Goal: Communication & Community: Share content

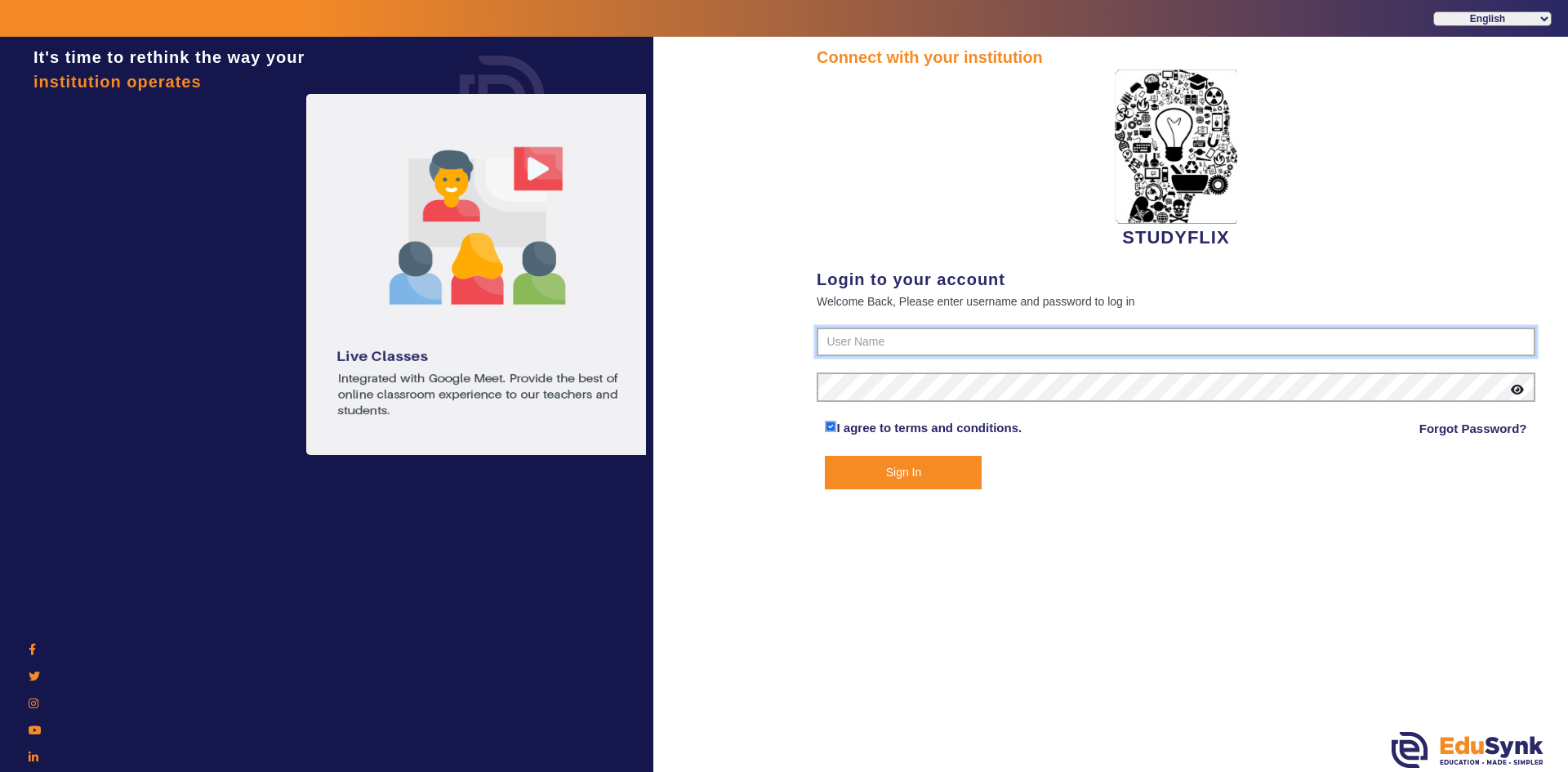
type input "6393038774"
click at [868, 473] on button "Sign In" at bounding box center [903, 473] width 157 height 33
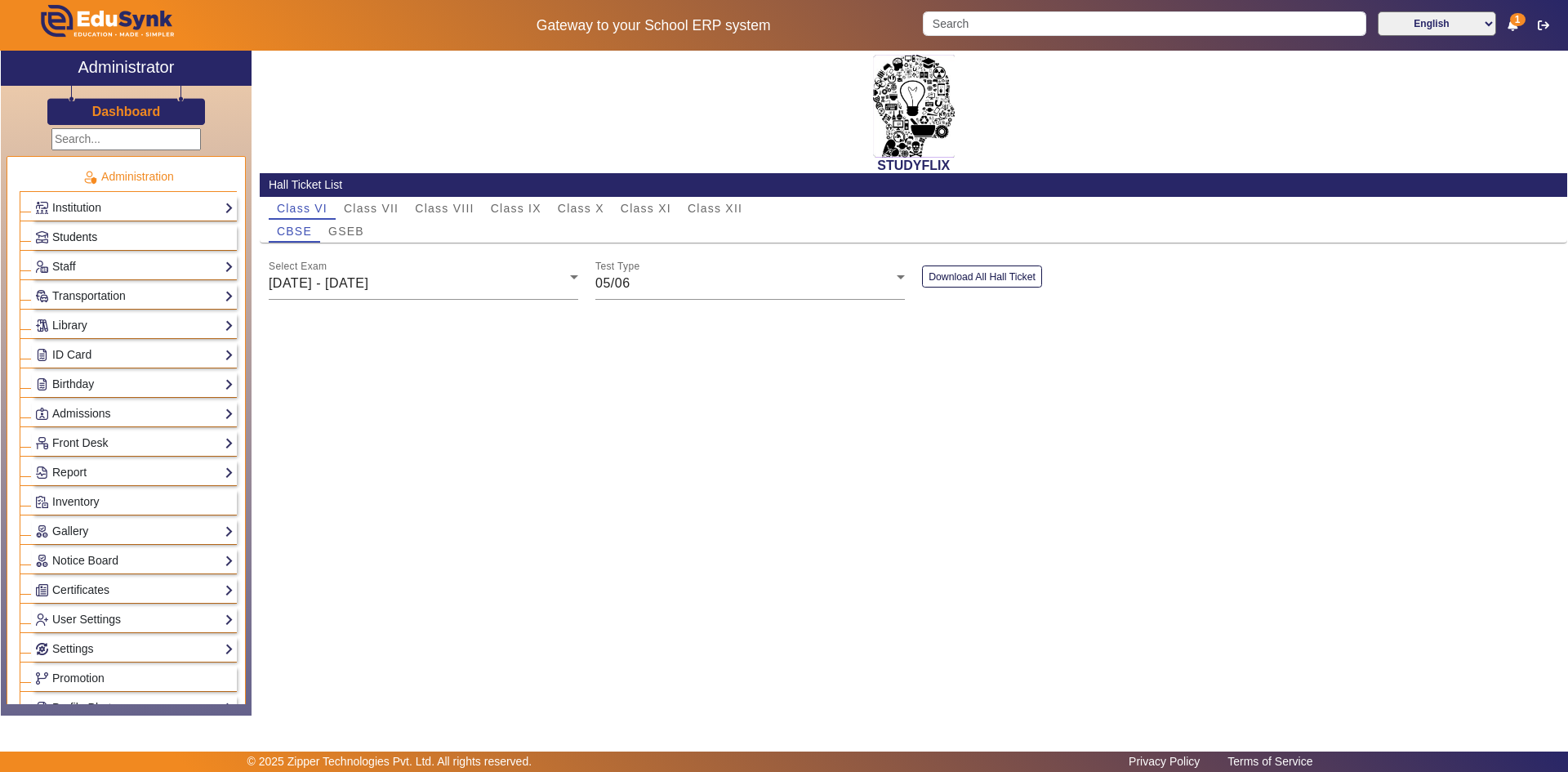
click at [50, 232] on link "Students" at bounding box center [134, 238] width 199 height 18
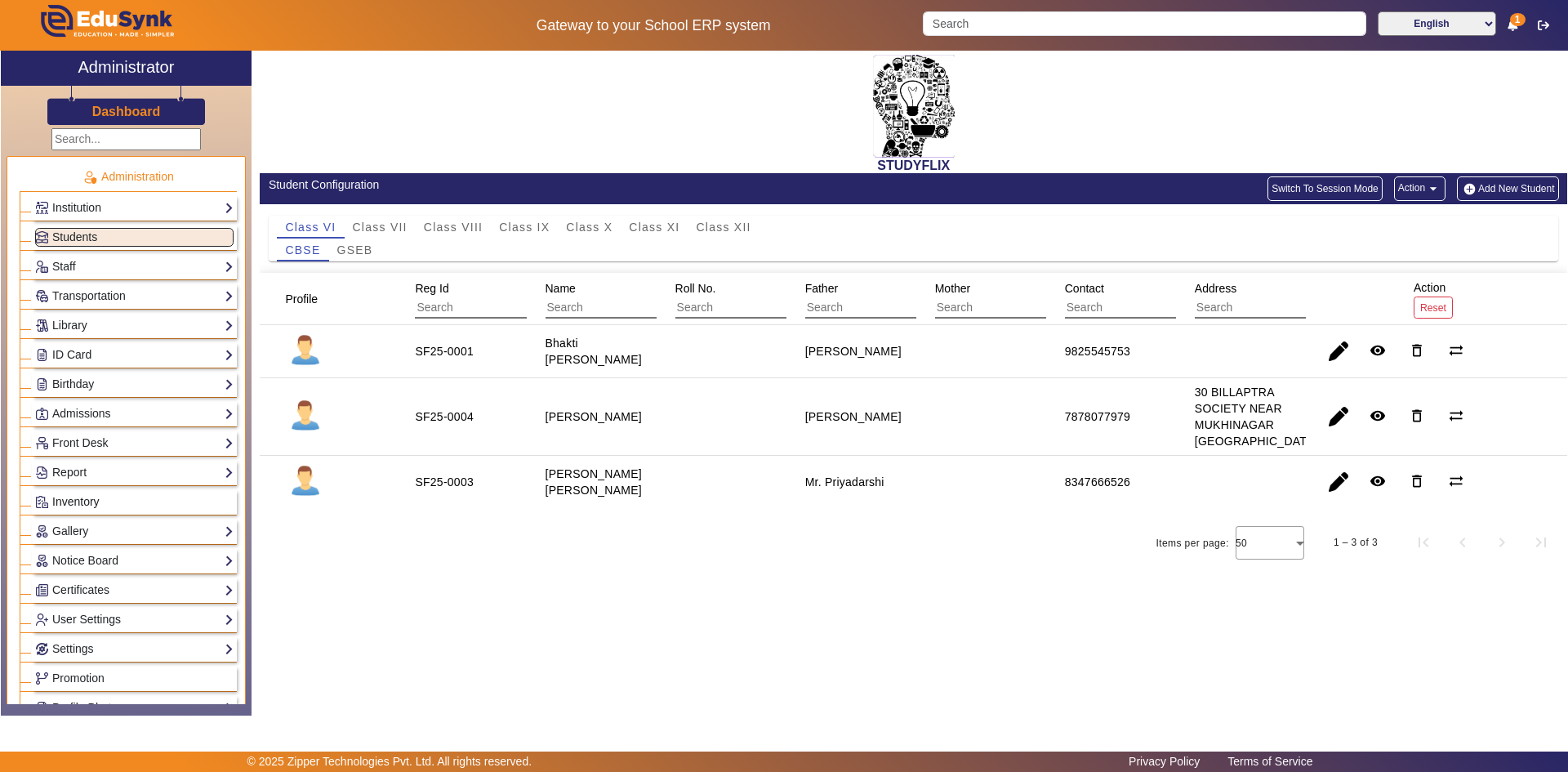
click at [79, 502] on span "Inventory" at bounding box center [75, 502] width 47 height 13
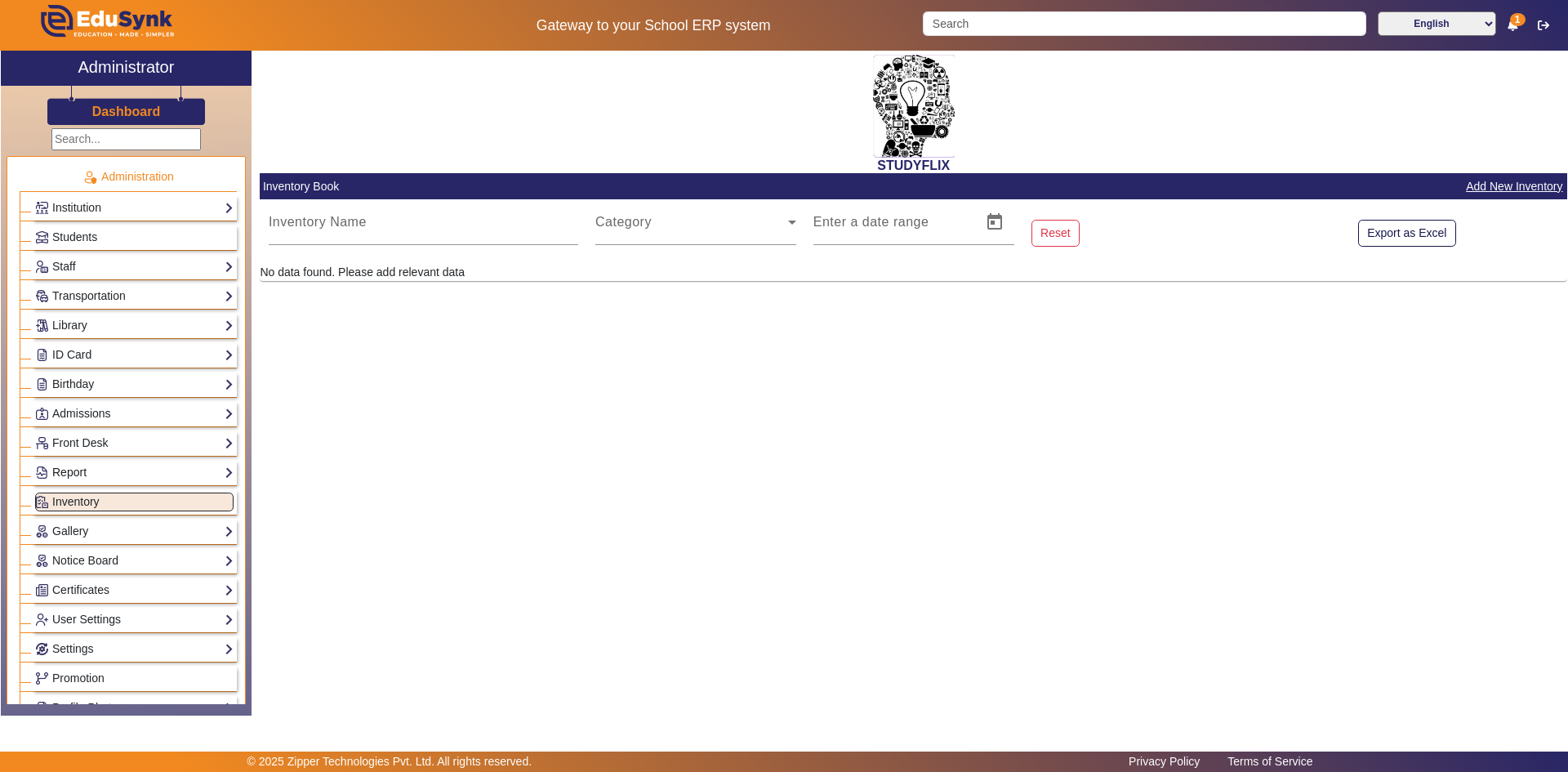
click at [82, 474] on link "Report" at bounding box center [134, 473] width 199 height 18
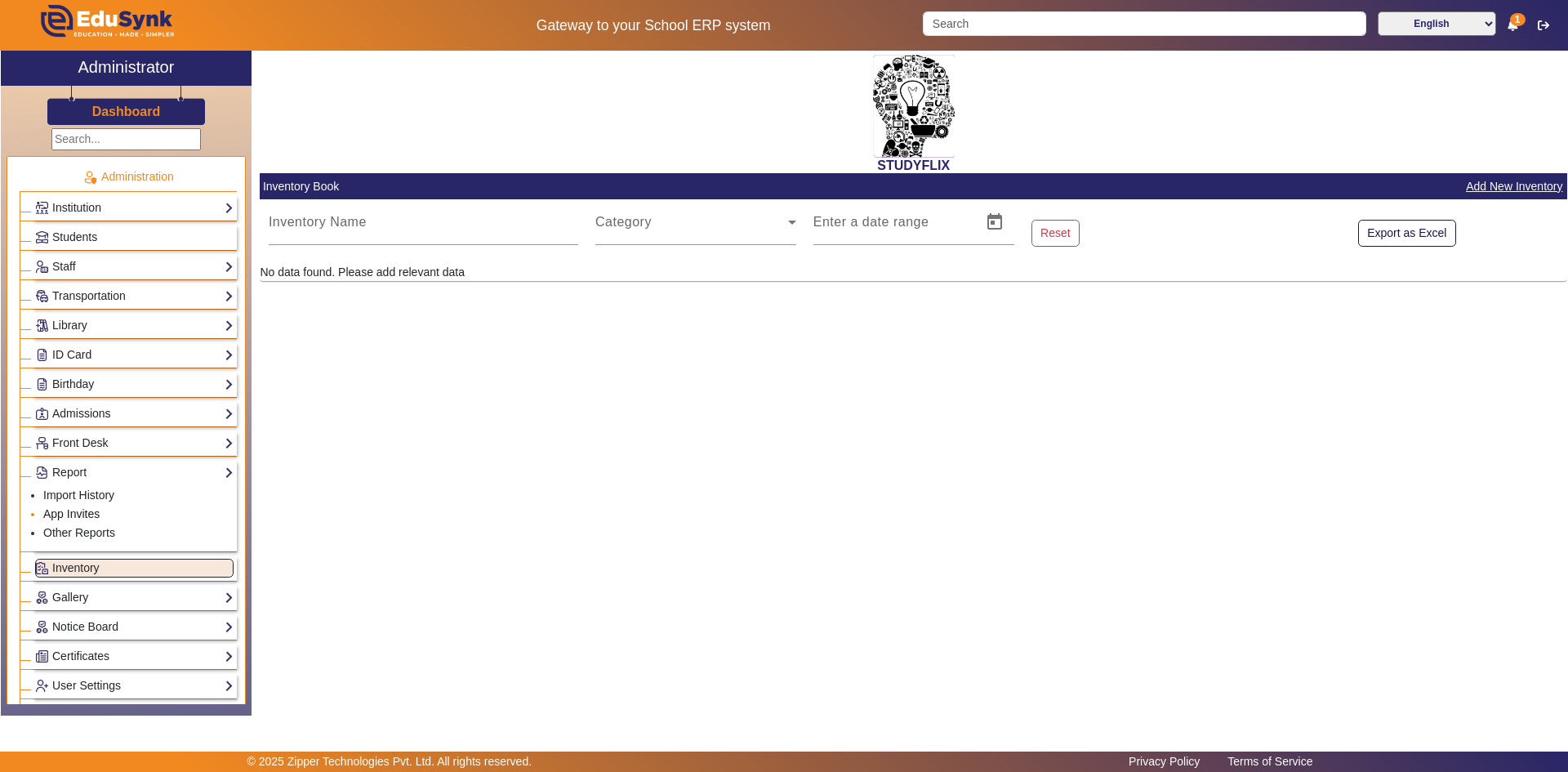
click at [64, 513] on link "App Invites" at bounding box center [71, 514] width 56 height 13
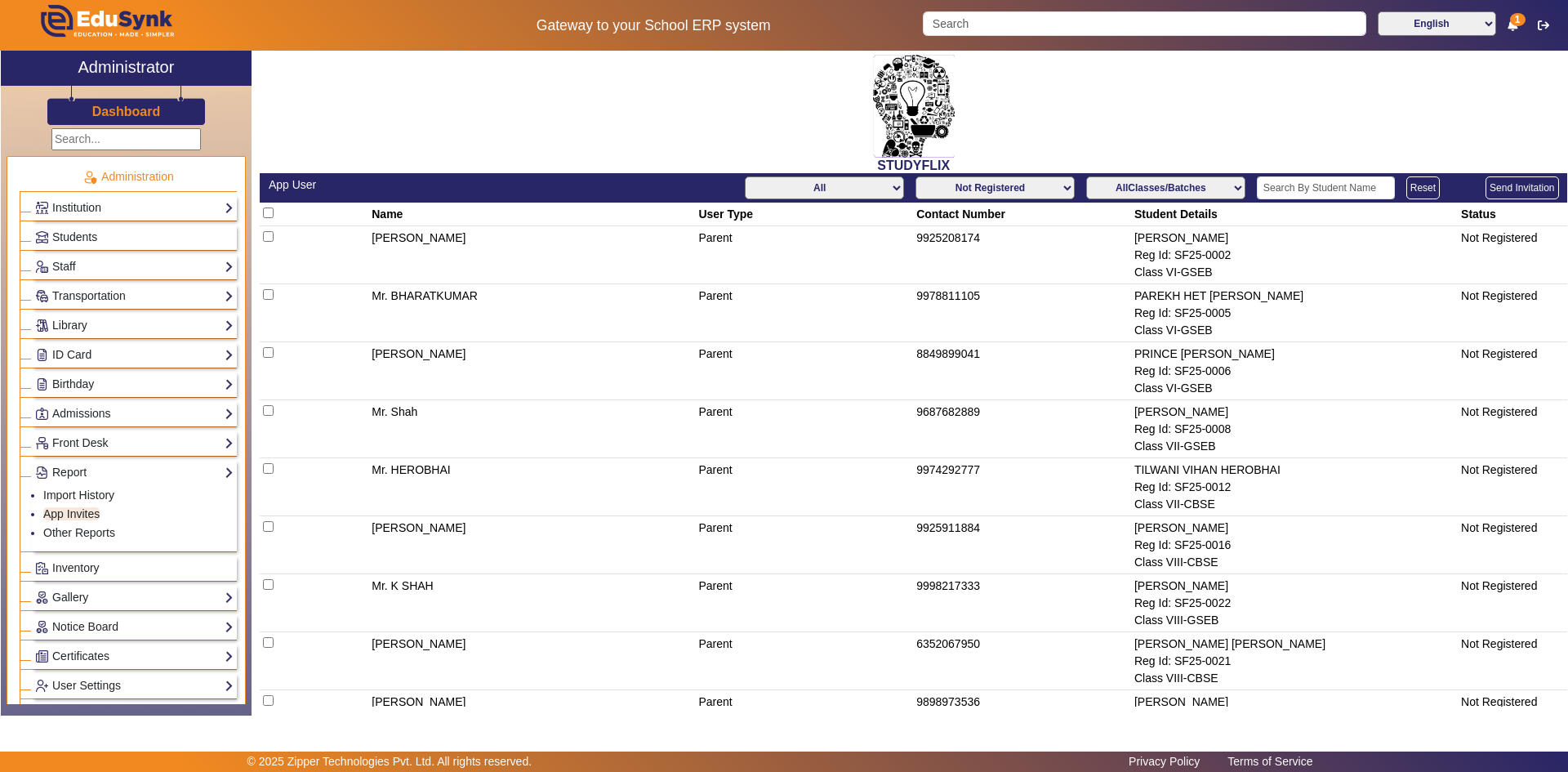
click at [1061, 184] on select "Not Registered Registered" at bounding box center [994, 188] width 159 height 23
select select "registered"
click at [915, 177] on select "Not Registered Registered" at bounding box center [994, 188] width 159 height 23
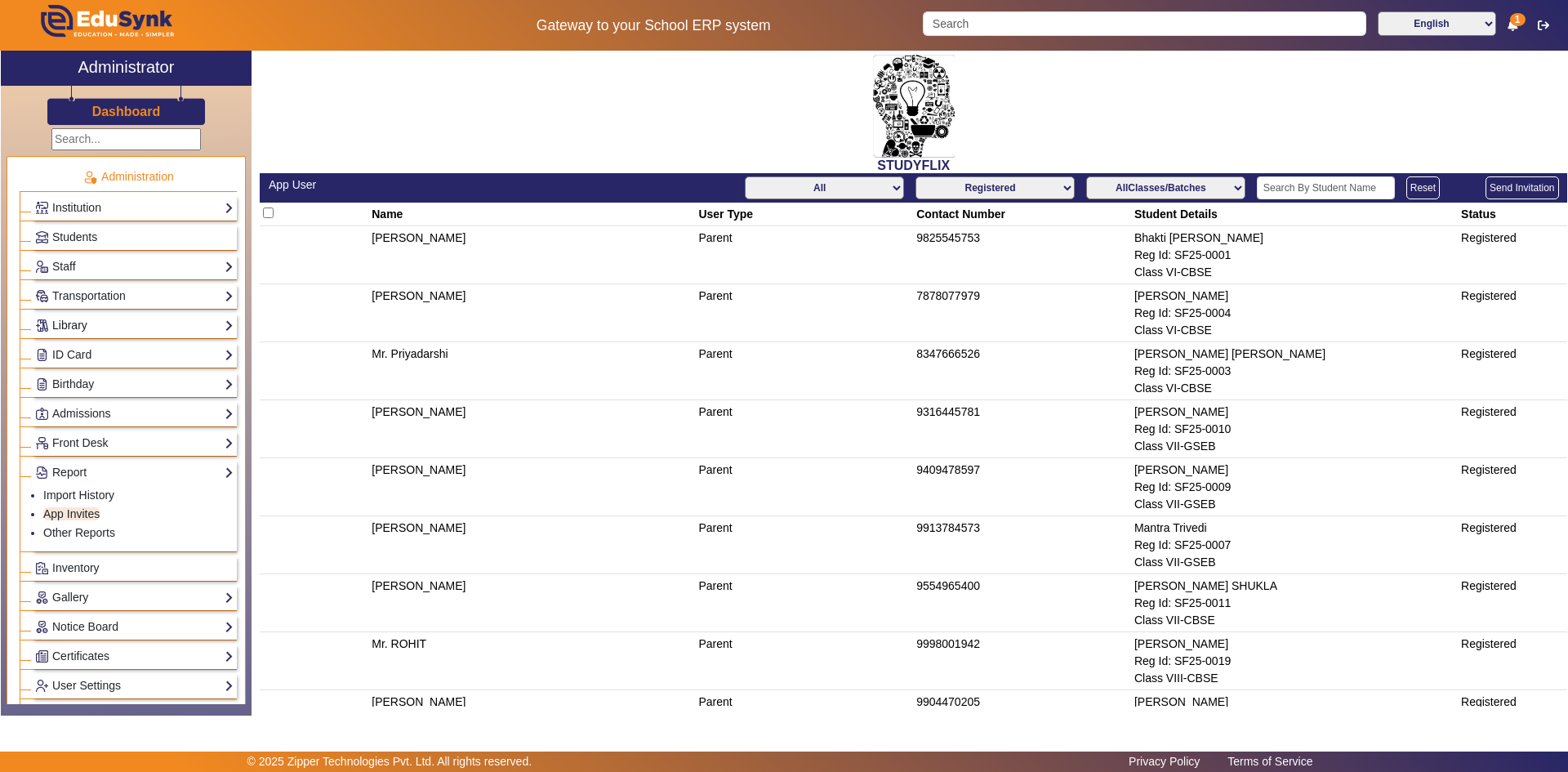
click at [90, 323] on link "Library" at bounding box center [134, 325] width 199 height 18
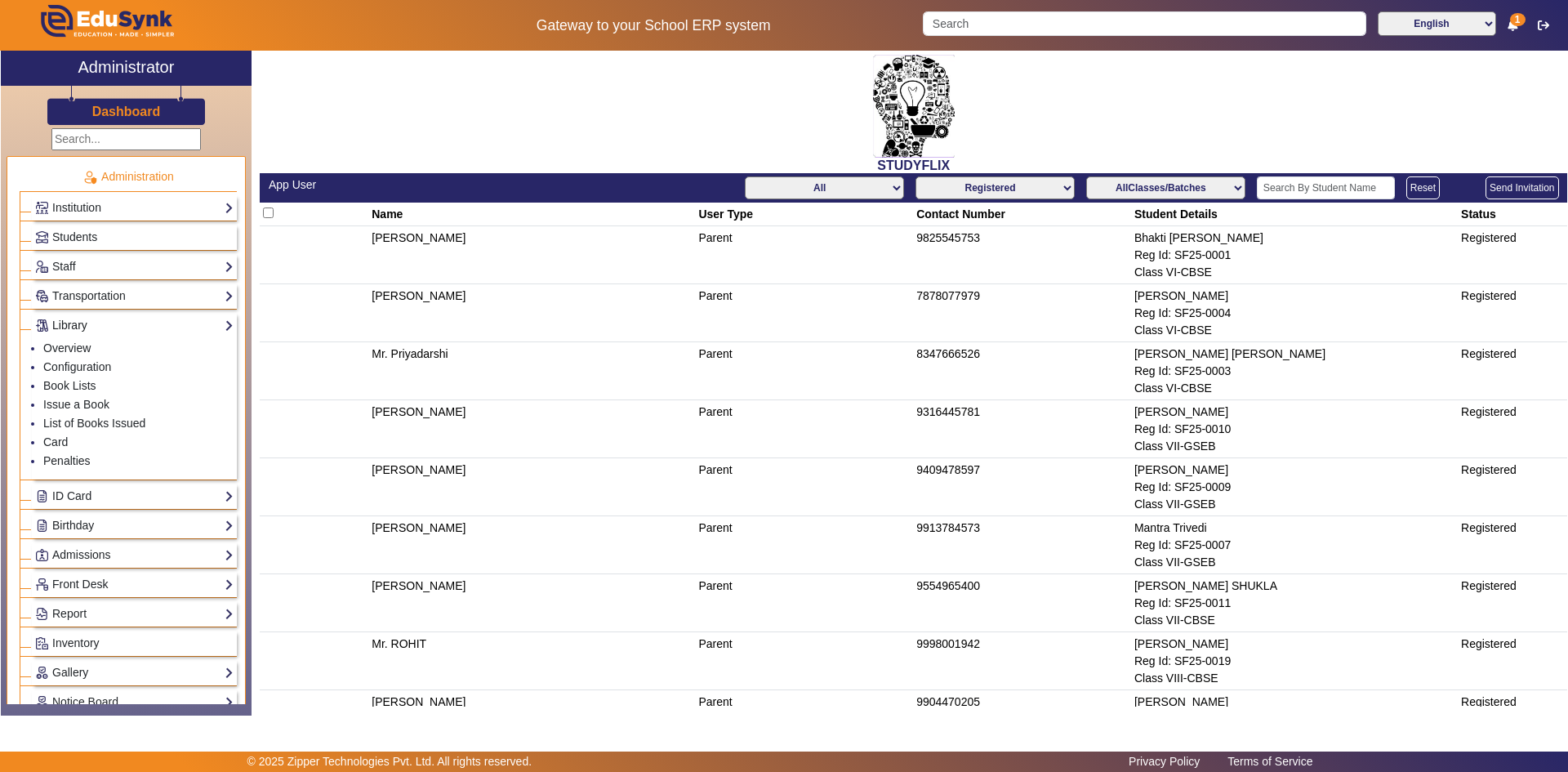
click at [90, 324] on link "Library" at bounding box center [134, 325] width 199 height 18
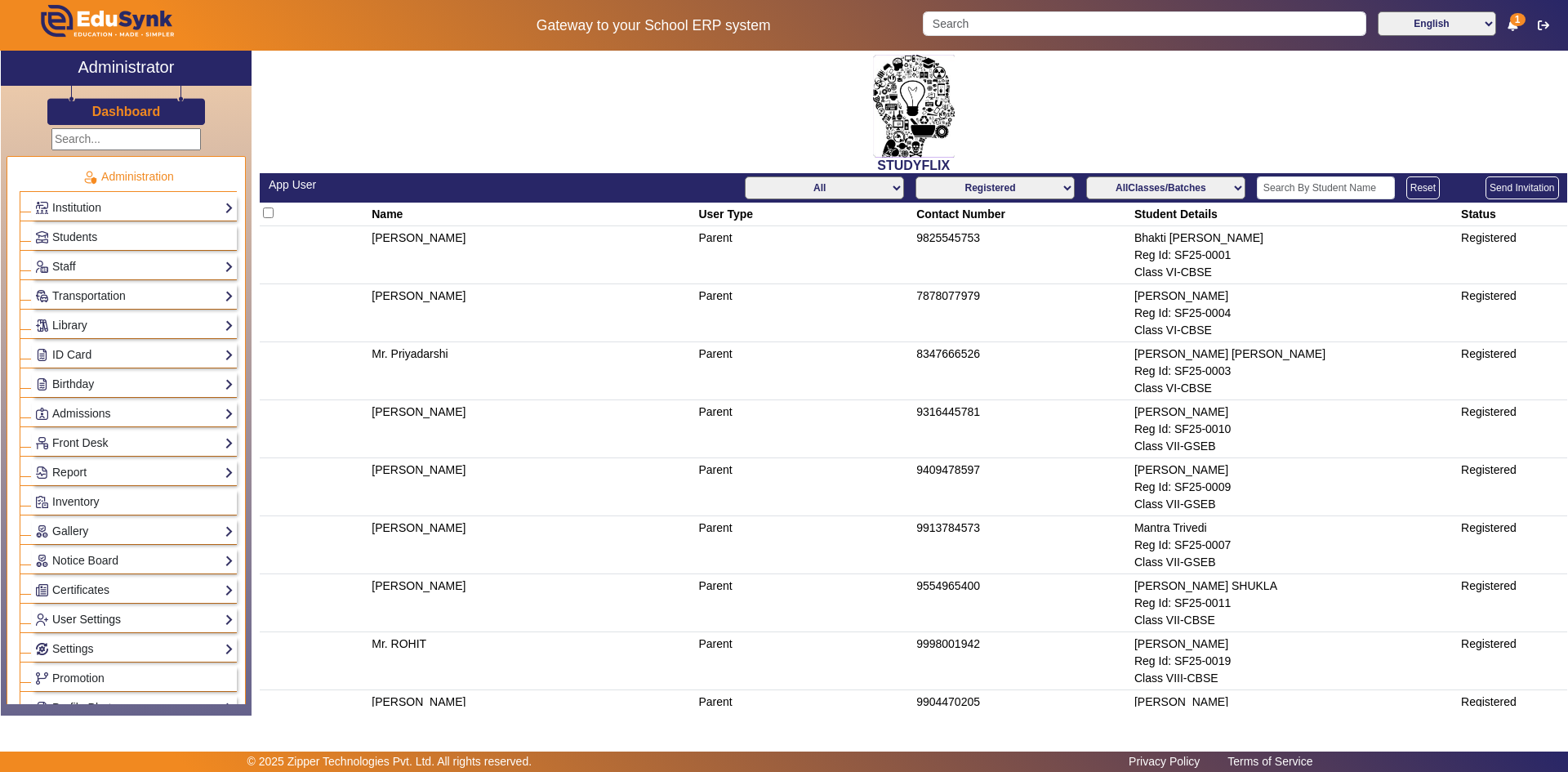
click at [81, 619] on link "User Settings" at bounding box center [134, 620] width 199 height 18
click at [55, 645] on link "Roles" at bounding box center [58, 642] width 29 height 13
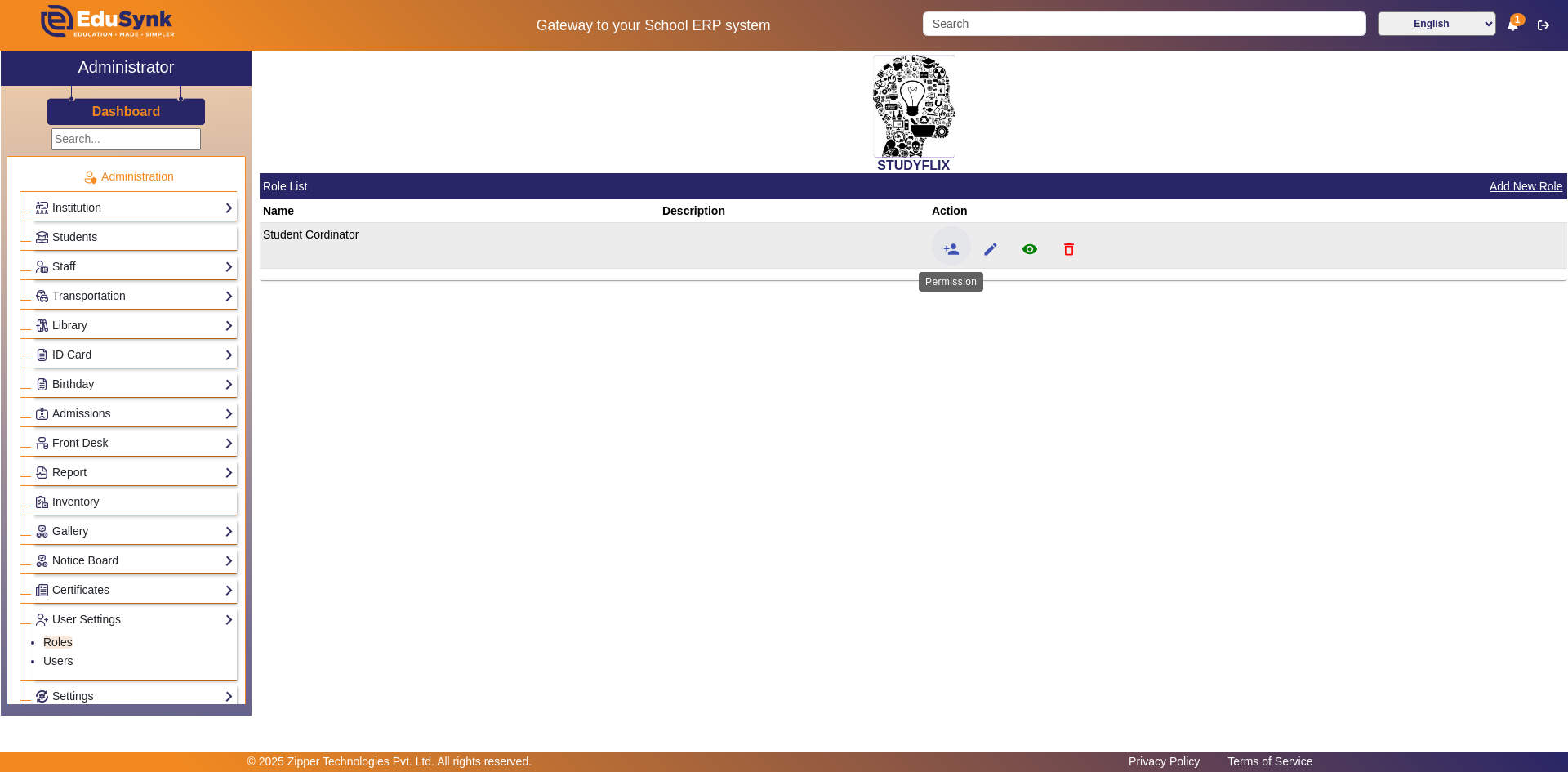
click at [957, 249] on mat-icon "person_add" at bounding box center [952, 250] width 17 height 17
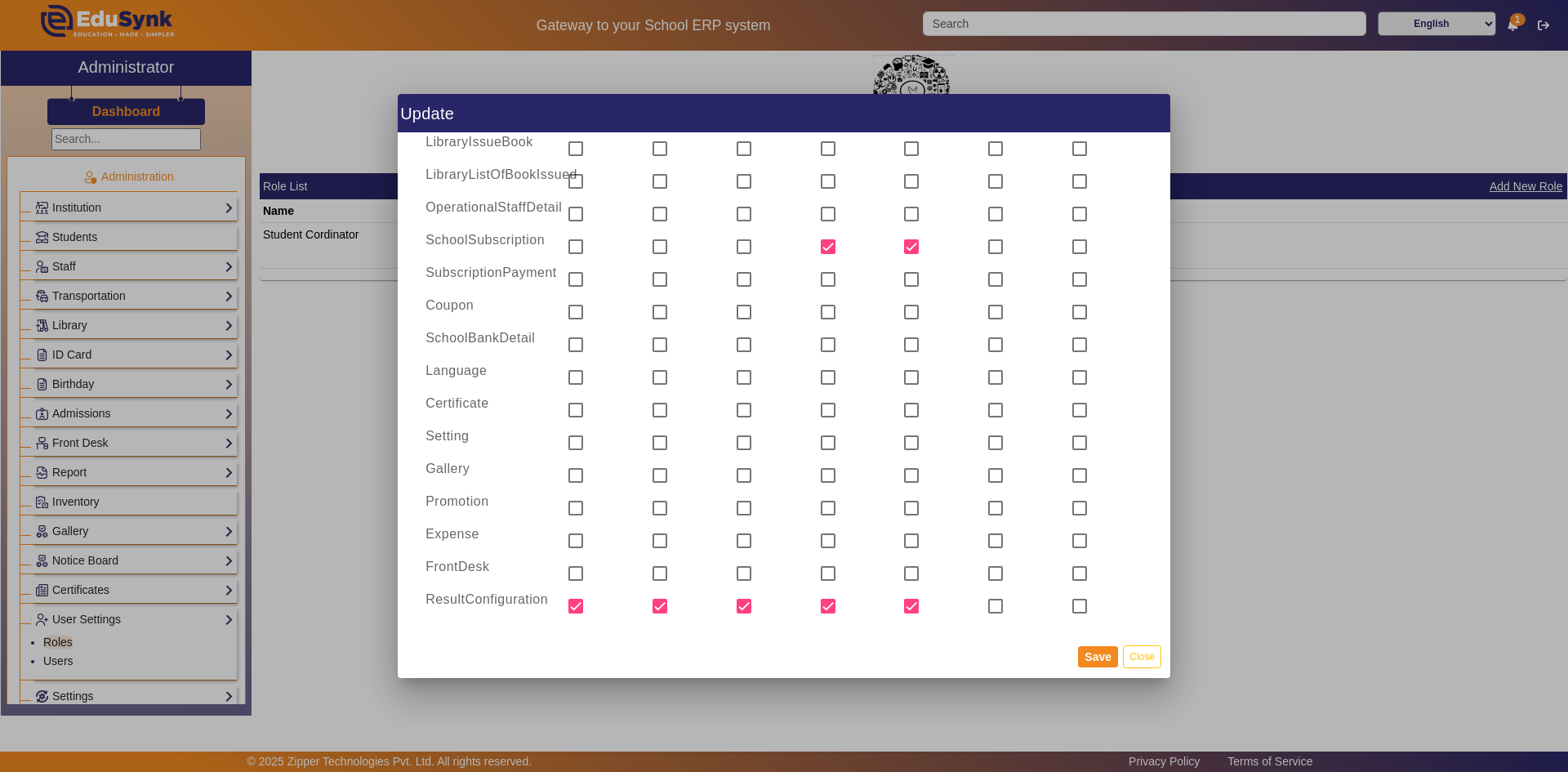
scroll to position [2016, 0]
click at [1140, 654] on button "Close" at bounding box center [1143, 657] width 39 height 22
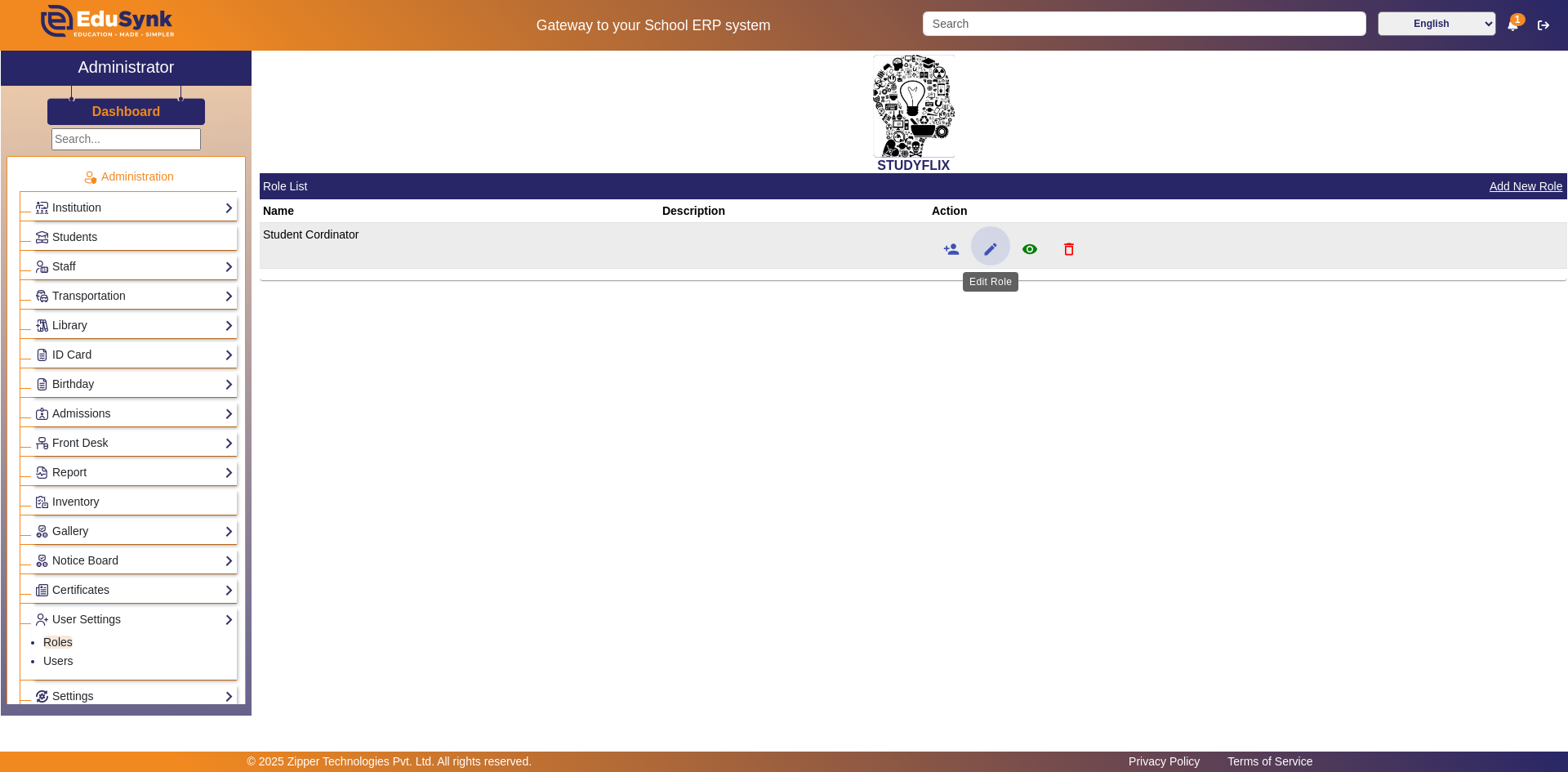
click at [986, 247] on mat-icon "edit" at bounding box center [991, 250] width 17 height 17
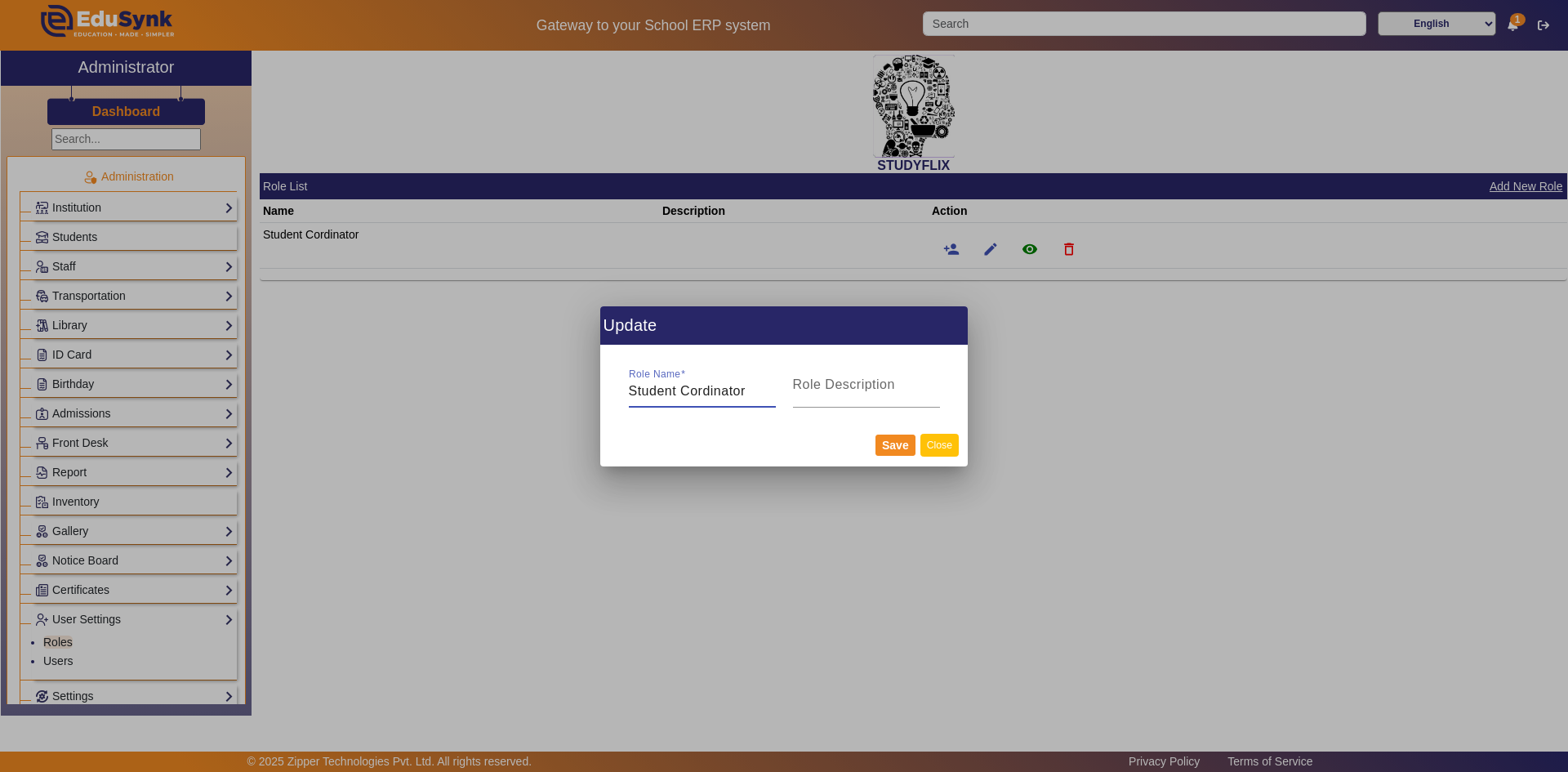
click at [951, 442] on button "Close" at bounding box center [940, 445] width 39 height 22
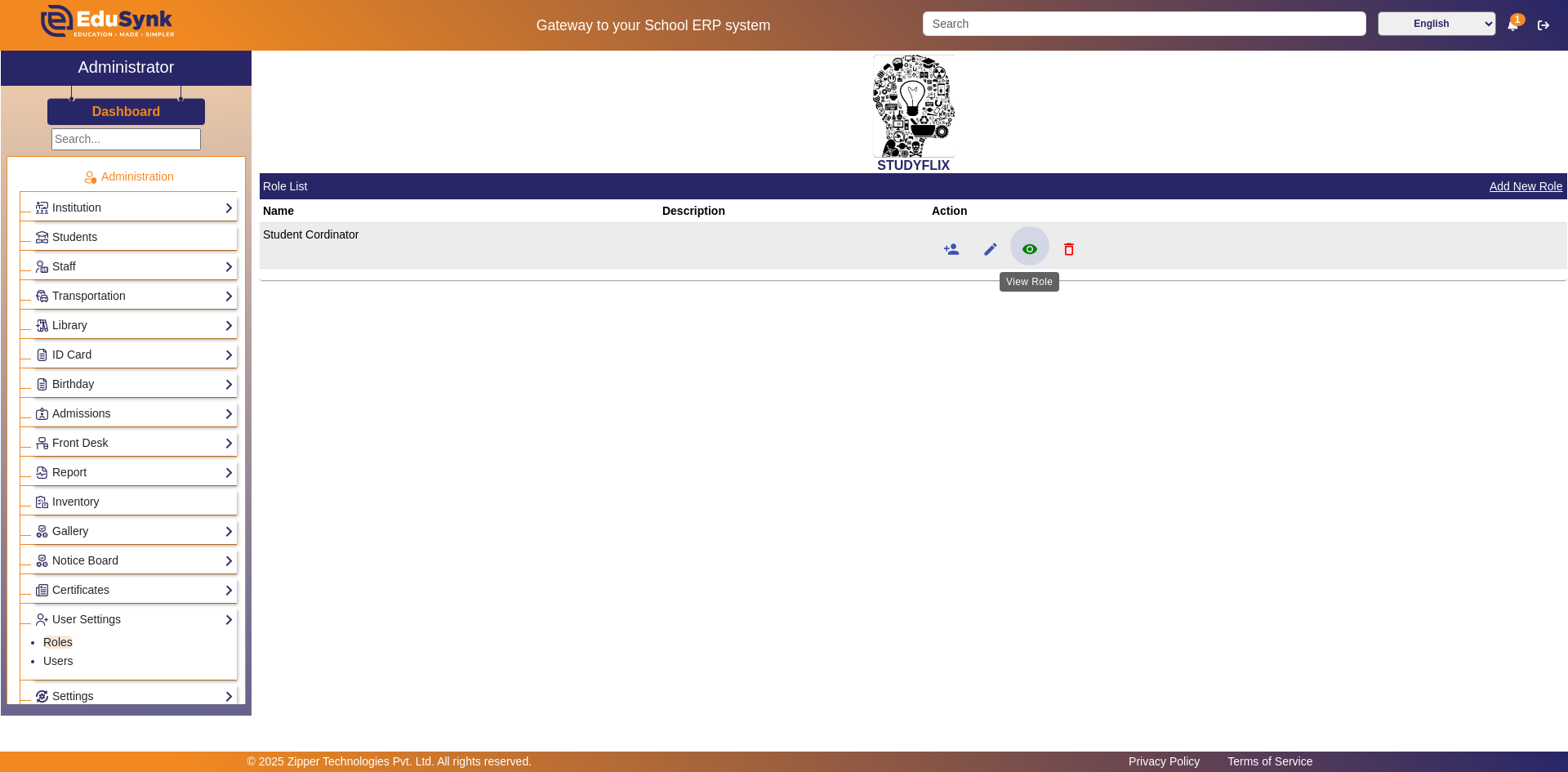
click at [1031, 251] on mat-icon "remove_red_eye" at bounding box center [1030, 250] width 17 height 17
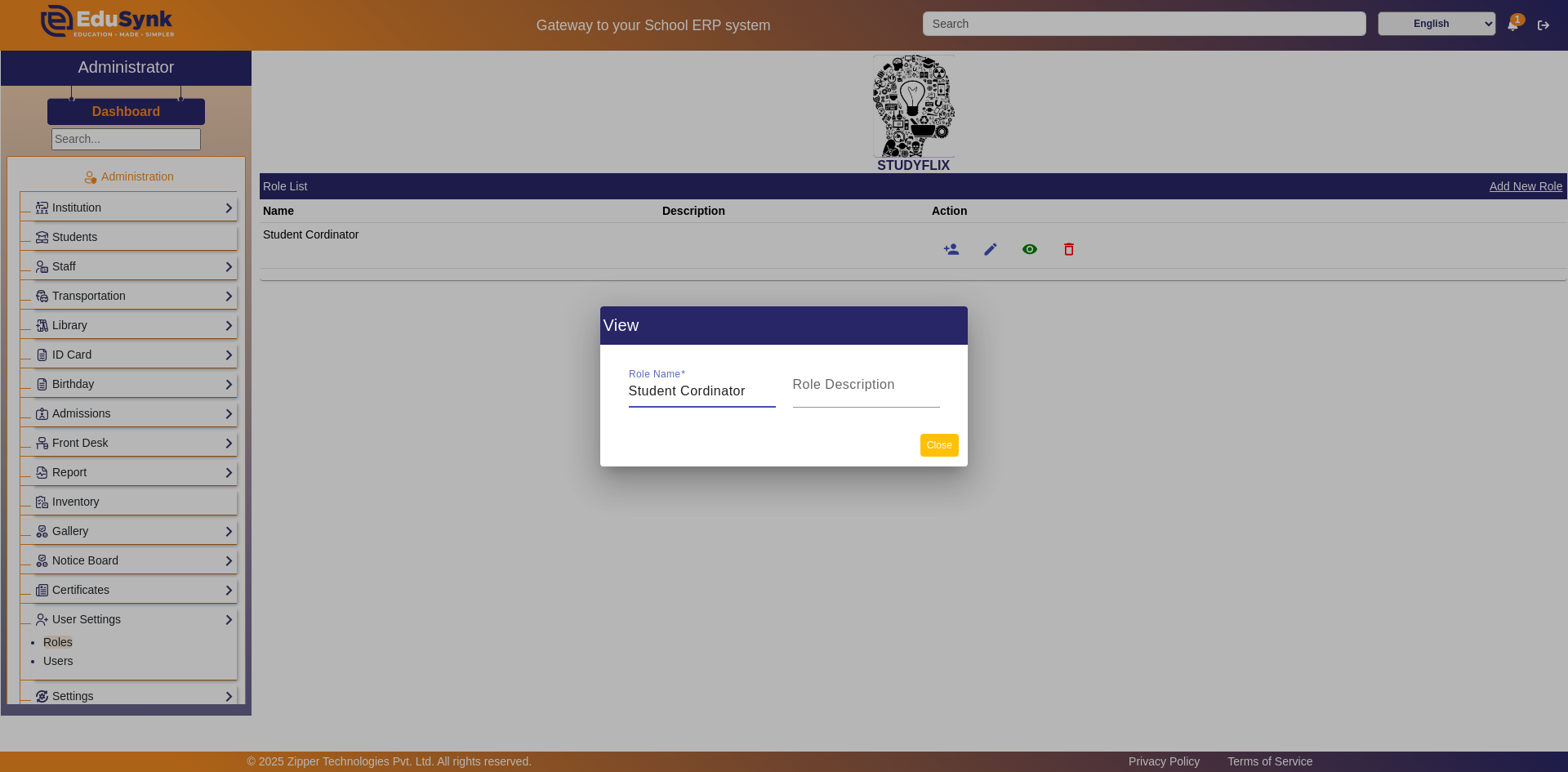
click at [935, 445] on button "Close" at bounding box center [940, 445] width 39 height 22
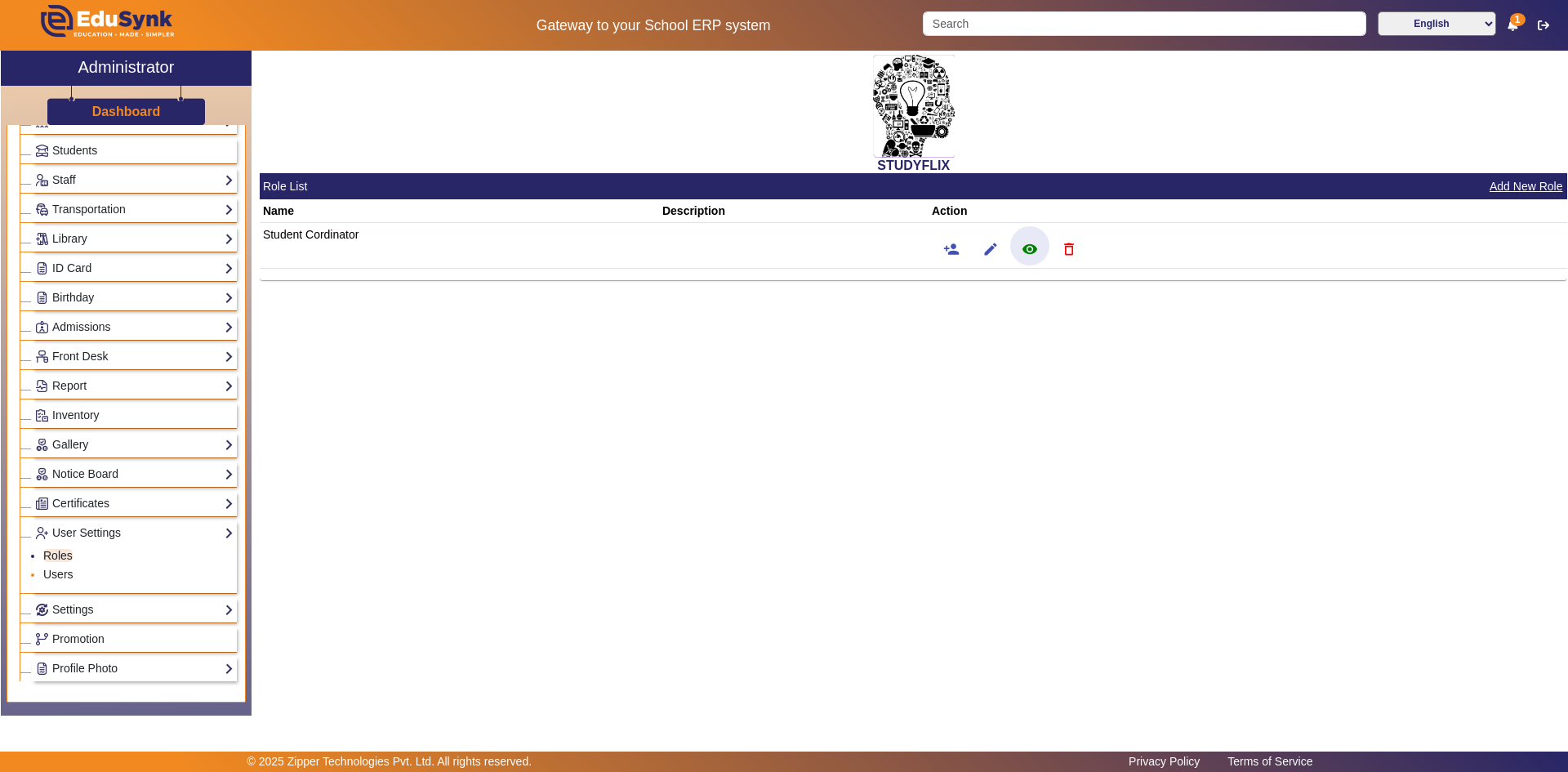
scroll to position [163, 0]
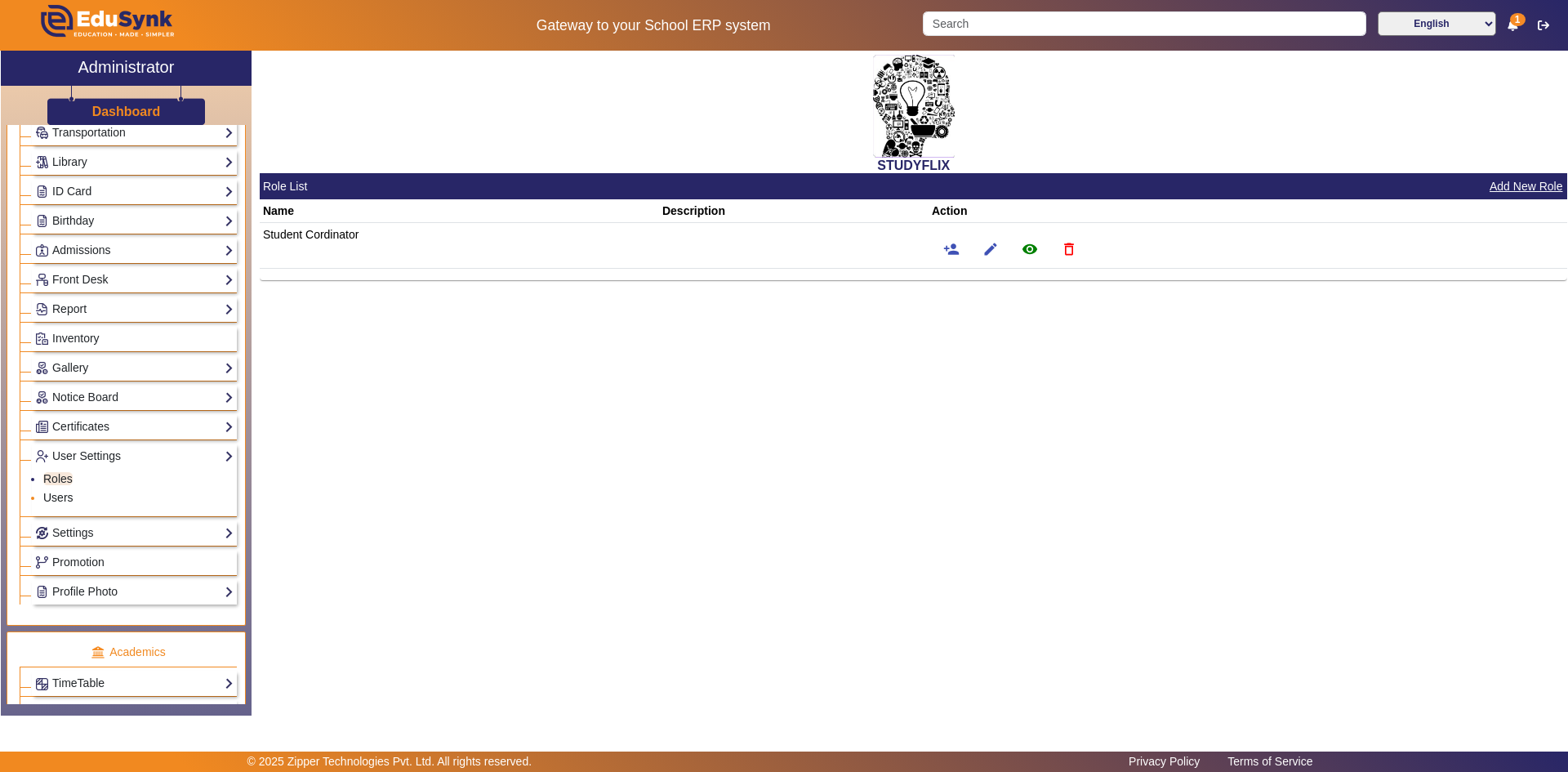
click at [71, 497] on link "Users" at bounding box center [58, 497] width 30 height 13
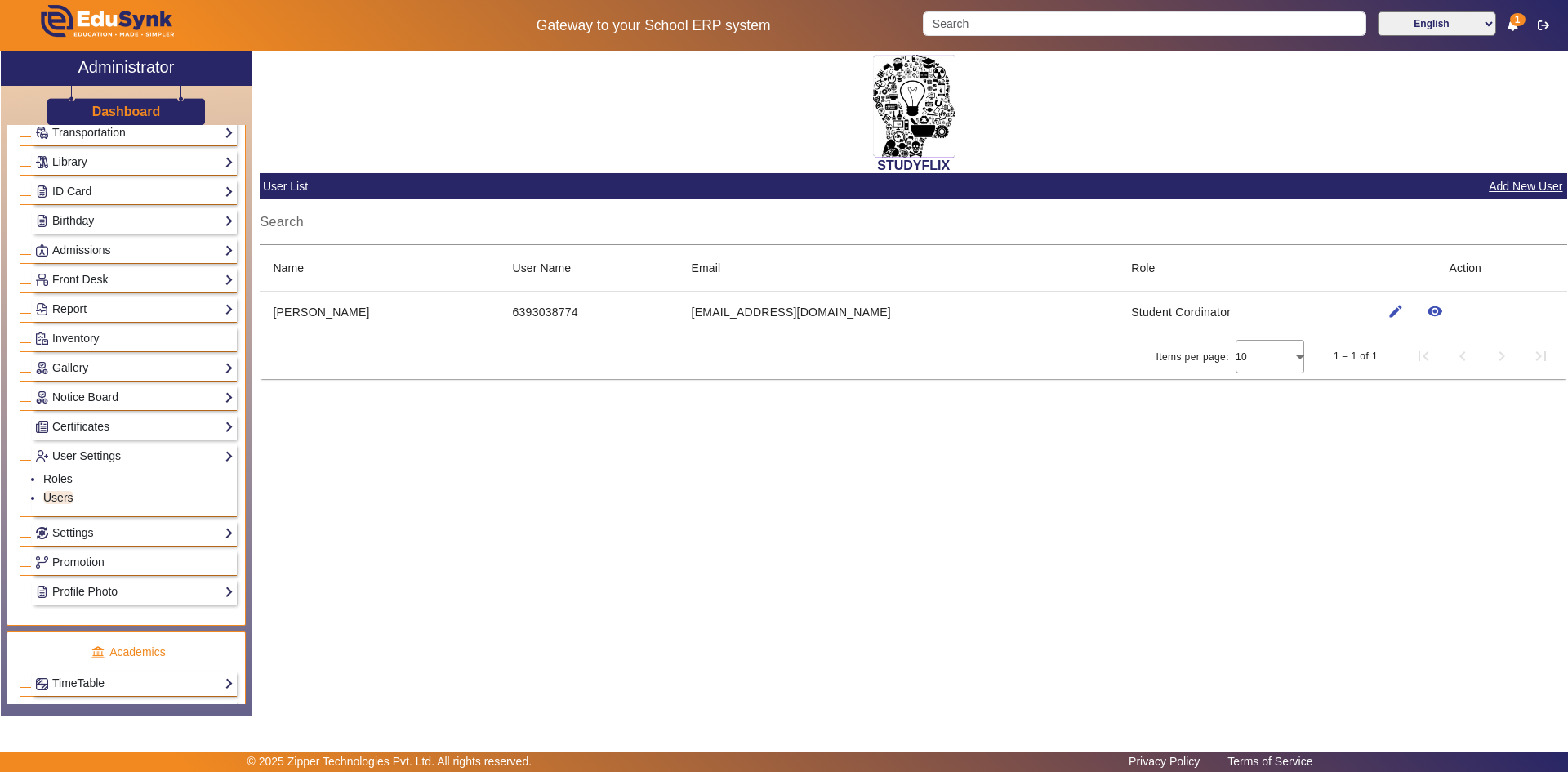
click at [546, 373] on div "Items per page: 10 1 – 1 of 1" at bounding box center [913, 357] width 1307 height 46
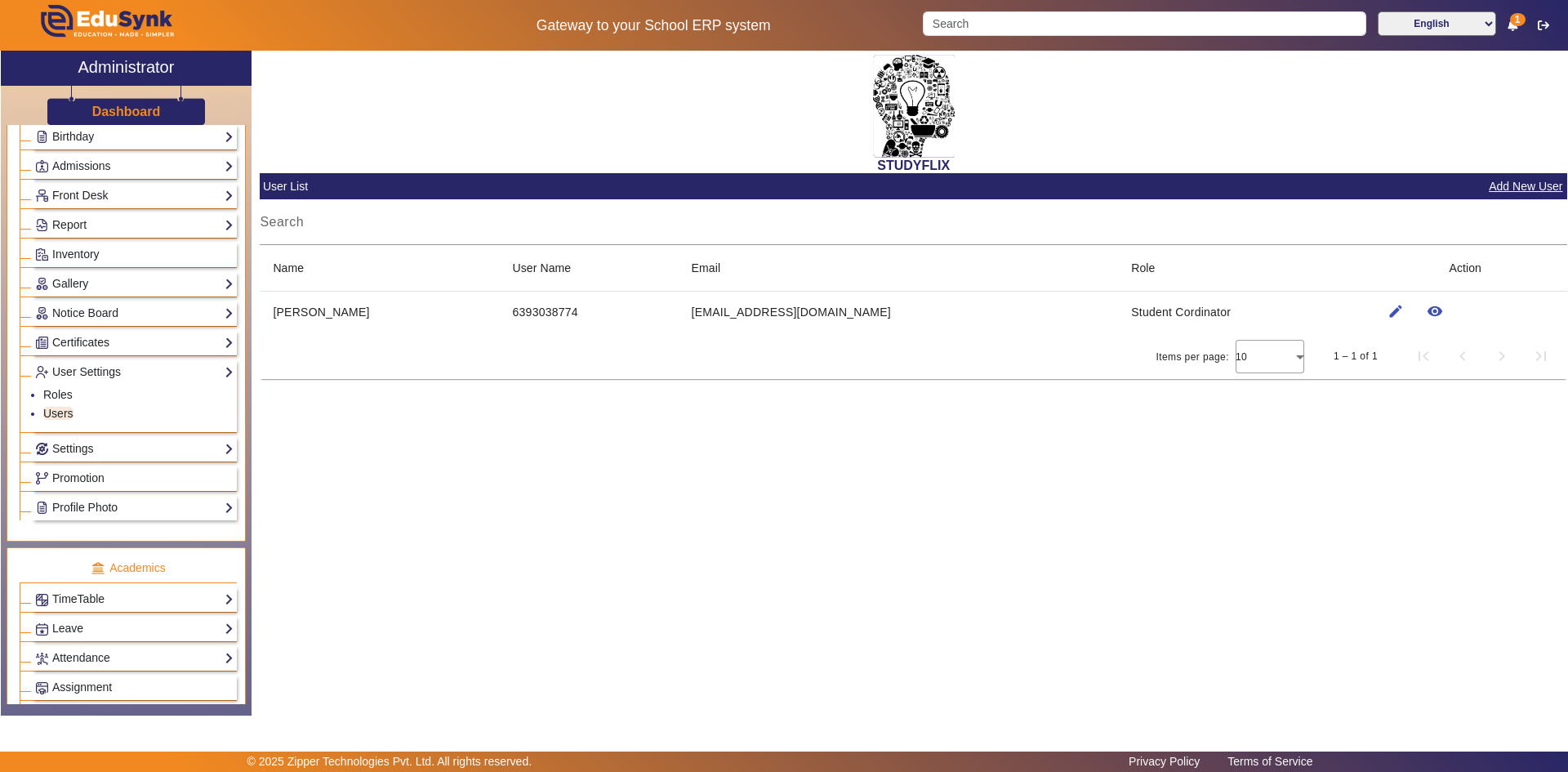
scroll to position [327, 0]
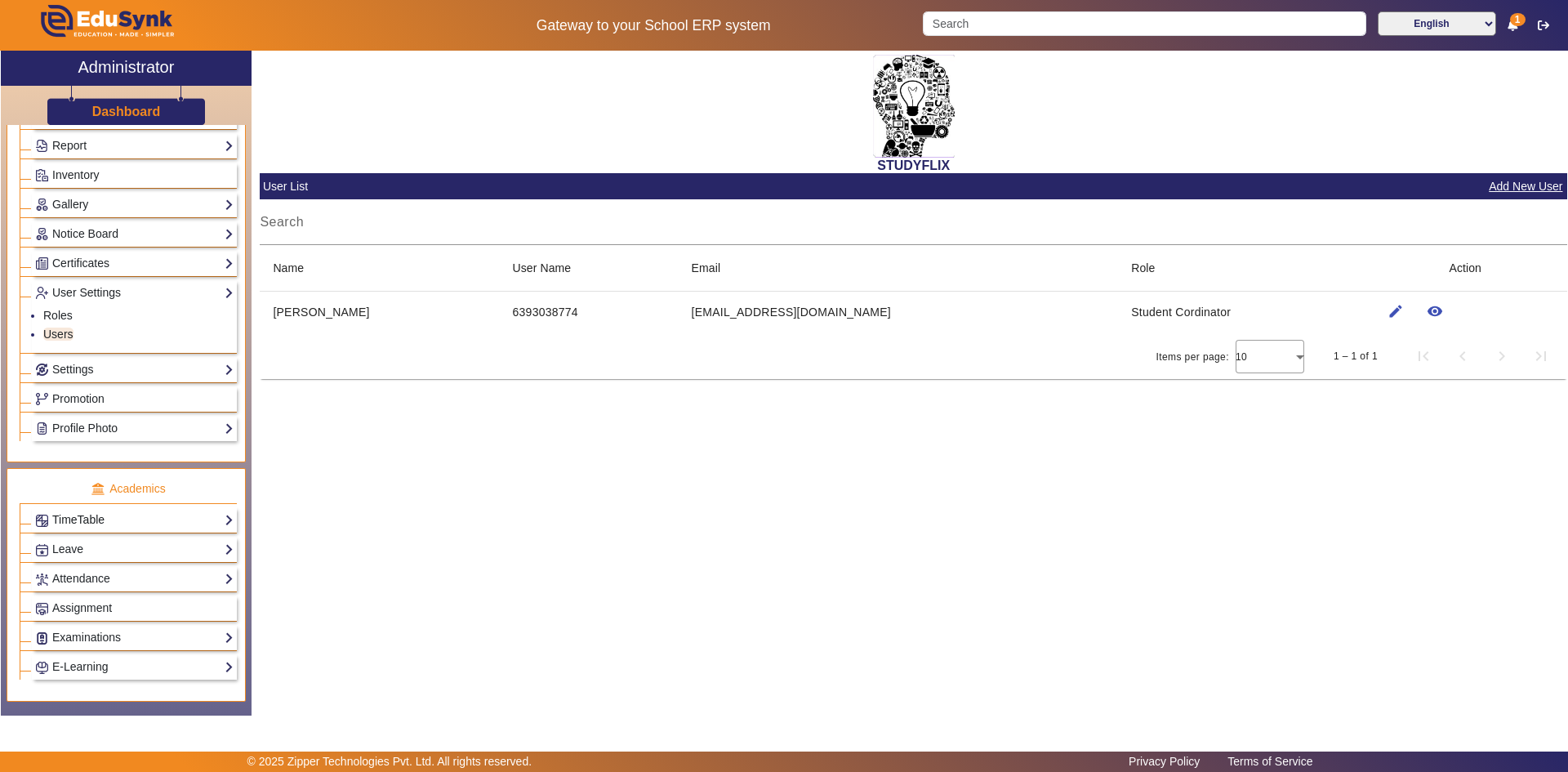
click at [84, 516] on link "TimeTable" at bounding box center [134, 520] width 199 height 18
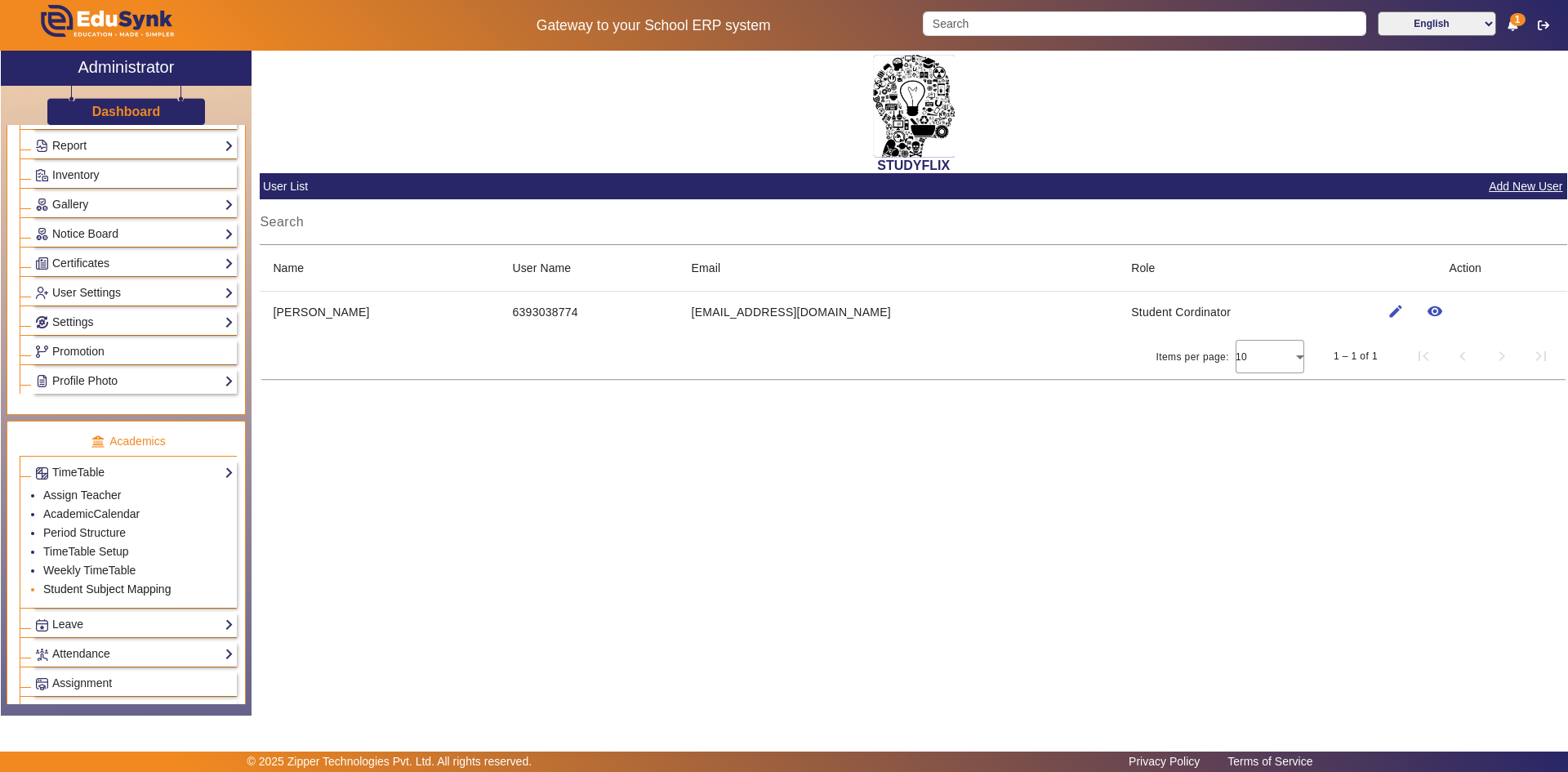
click at [69, 591] on link "Student Subject Mapping" at bounding box center [107, 590] width 127 height 13
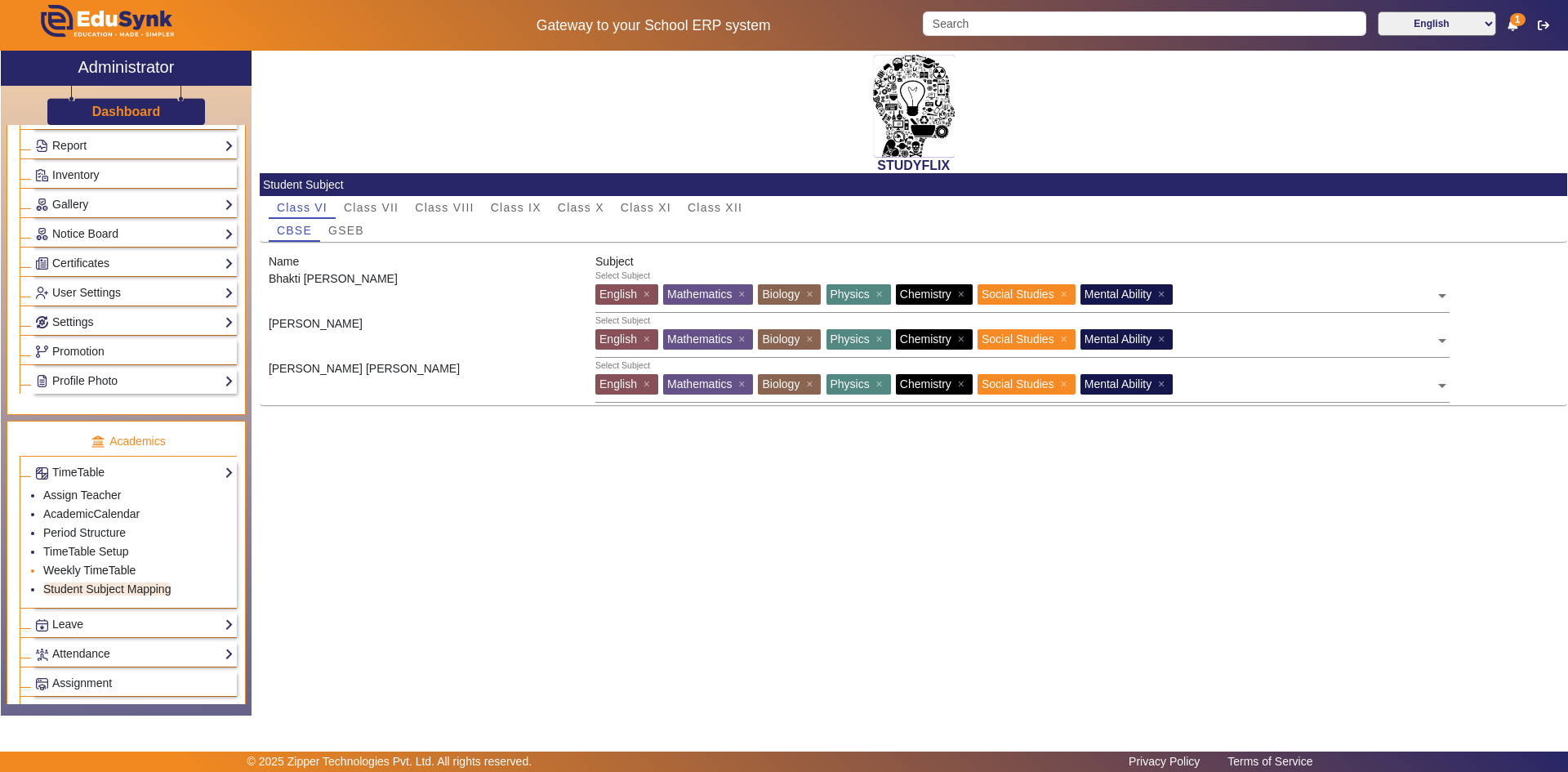
click at [66, 569] on link "Weekly TimeTable" at bounding box center [89, 570] width 92 height 13
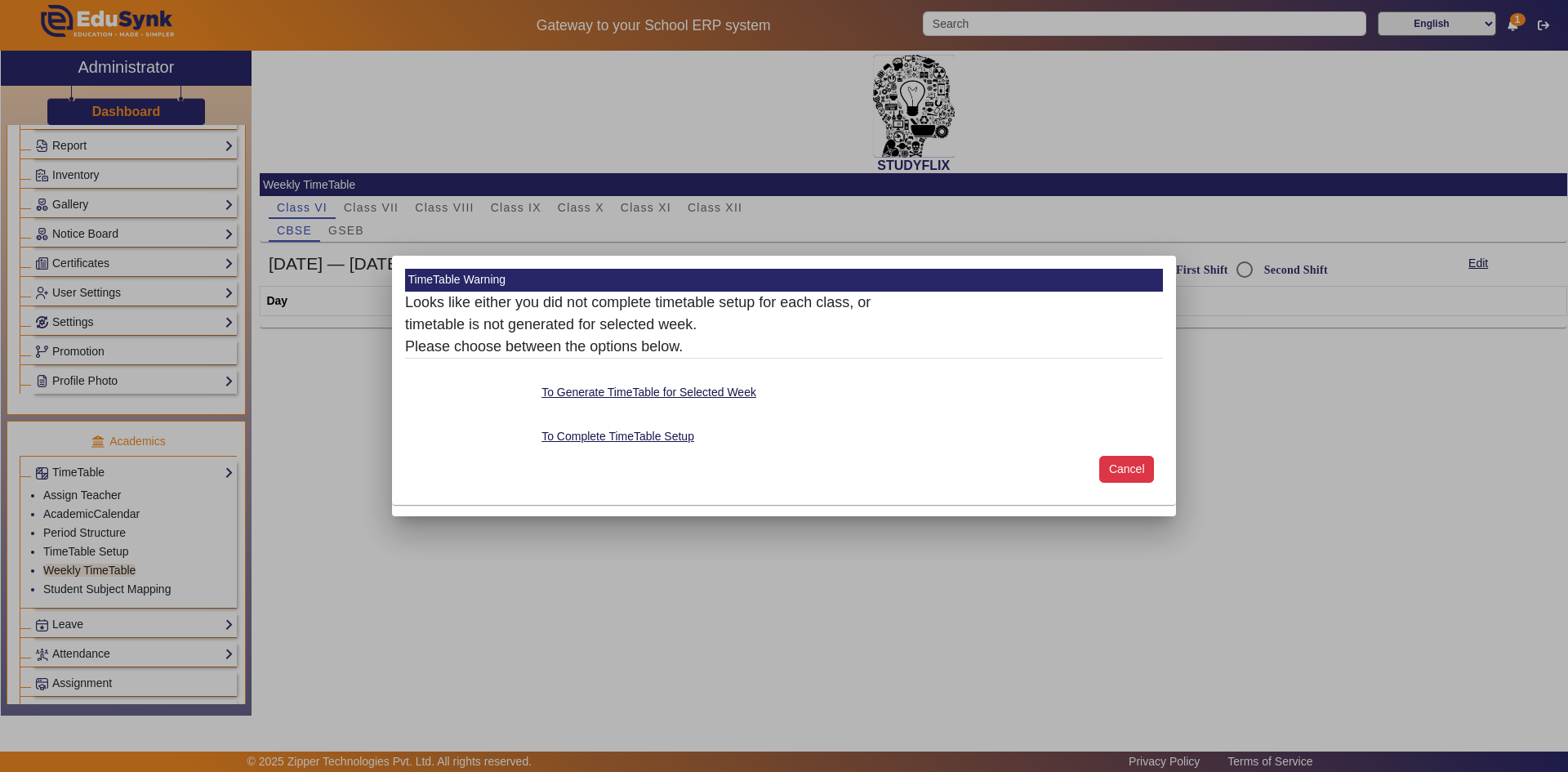
click at [1131, 471] on button "Cancel" at bounding box center [1126, 470] width 54 height 28
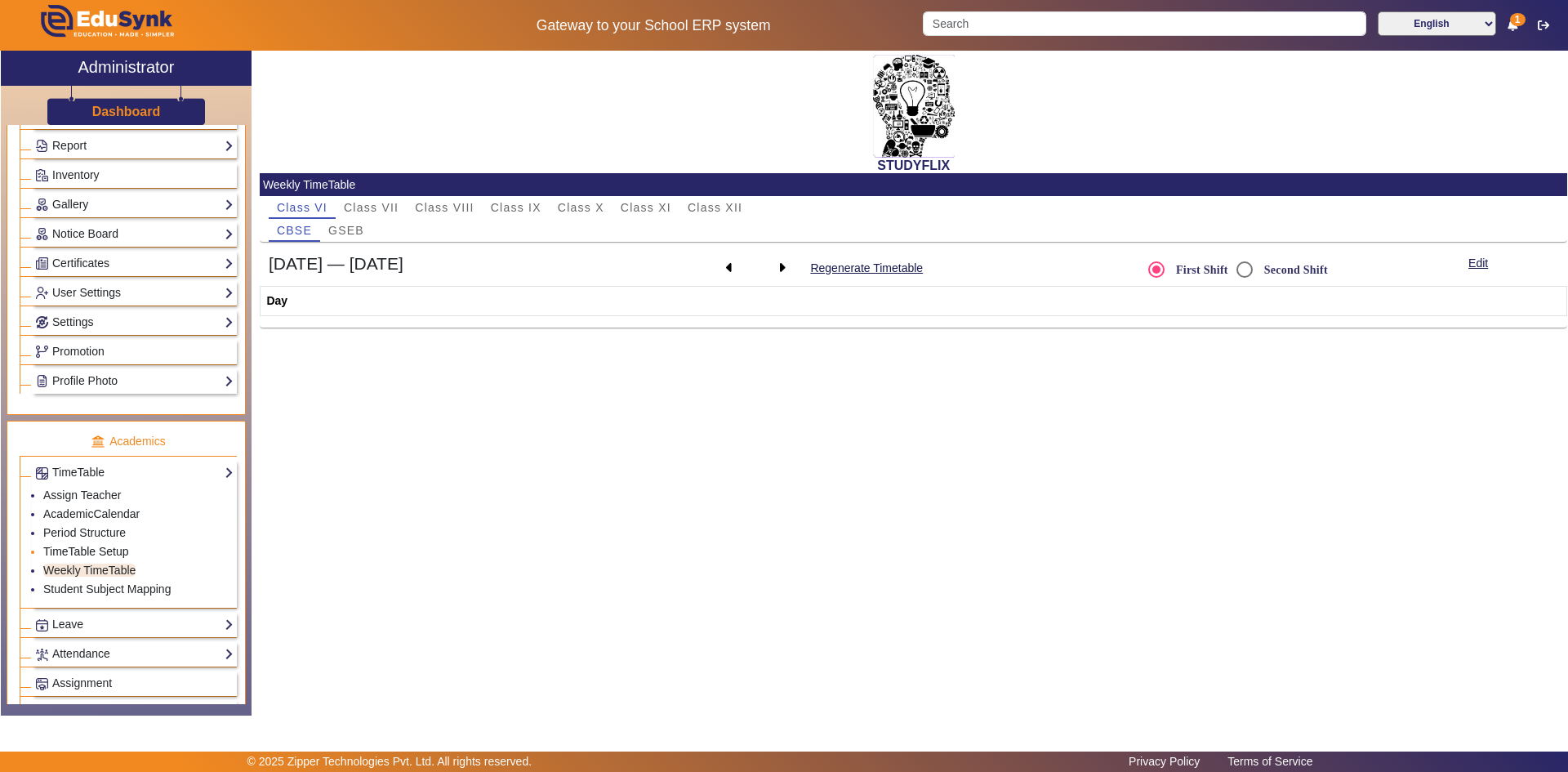
click at [79, 551] on link "TimeTable Setup" at bounding box center [86, 552] width 86 height 13
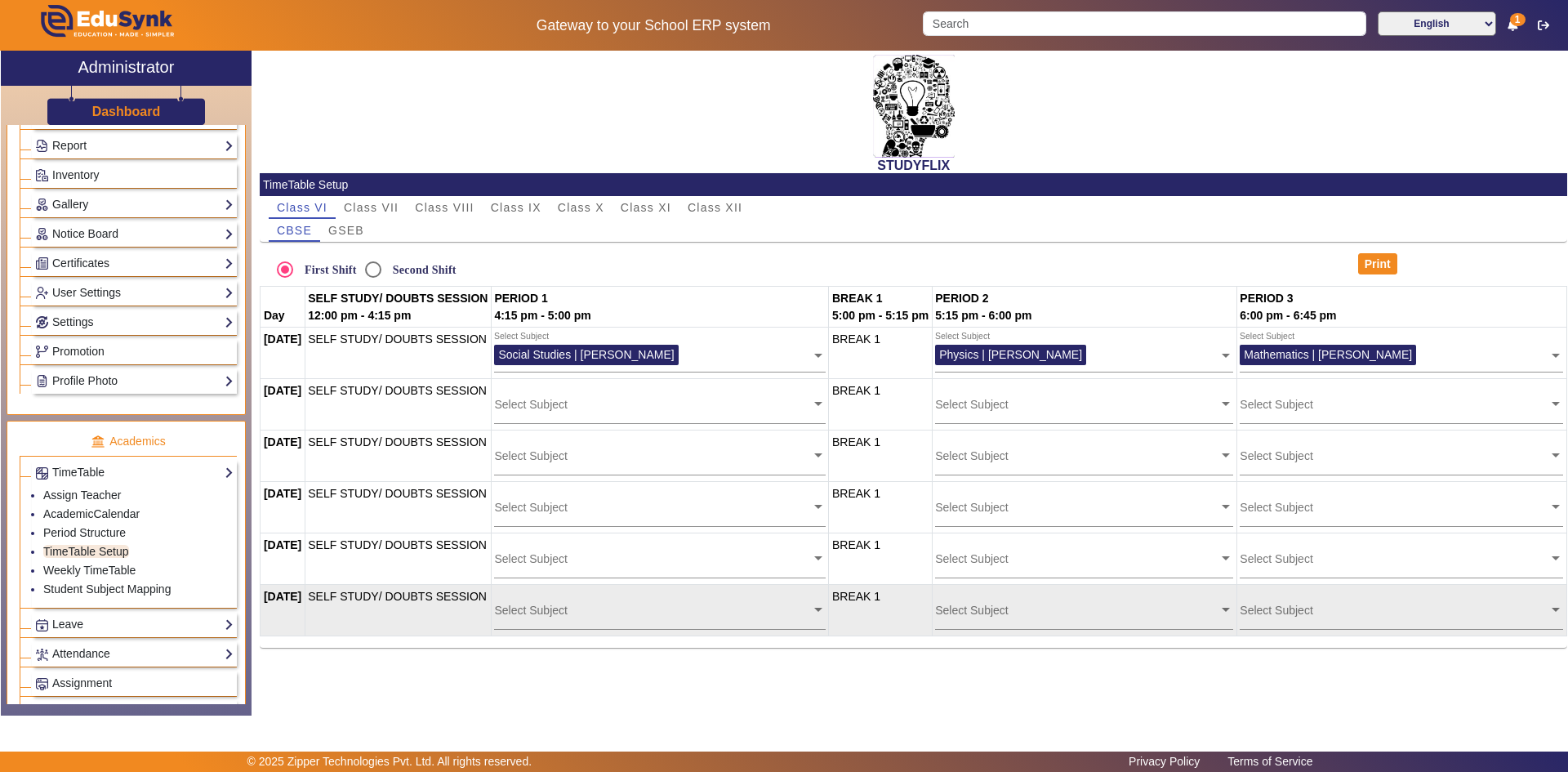
click at [576, 604] on input "text" at bounding box center [653, 610] width 317 height 16
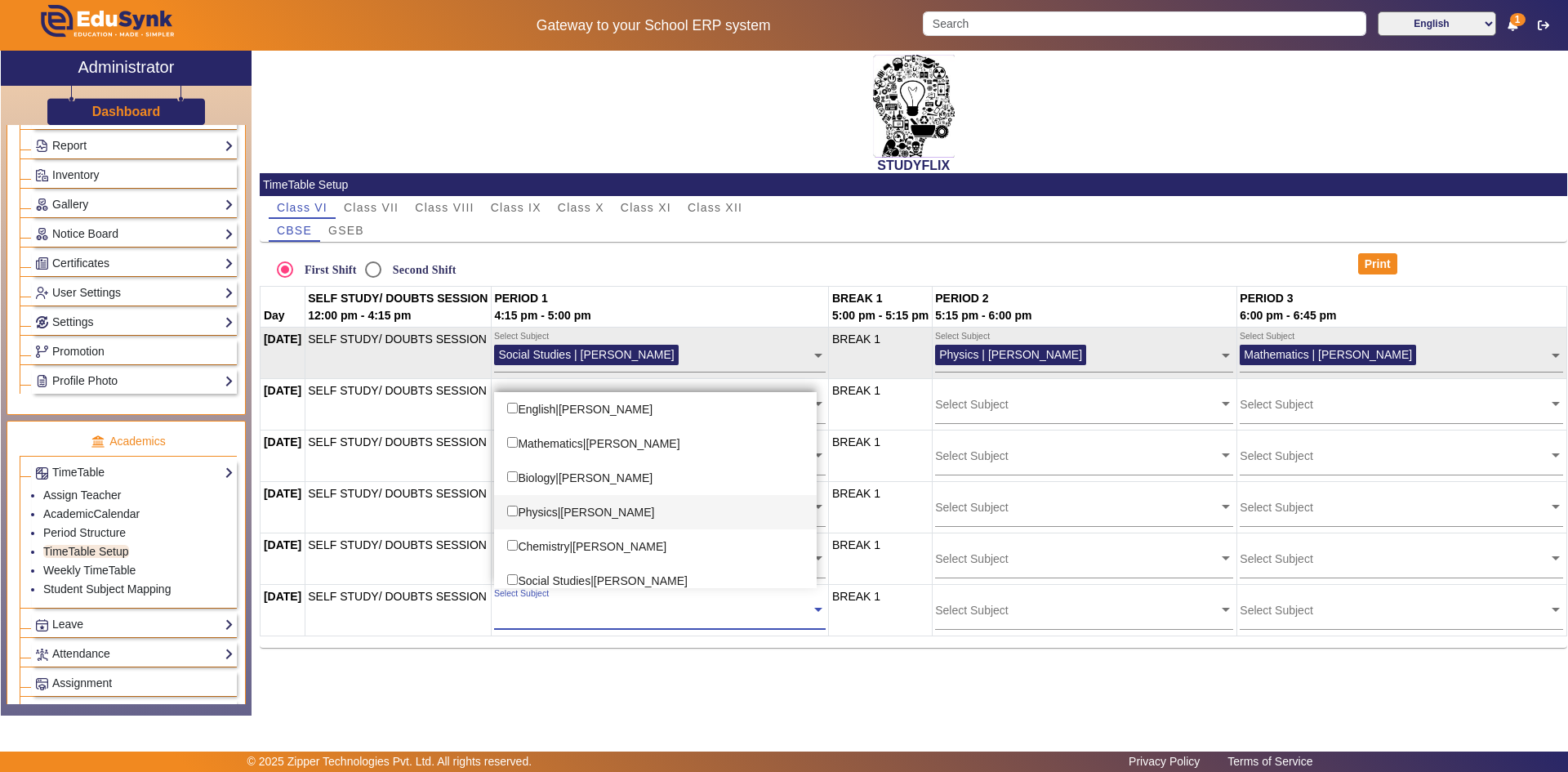
click at [589, 520] on div "Physics|[PERSON_NAME]" at bounding box center [656, 512] width 322 height 34
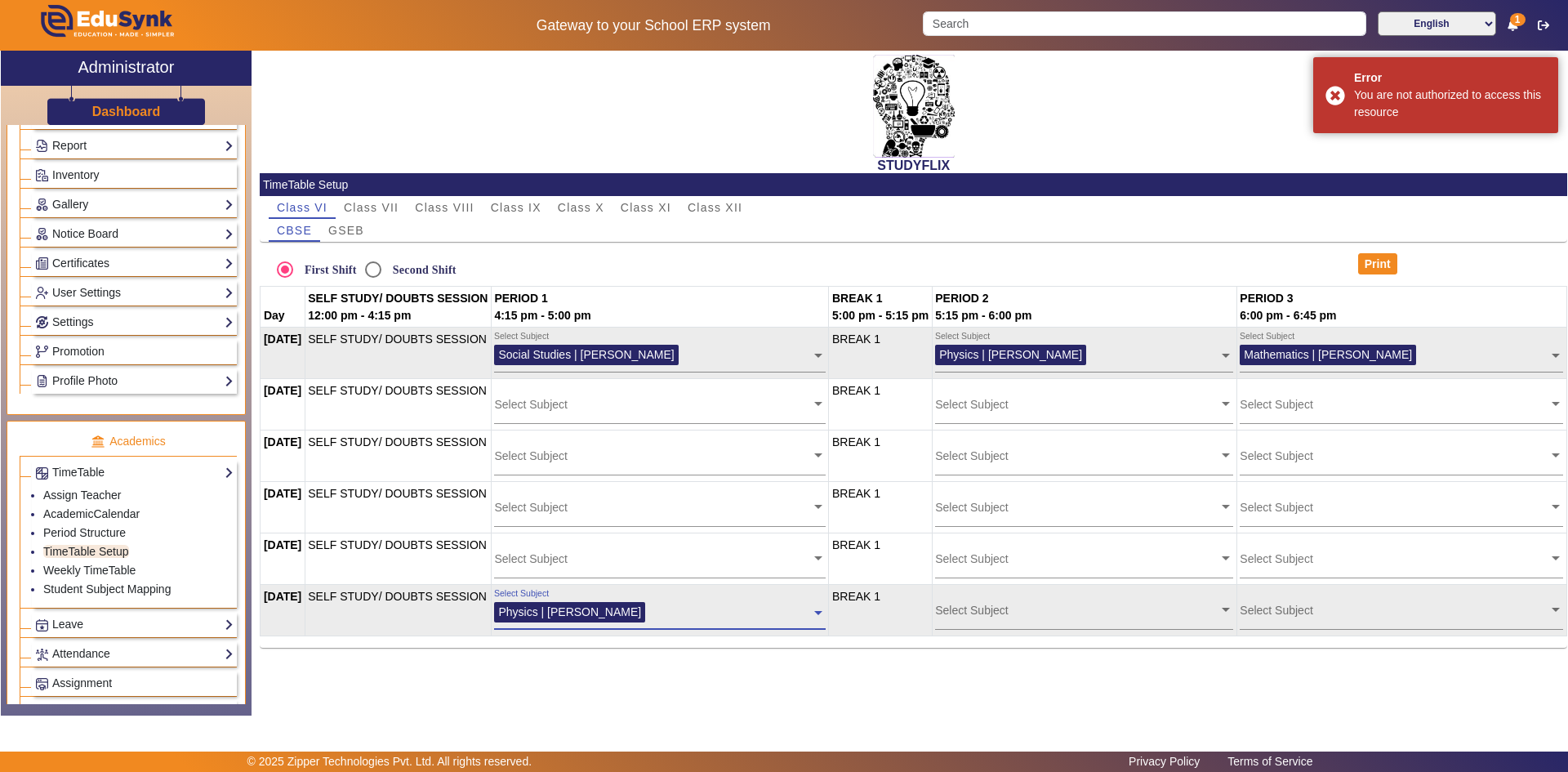
click at [1016, 617] on input "text" at bounding box center [1077, 610] width 284 height 16
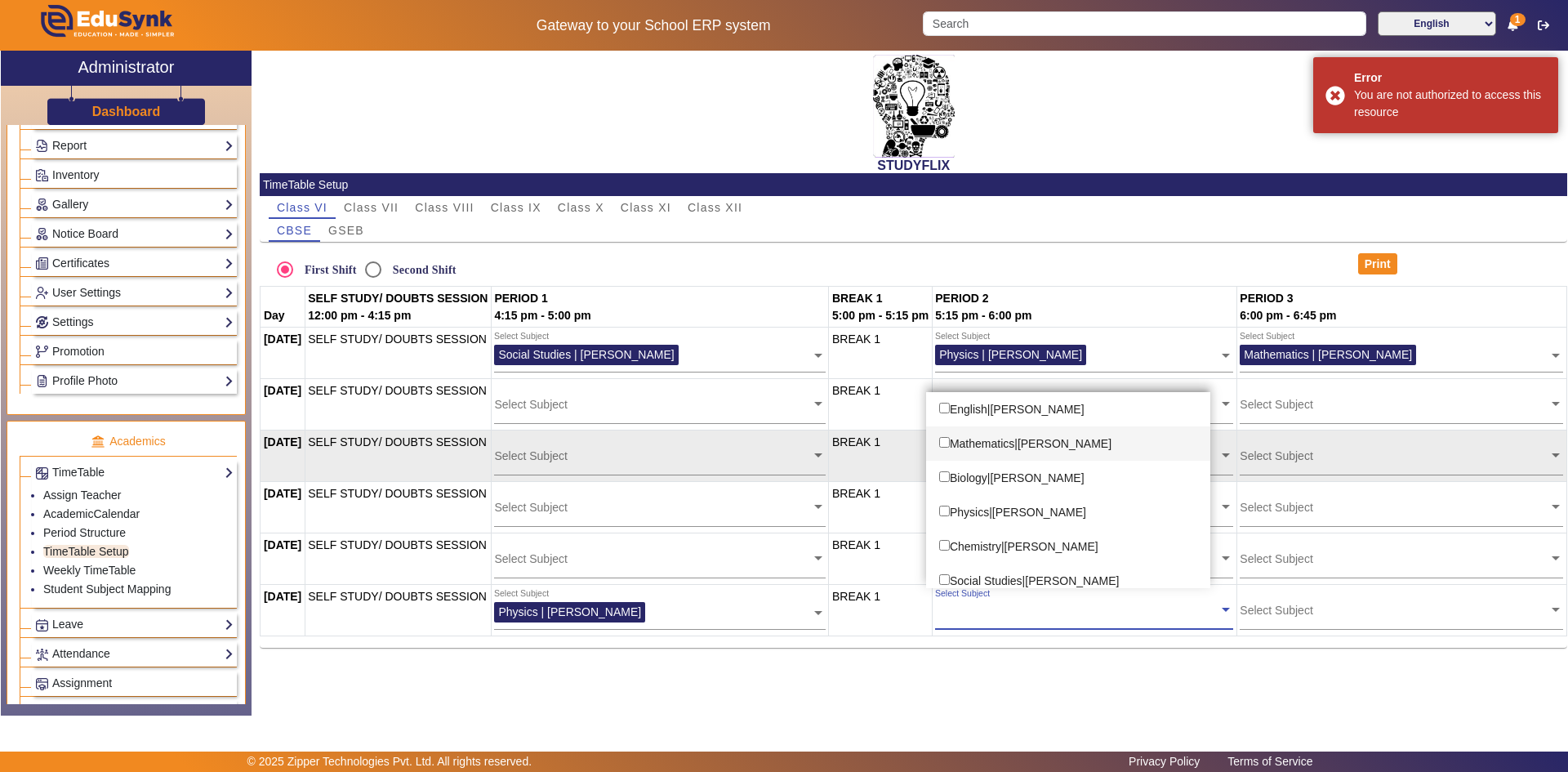
click at [1052, 445] on div "Mathematics|[PERSON_NAME]" at bounding box center [1069, 443] width 285 height 34
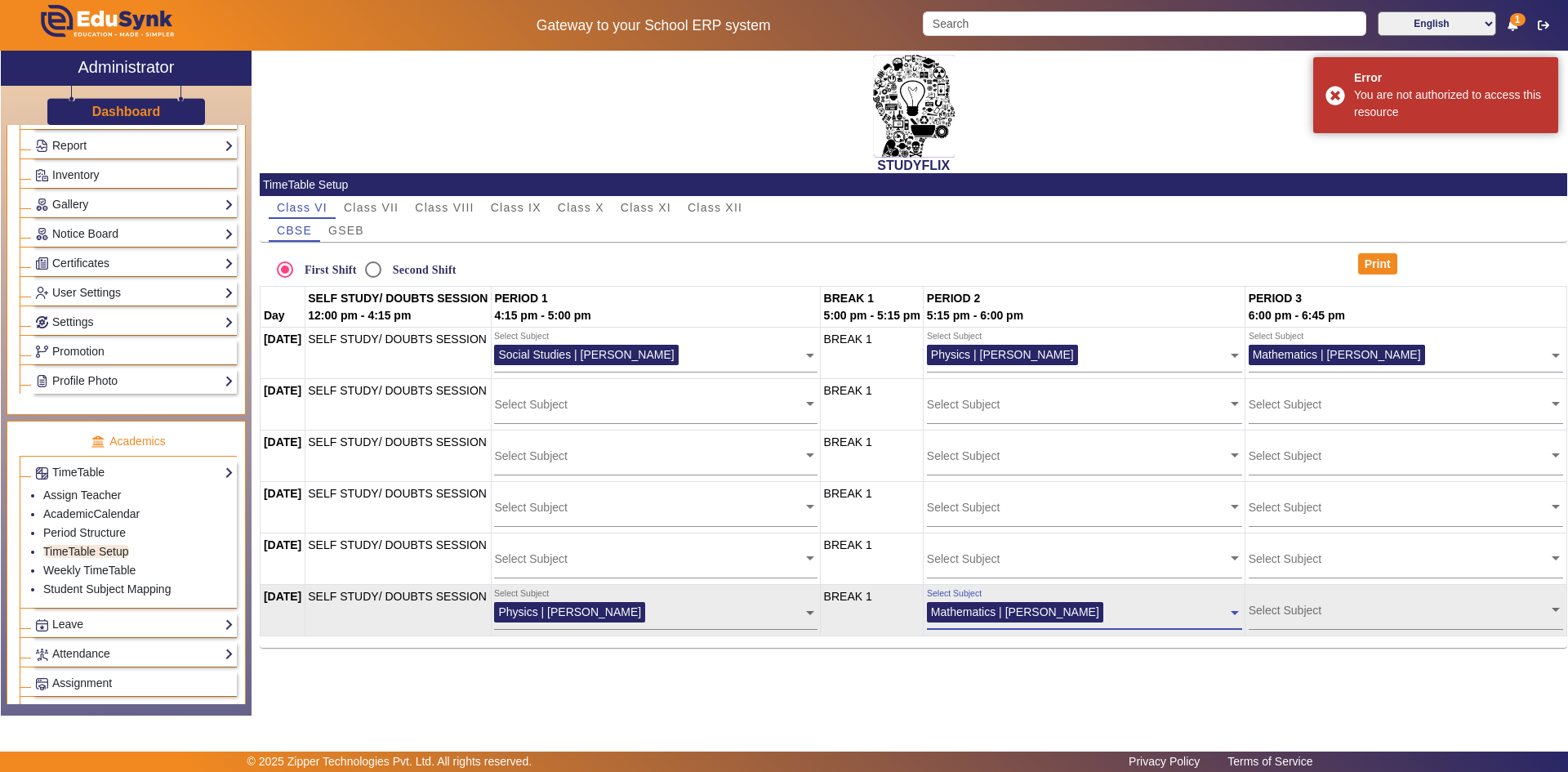
click at [1318, 612] on input "text" at bounding box center [1399, 610] width 300 height 16
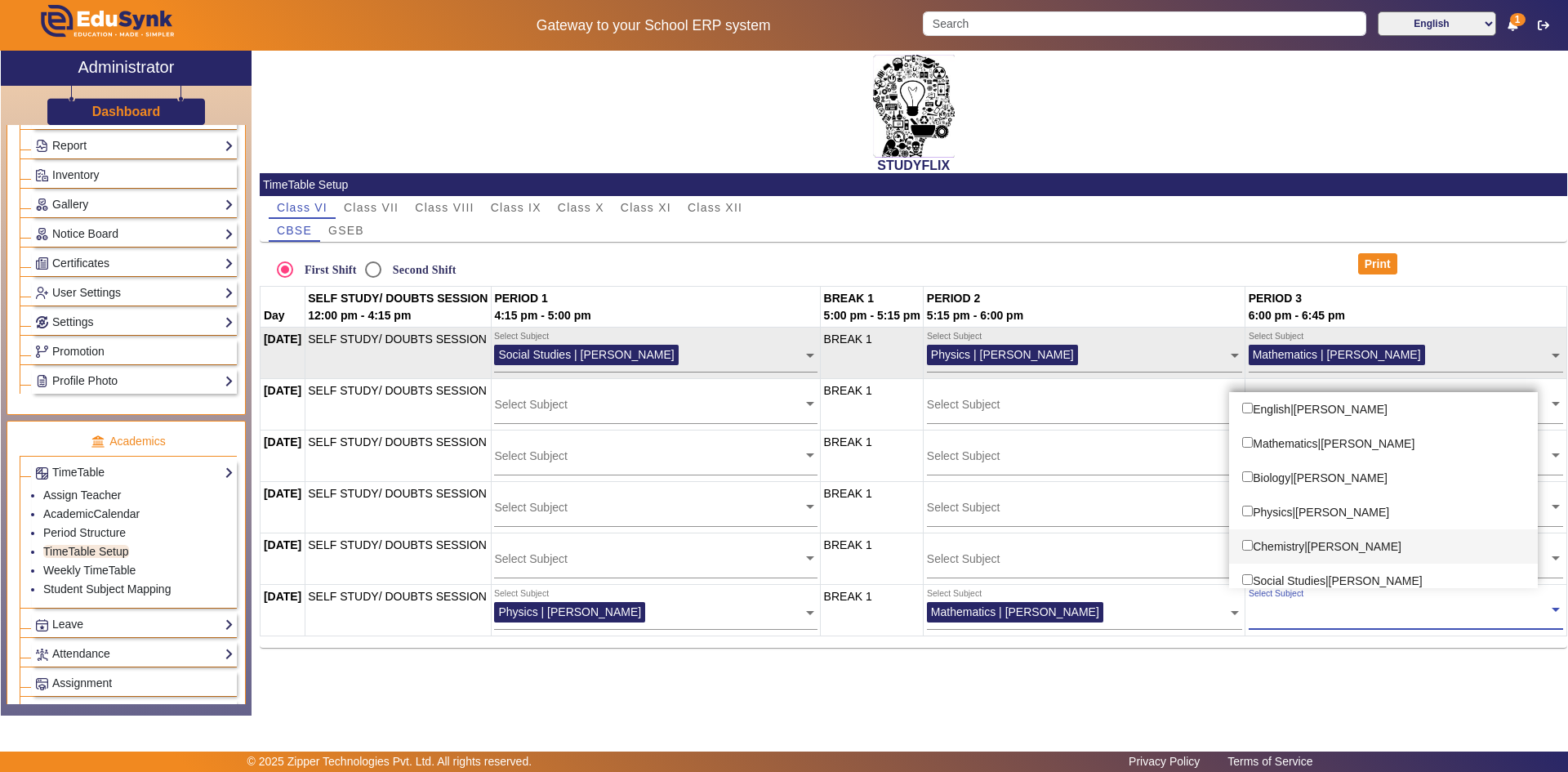
click at [1328, 550] on div "Chemistry|[PERSON_NAME]" at bounding box center [1383, 546] width 308 height 34
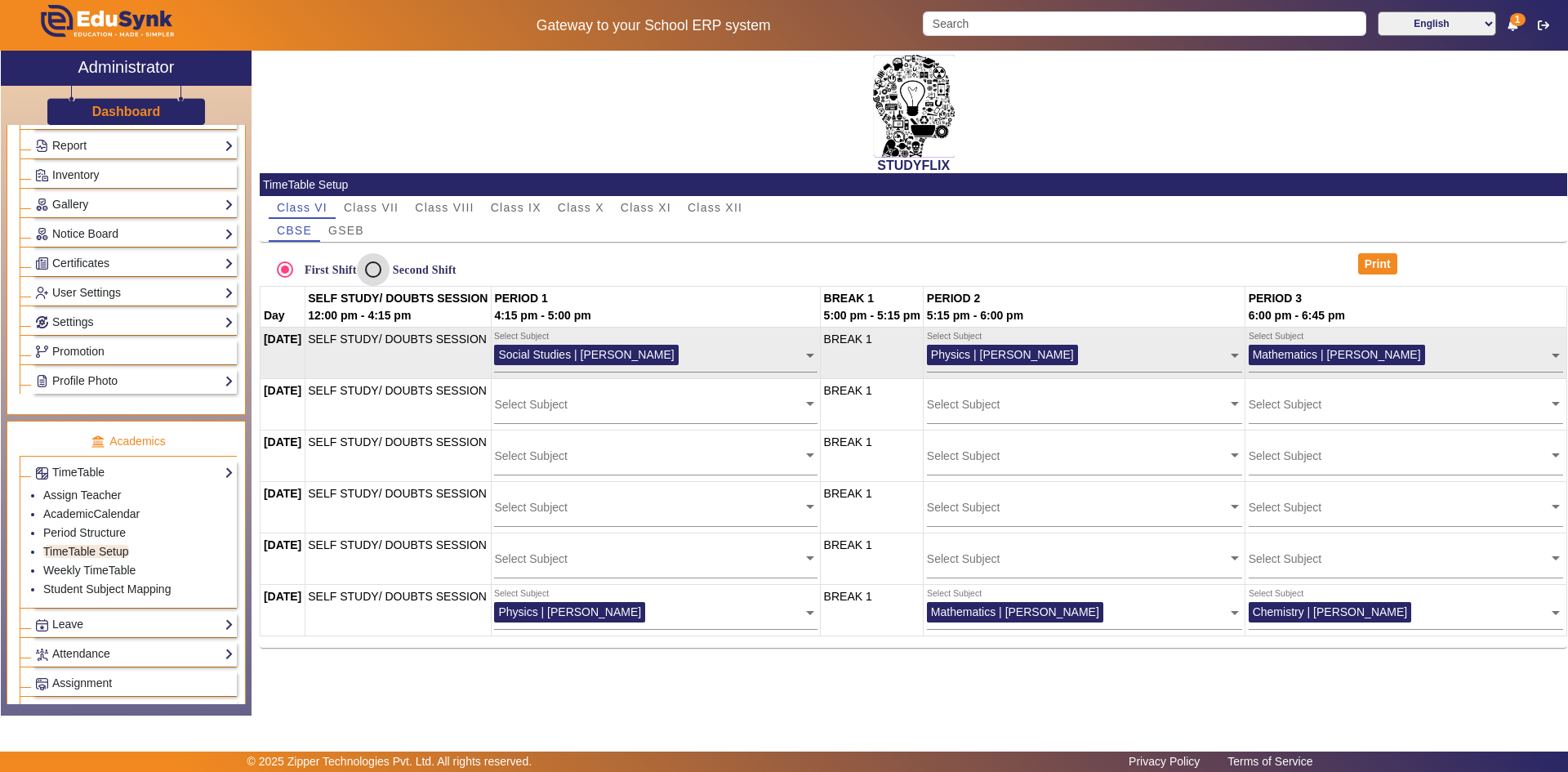
click at [373, 269] on input "Second Shift" at bounding box center [373, 269] width 32 height 32
radio input "true"
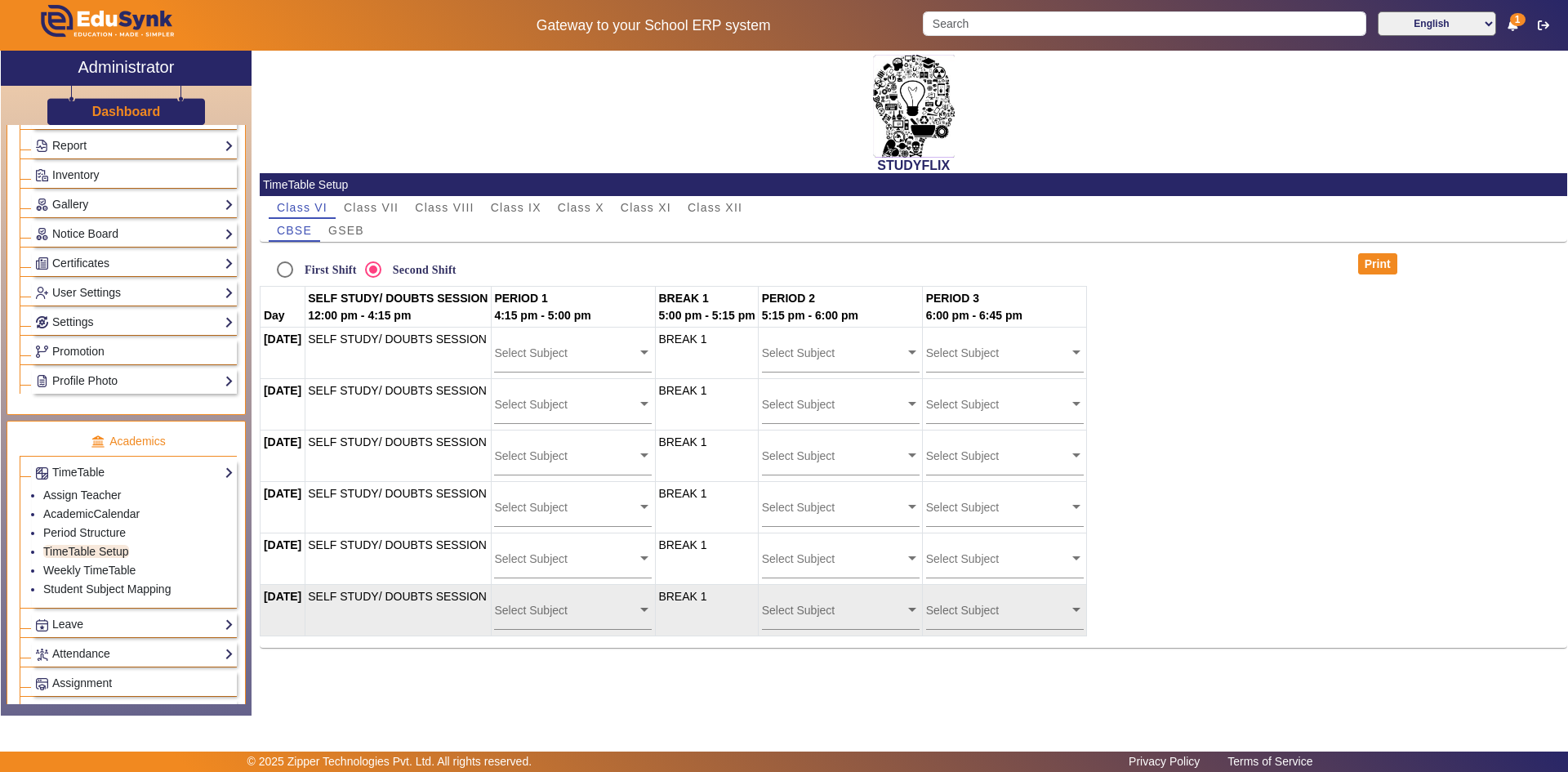
click at [586, 612] on input "text" at bounding box center [565, 610] width 143 height 16
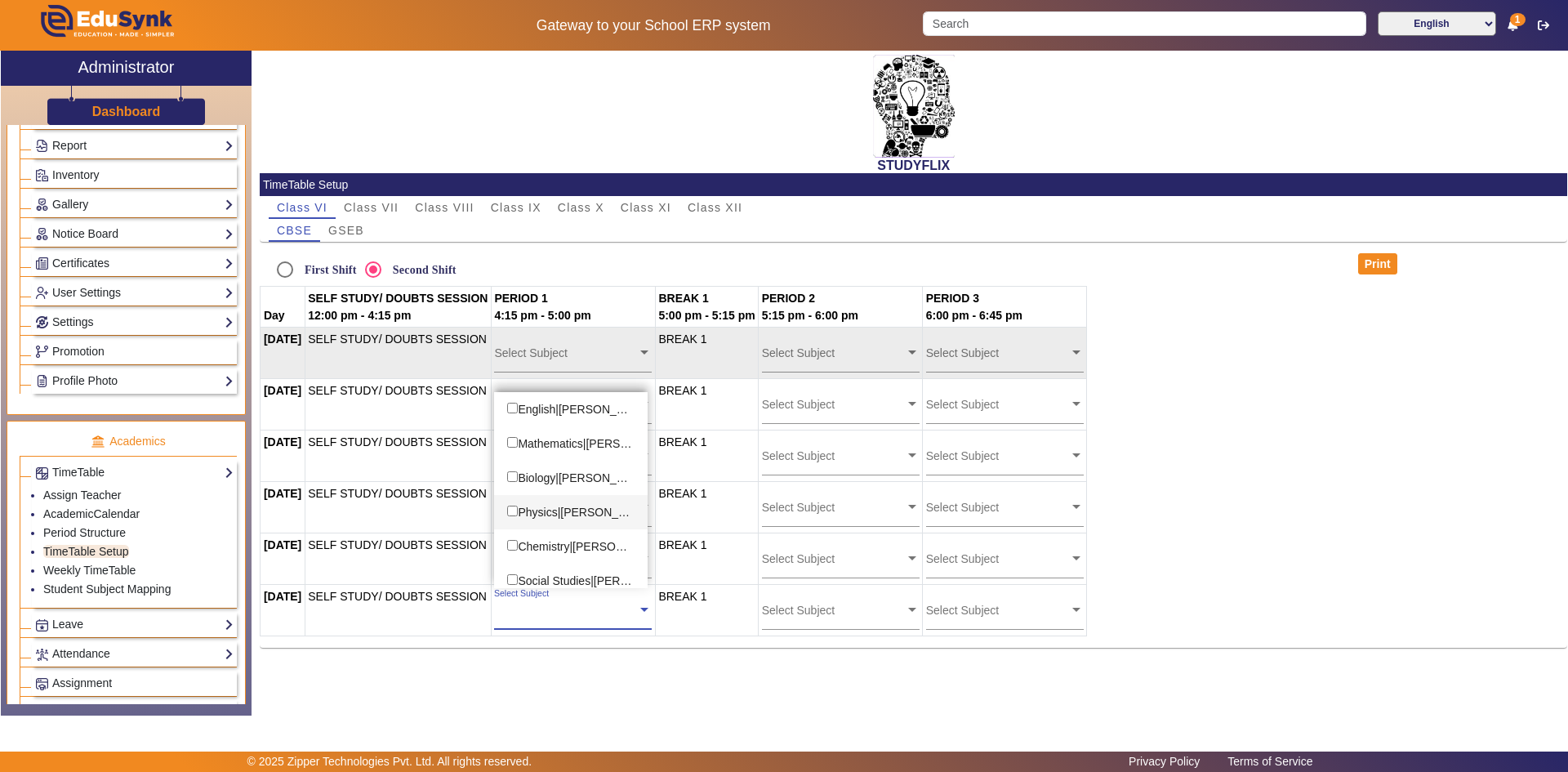
click at [598, 506] on div "Physics|[PERSON_NAME]" at bounding box center [571, 512] width 154 height 34
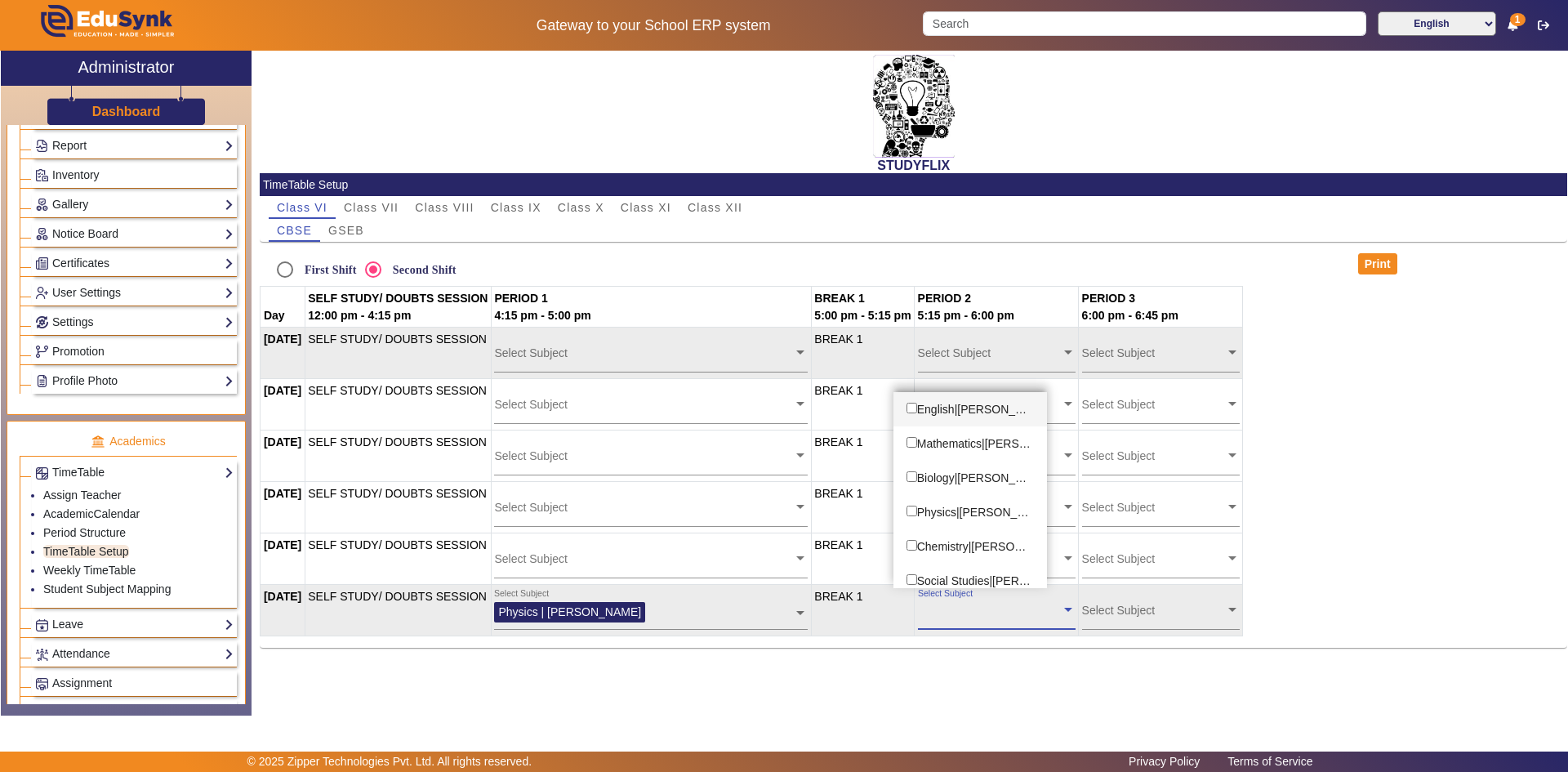
click at [954, 607] on input "text" at bounding box center [989, 610] width 143 height 16
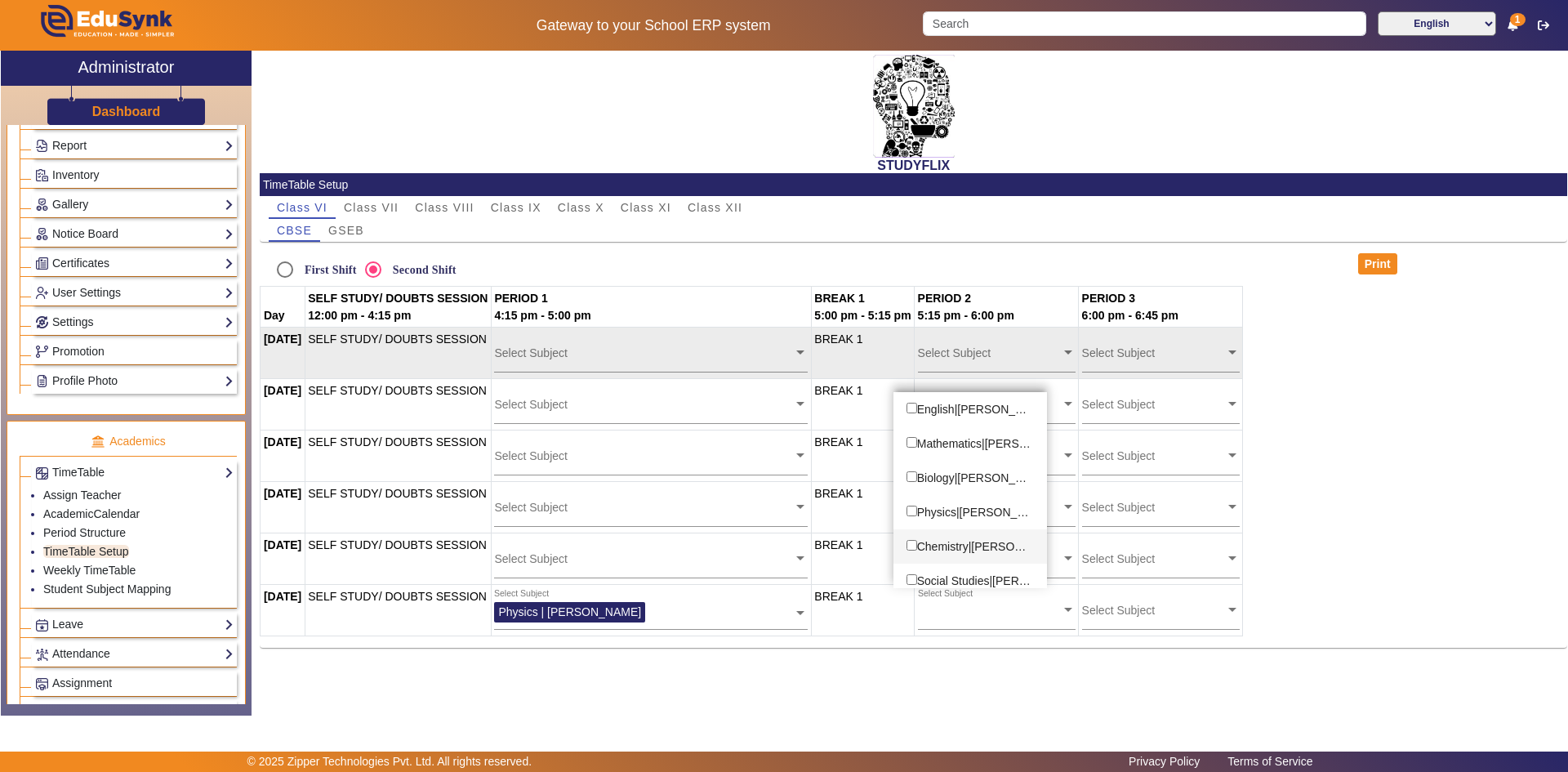
click at [1307, 445] on table "Day SELF STUDY/ DOUBTS SESSION 12:00 pm - 4:15 pm PERIOD 1 4:15 pm - 5:00 pm BR…" at bounding box center [913, 461] width 1307 height 351
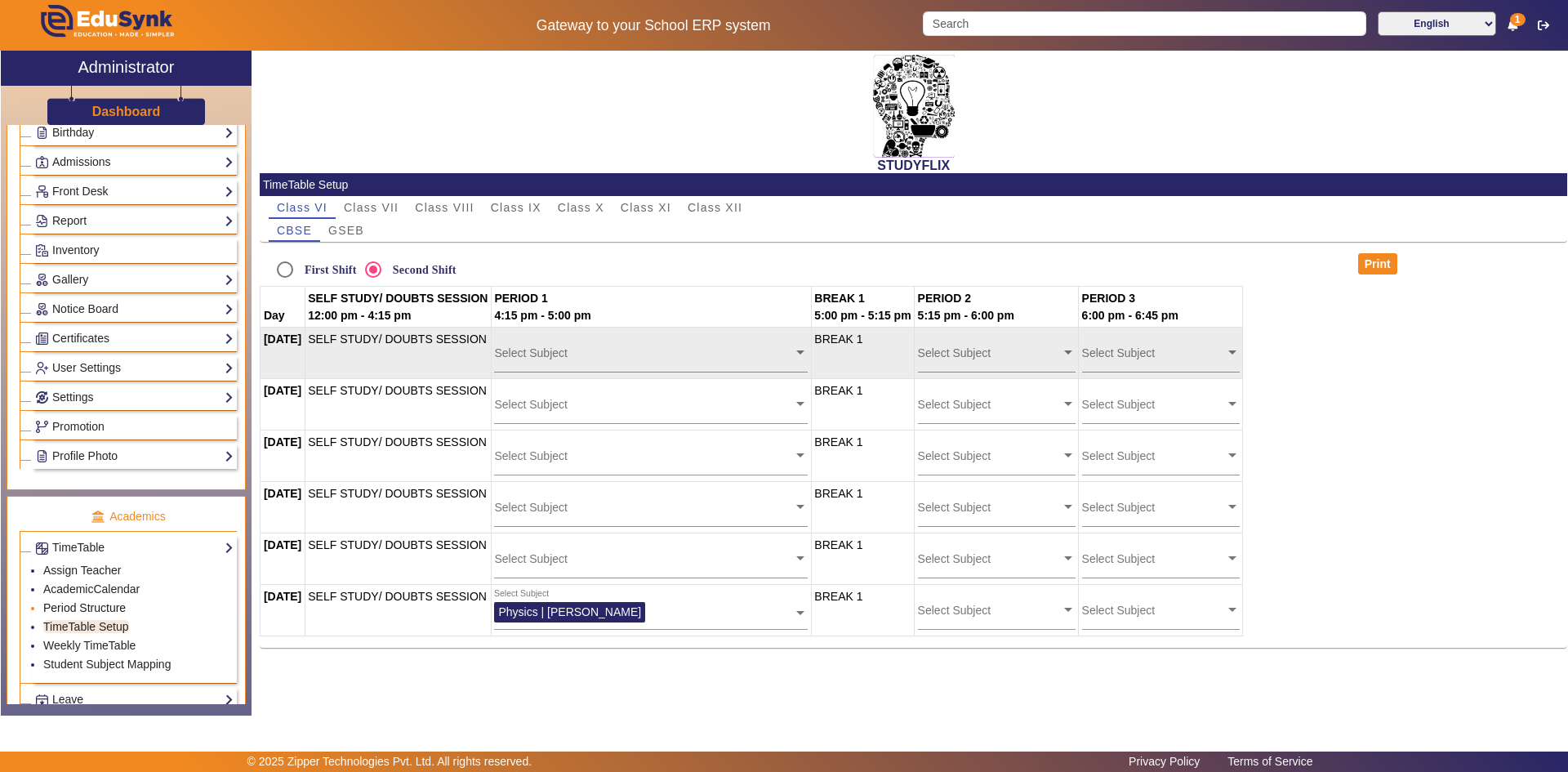
scroll to position [245, 0]
click at [83, 313] on link "Notice Board" at bounding box center [134, 316] width 199 height 18
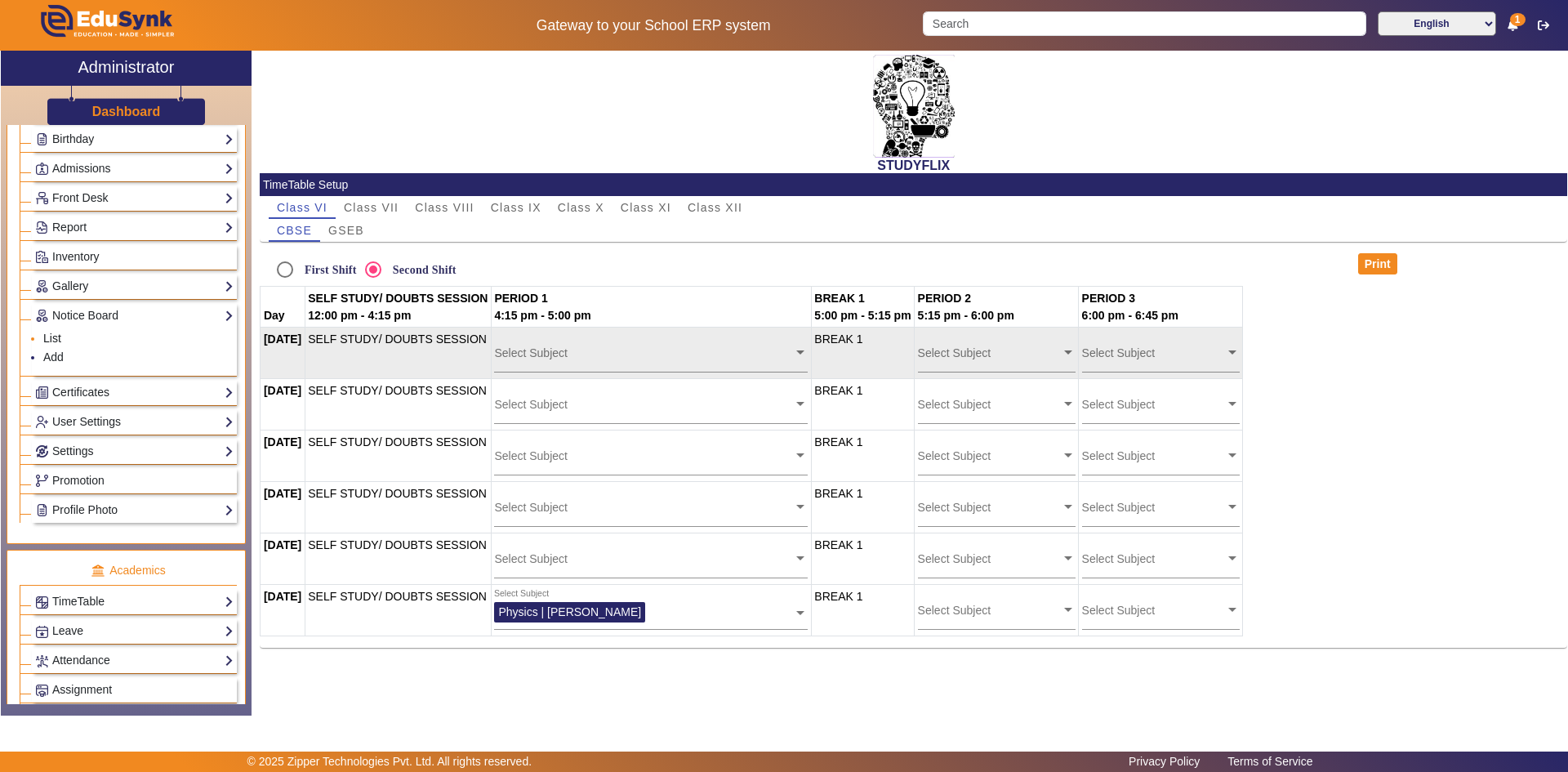
click at [53, 341] on link "List" at bounding box center [52, 338] width 18 height 13
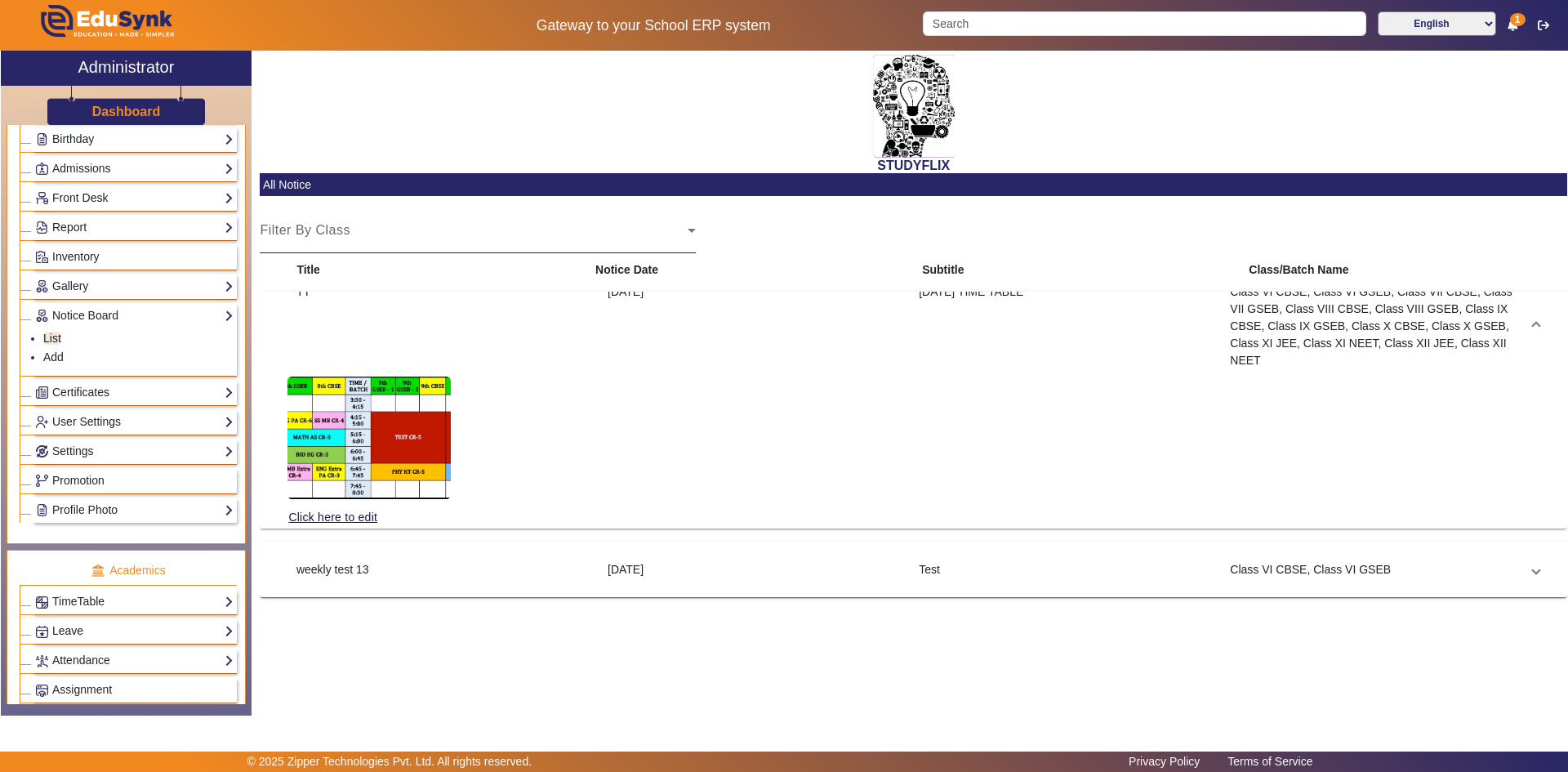
click at [431, 250] on div "Filter By Class Select Class" at bounding box center [478, 230] width 436 height 46
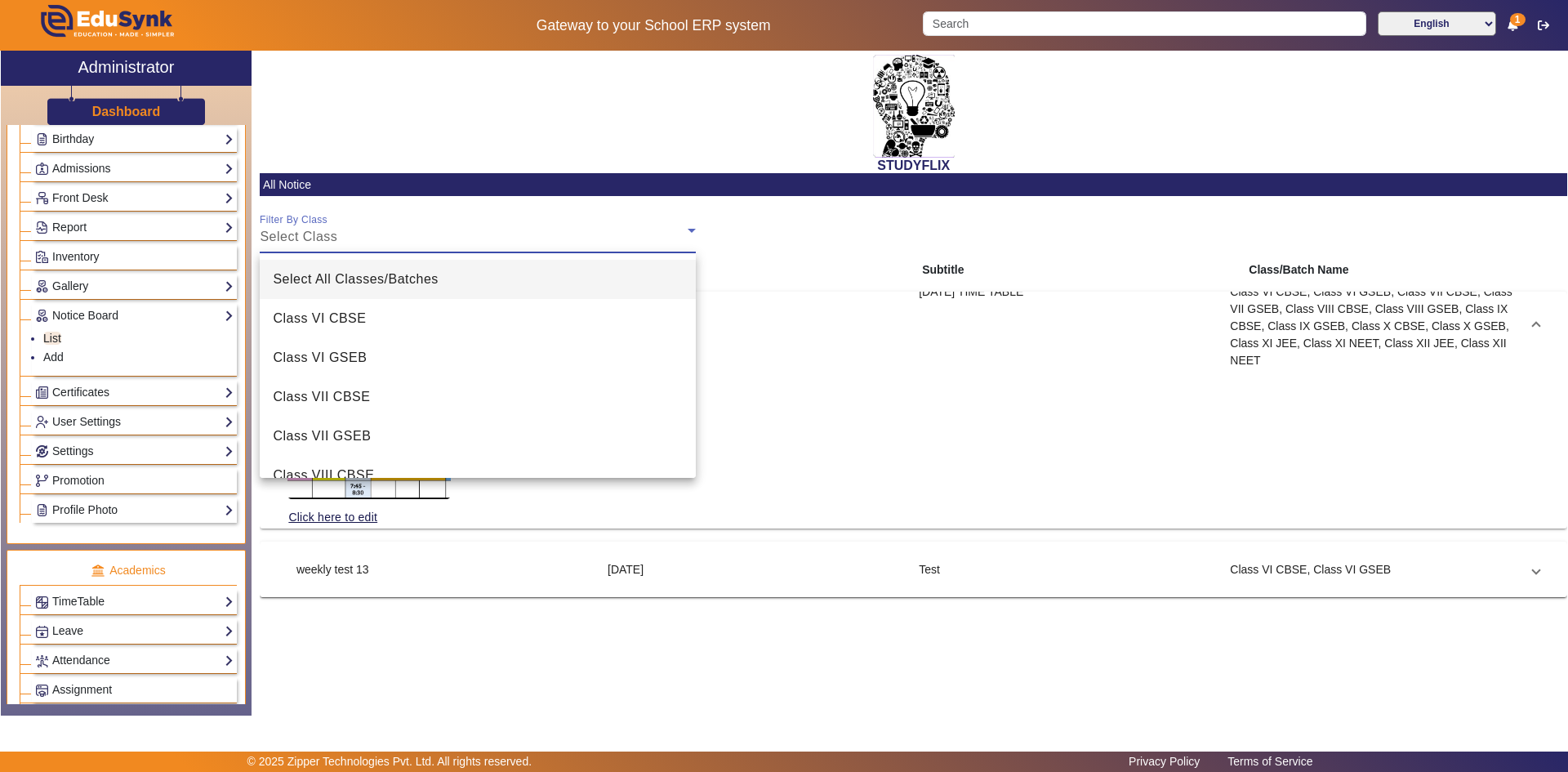
click at [441, 223] on div at bounding box center [784, 386] width 1568 height 772
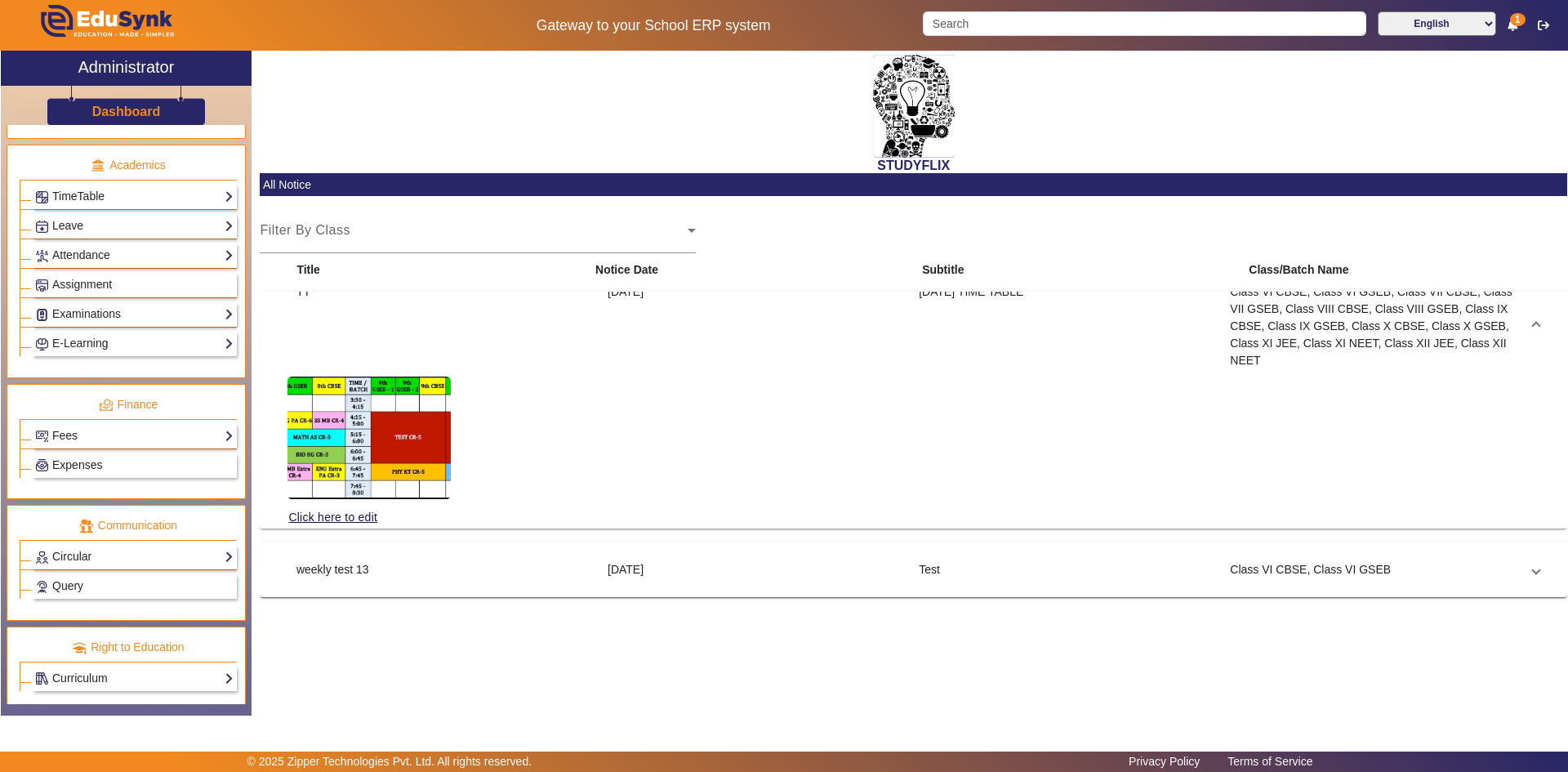
scroll to position [659, 0]
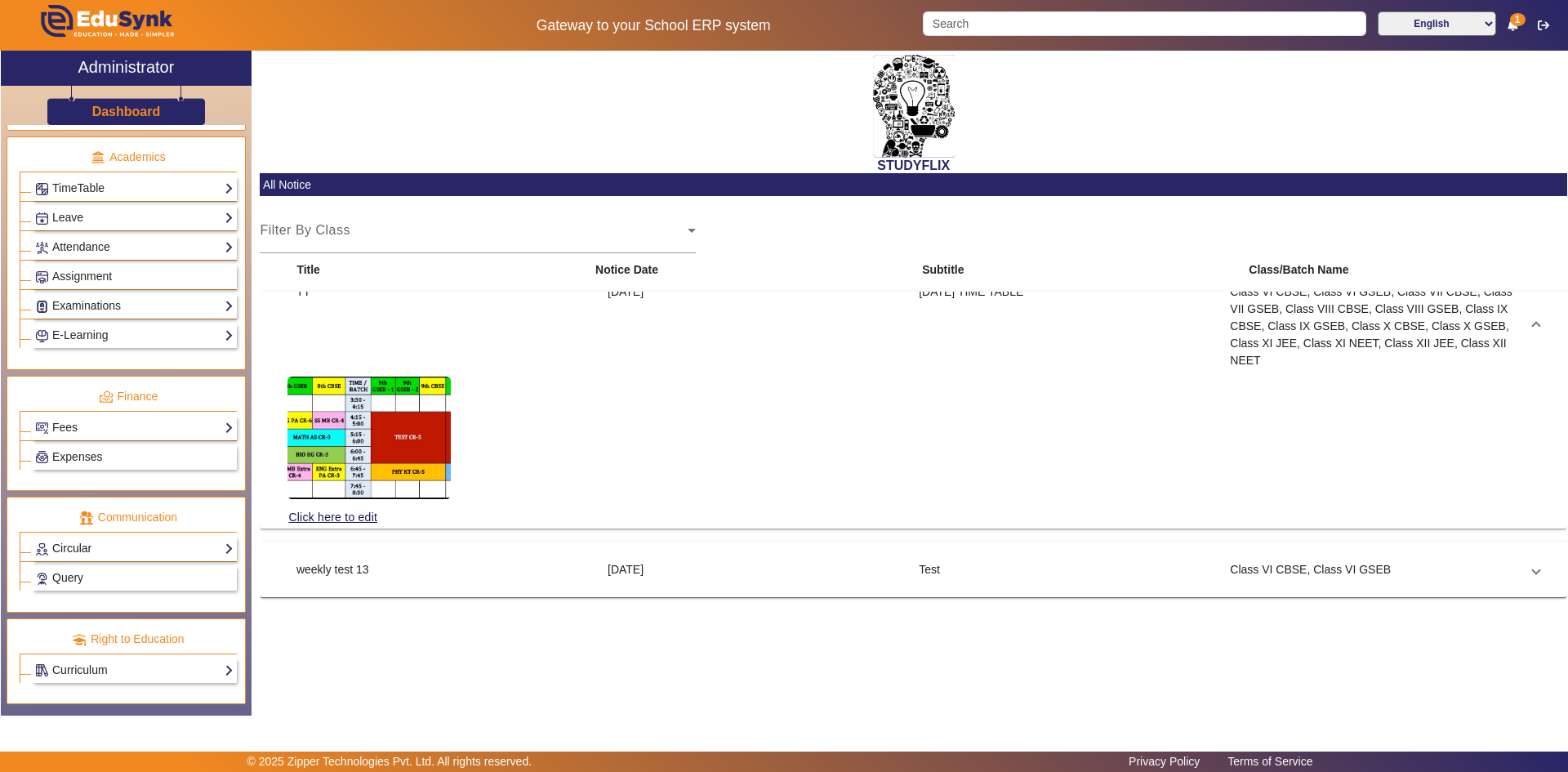
click at [83, 544] on link "Circular" at bounding box center [134, 548] width 199 height 18
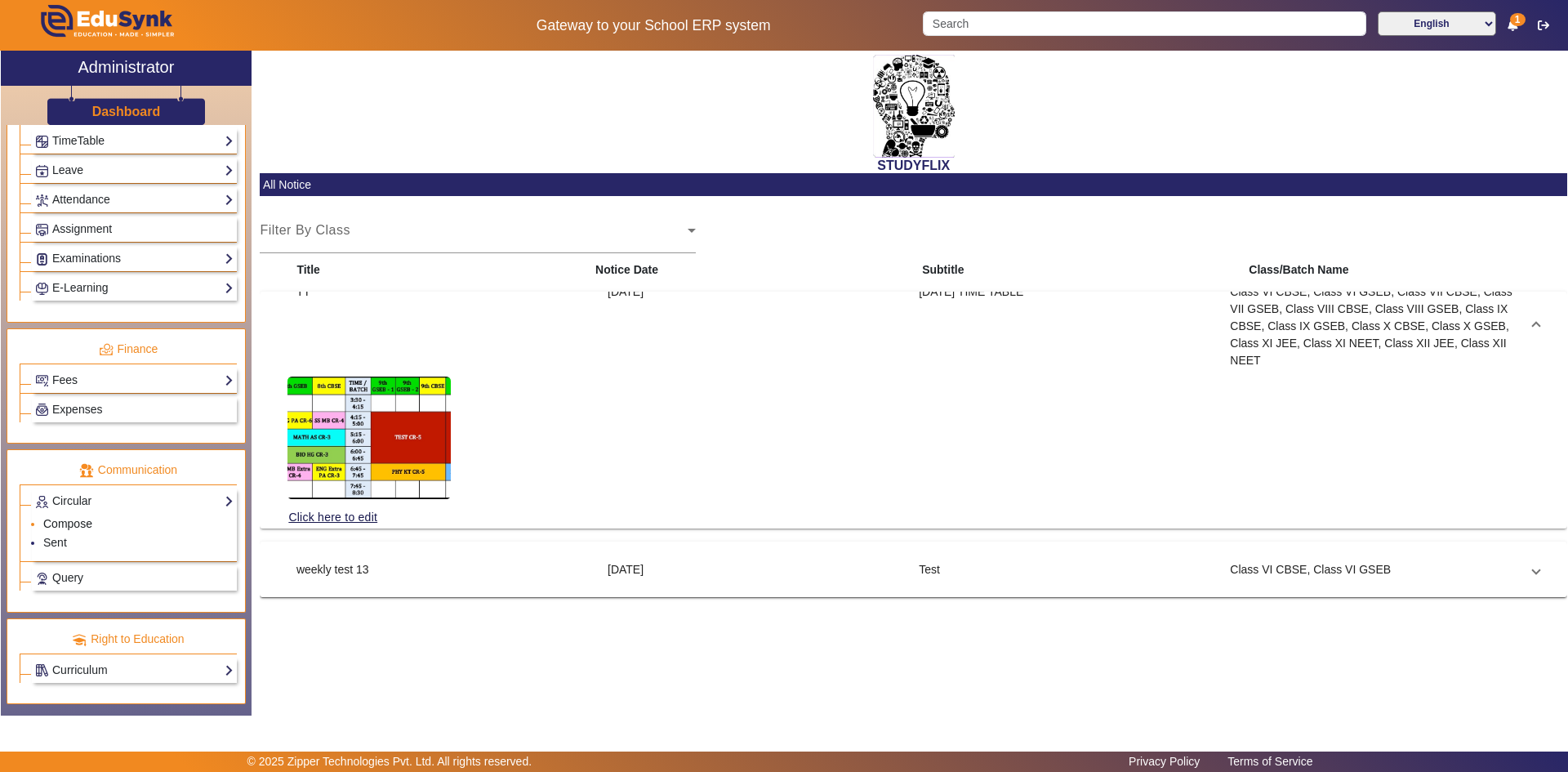
click at [72, 523] on link "Compose" at bounding box center [67, 524] width 49 height 13
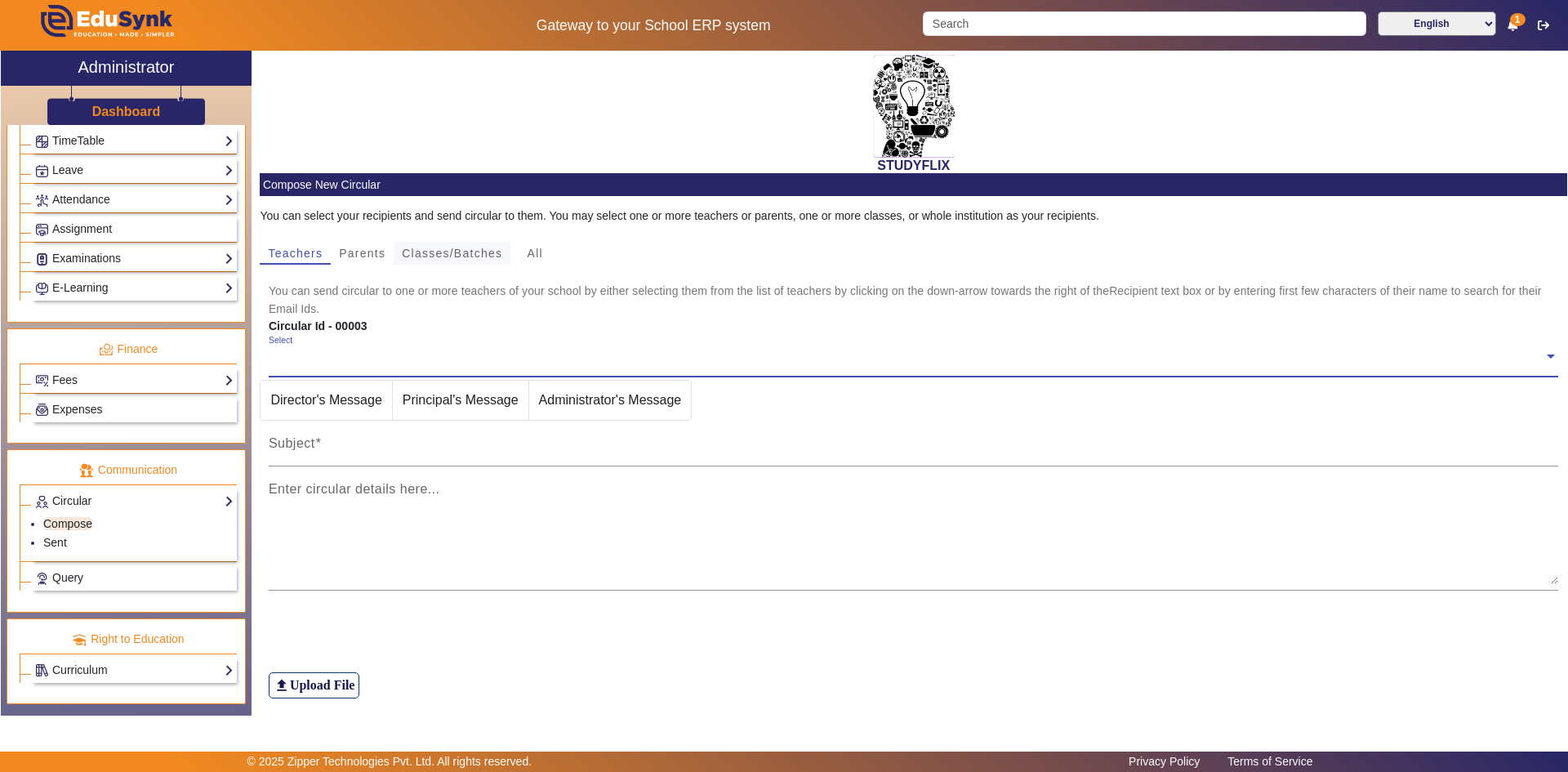
click at [431, 256] on span "Classes/Batches" at bounding box center [451, 253] width 100 height 11
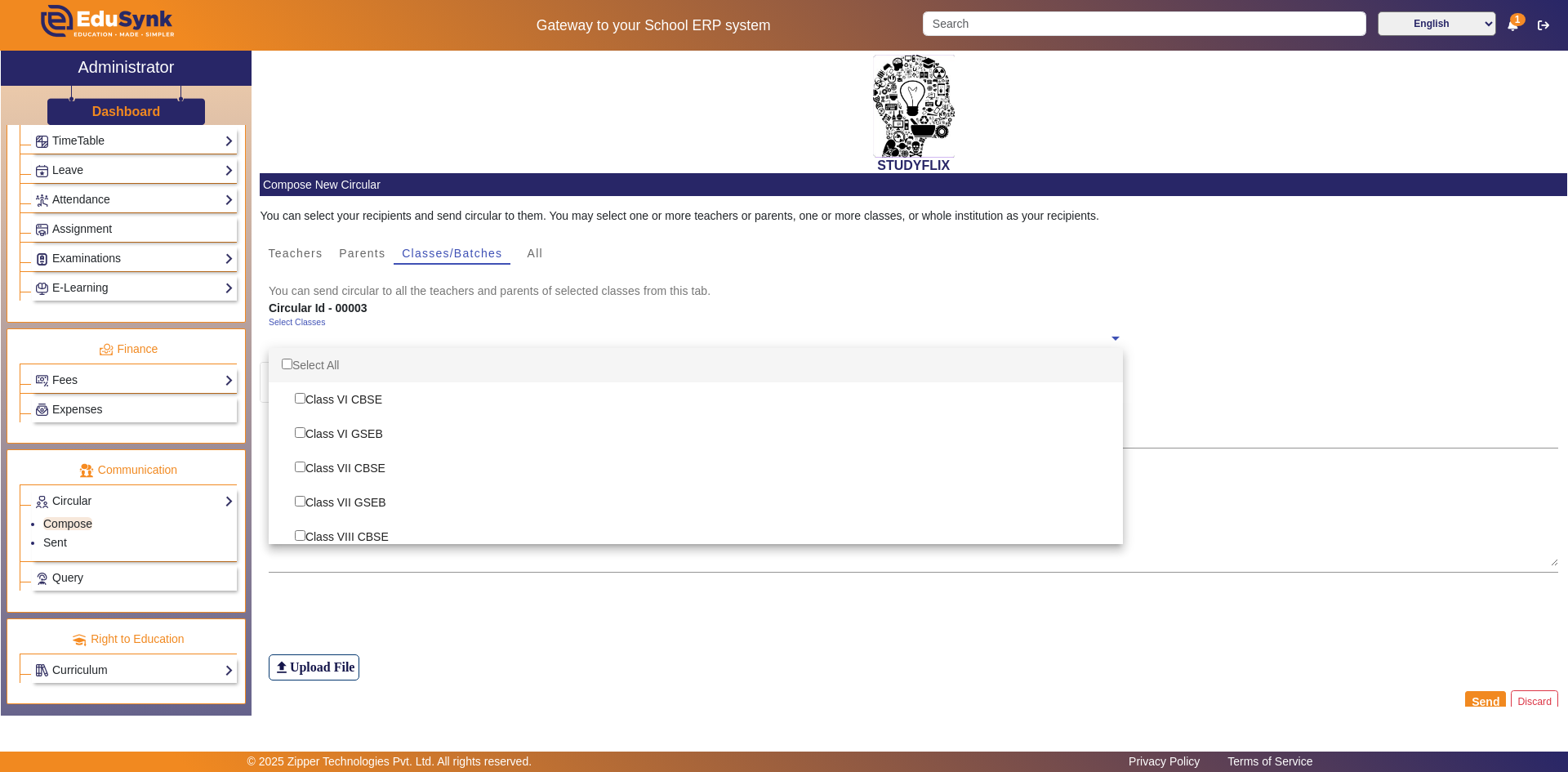
click at [322, 341] on input "text" at bounding box center [689, 338] width 840 height 16
click at [308, 361] on div "Select All" at bounding box center [696, 365] width 854 height 34
checkbox input "true"
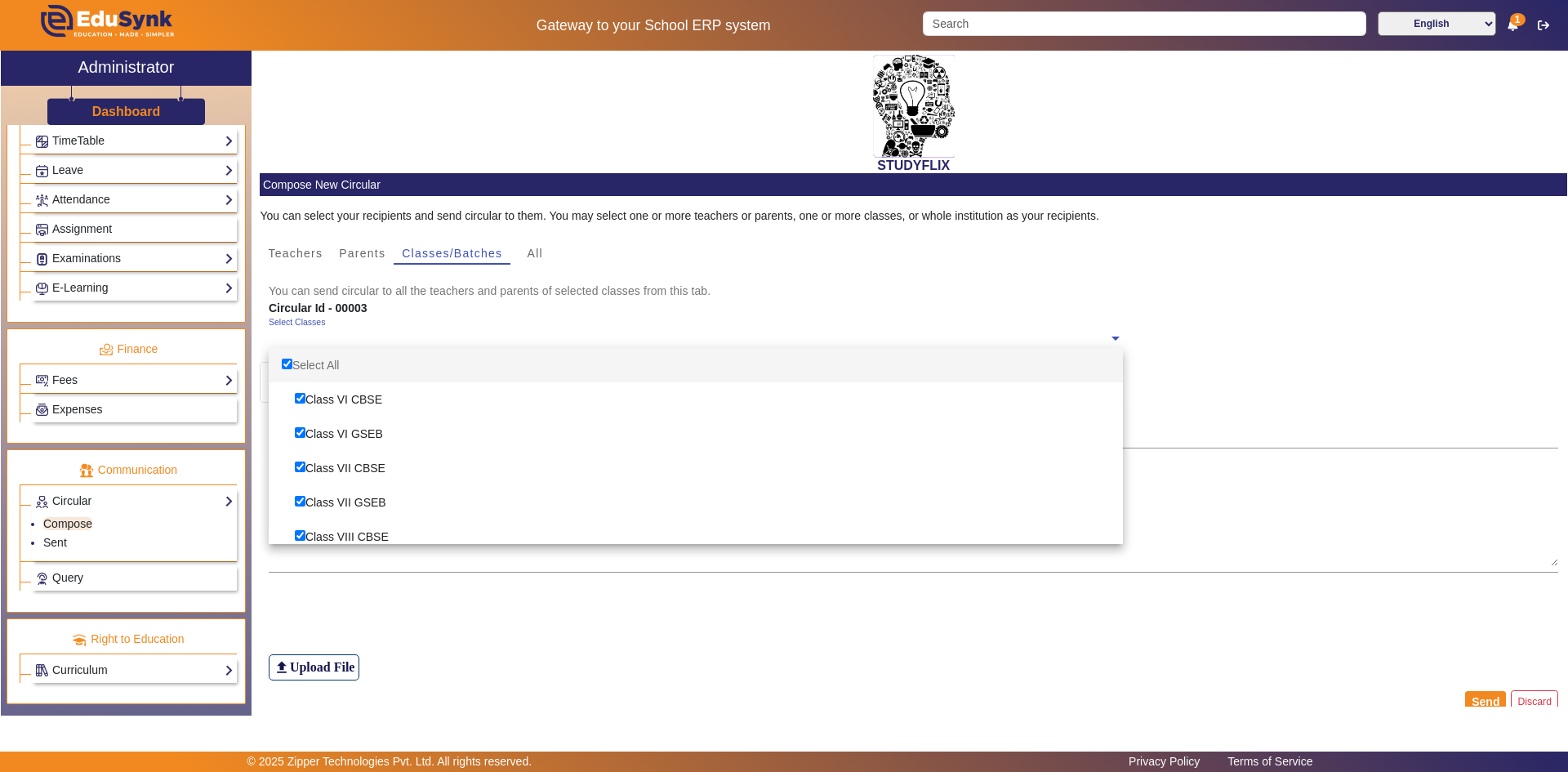
checkbox input "true"
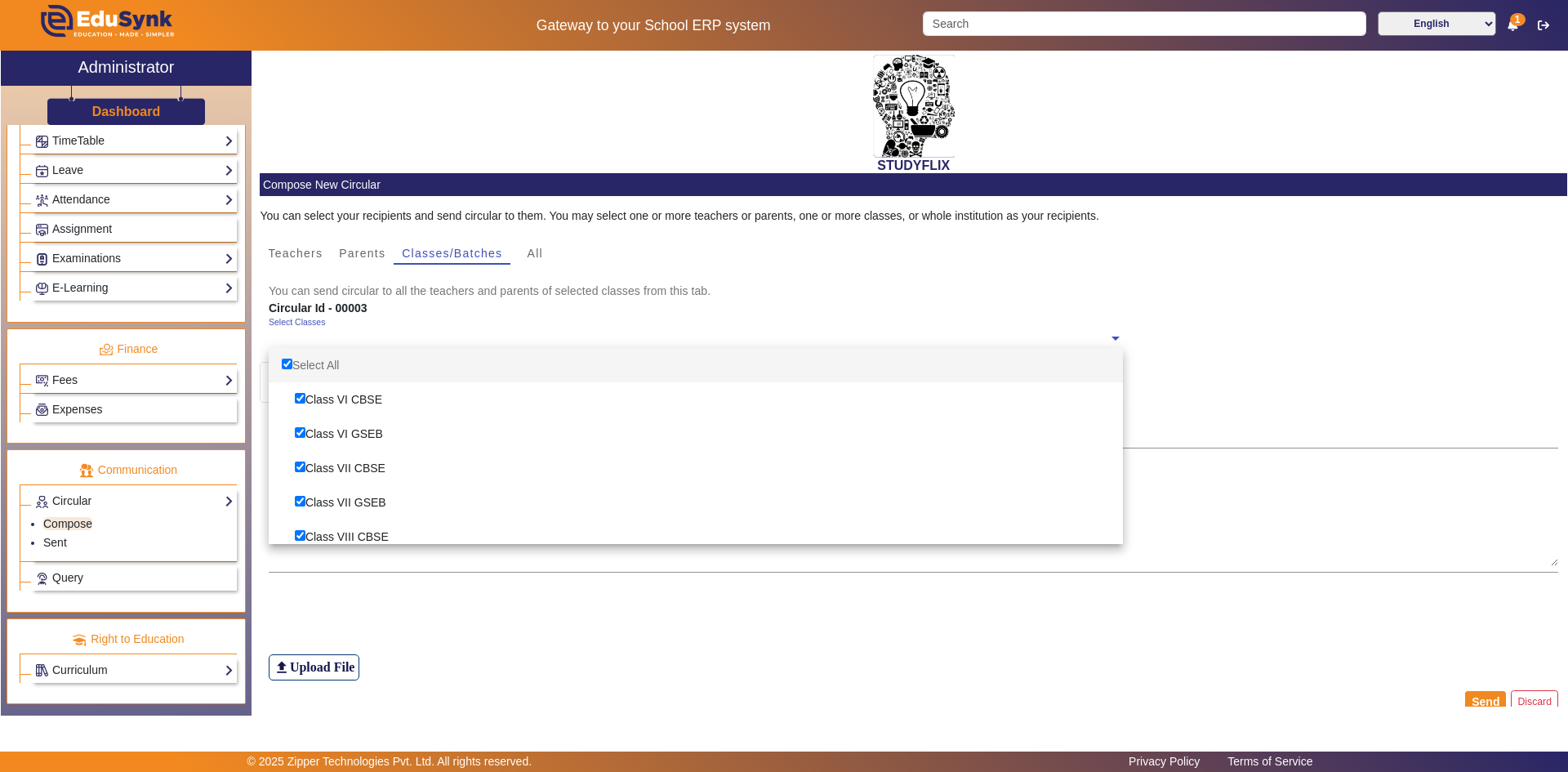
checkbox input "true"
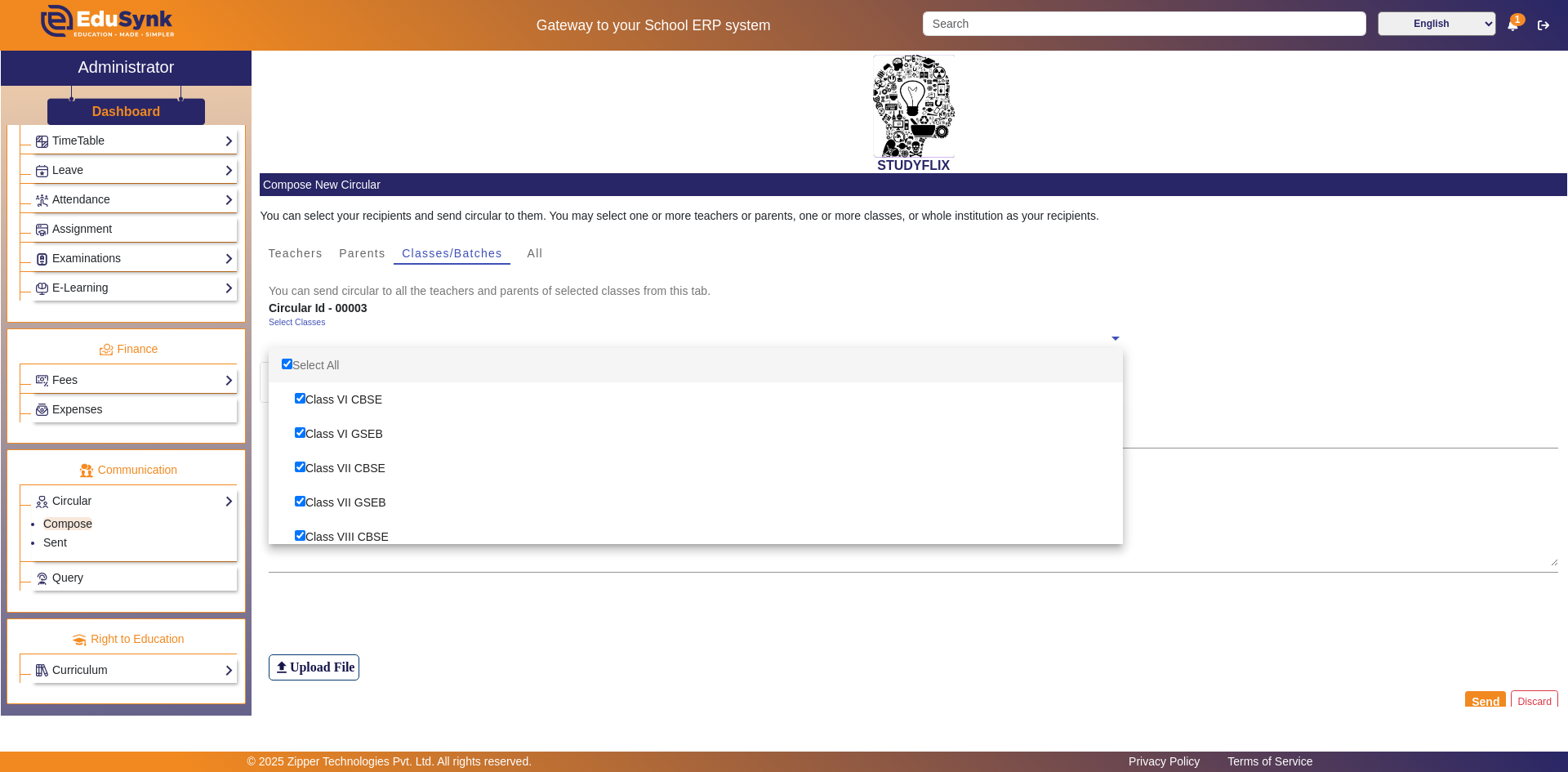
checkbox input "true"
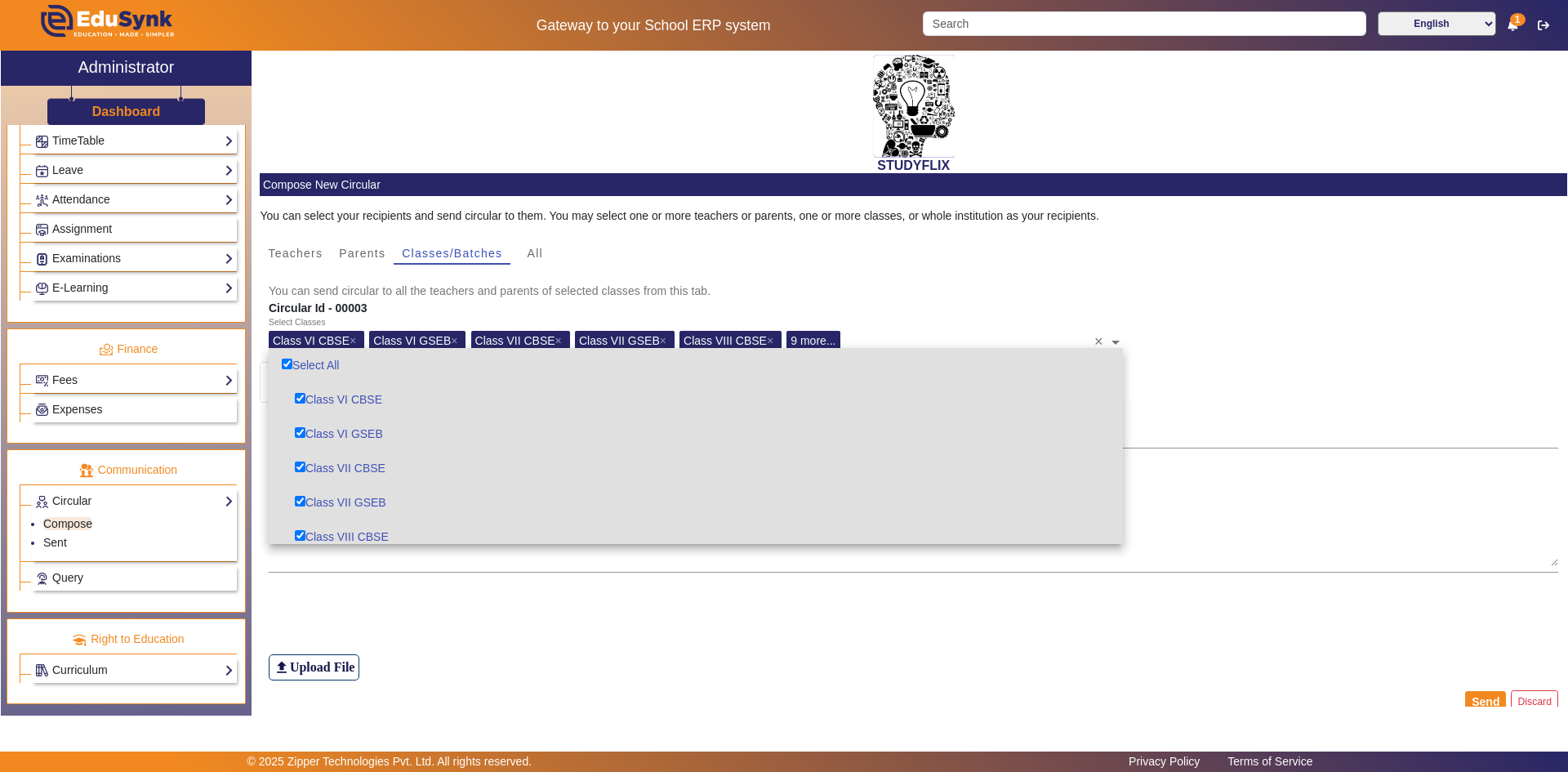
click at [368, 599] on div "file_upload Upload File" at bounding box center [914, 635] width 1291 height 90
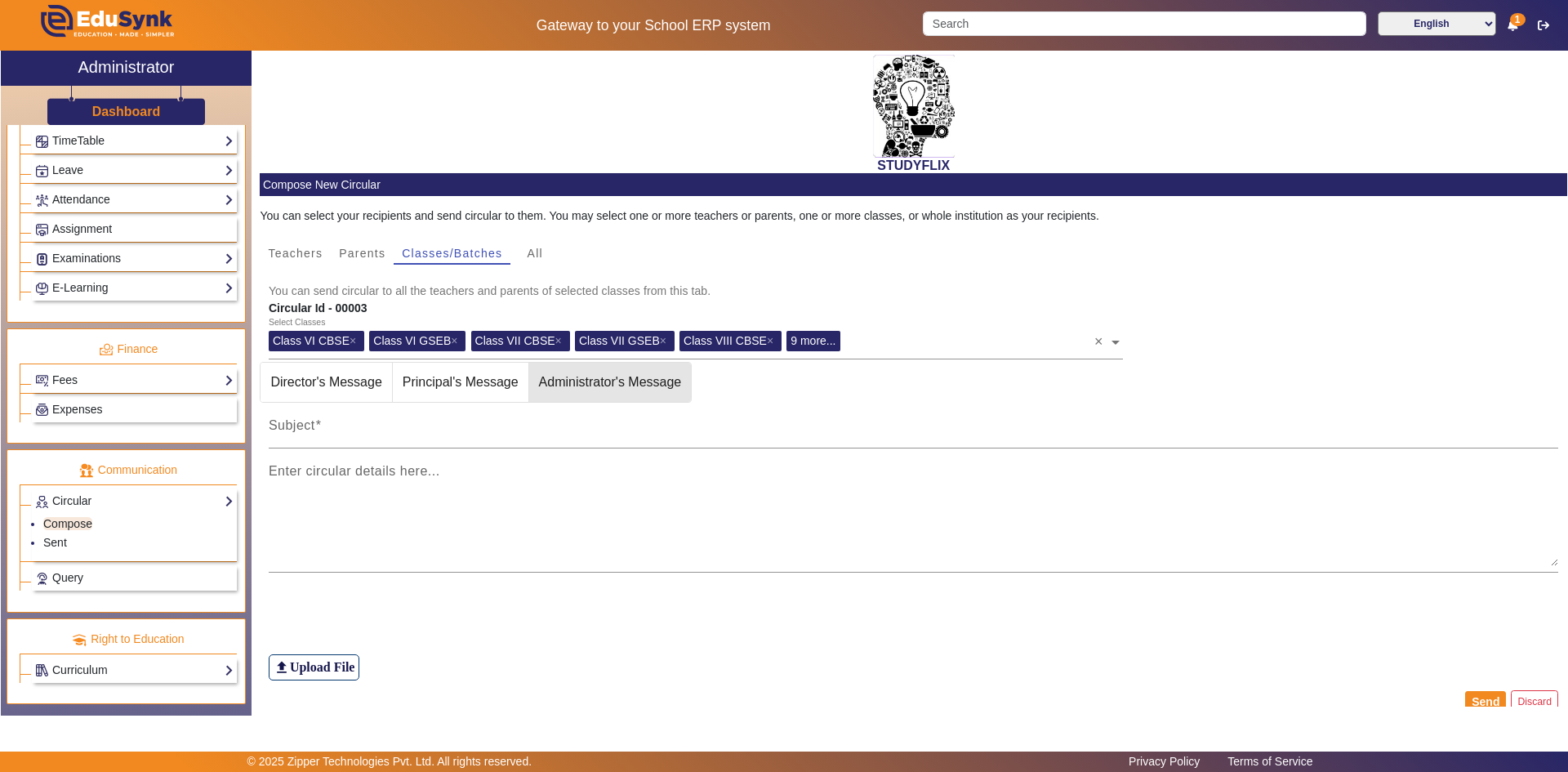
click at [581, 391] on span "Administrator's Message" at bounding box center [610, 382] width 163 height 40
click at [489, 431] on input "Subject" at bounding box center [914, 432] width 1291 height 19
type input "TIME TABLE"
click at [322, 467] on mat-label "Enter circular details here..." at bounding box center [354, 471] width 171 height 14
click at [322, 468] on textarea "Enter circular details here..." at bounding box center [914, 517] width 1291 height 98
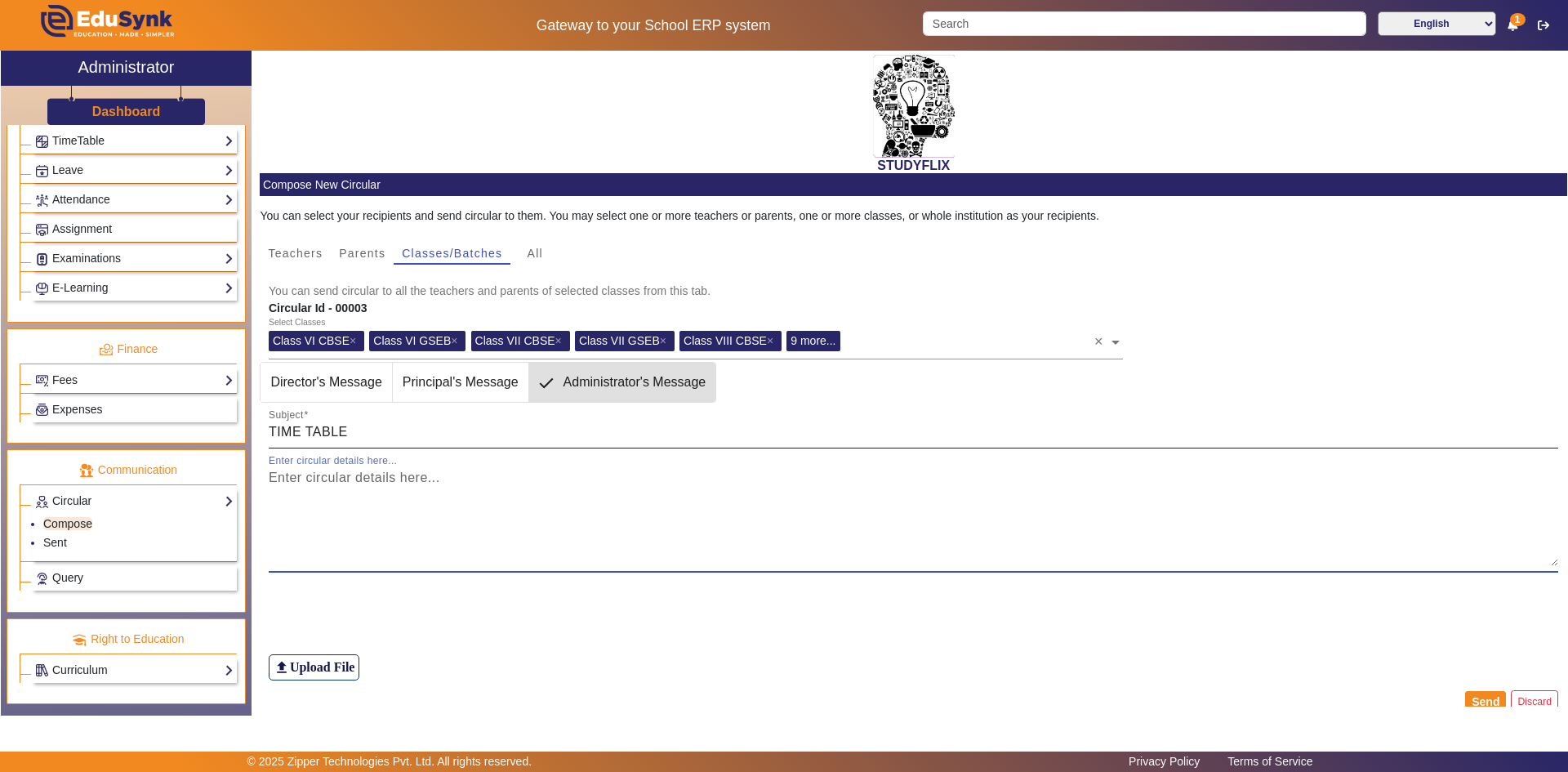
click at [354, 435] on input "TIME TABLE" at bounding box center [914, 432] width 1291 height 19
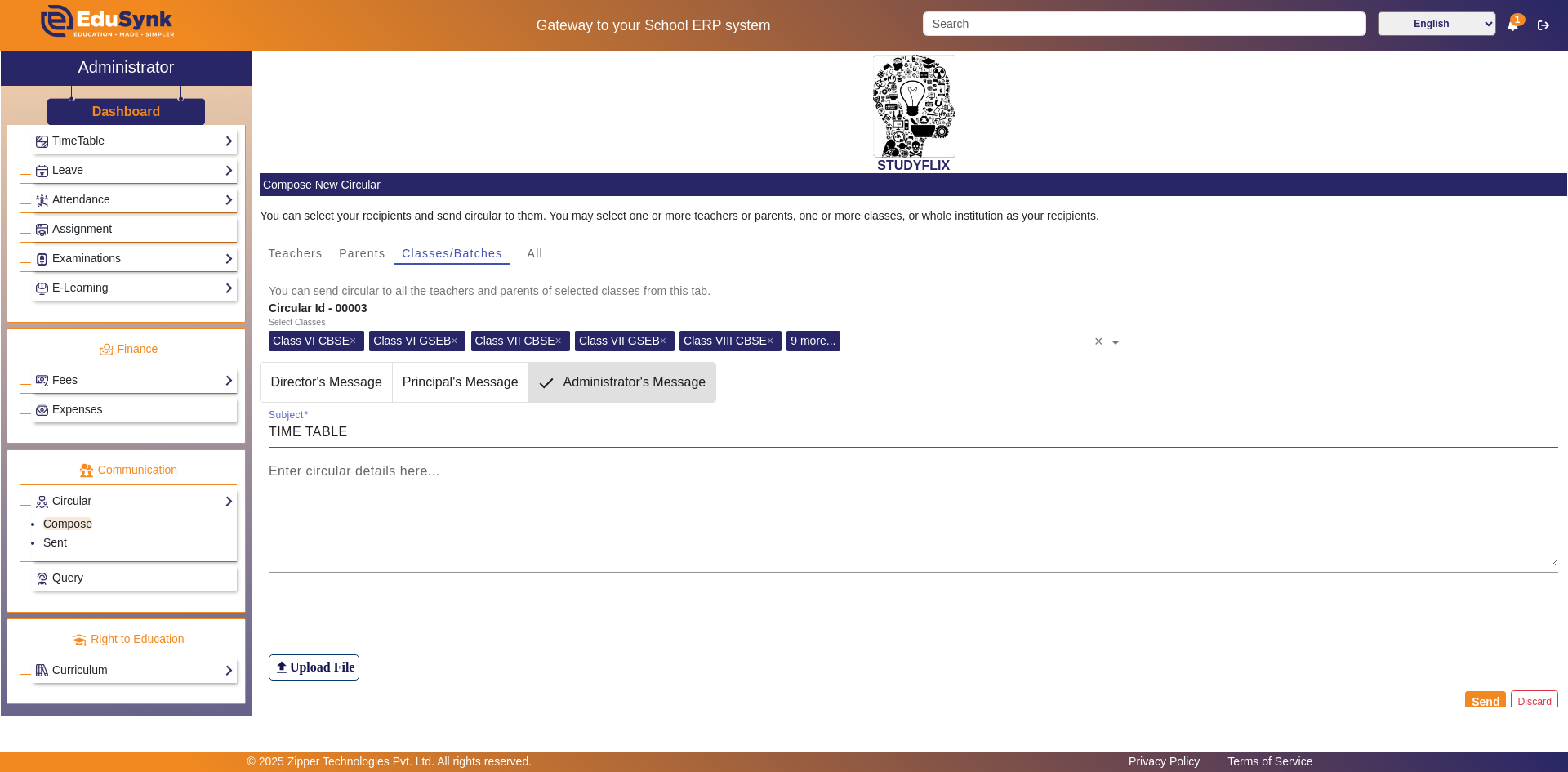
click at [354, 430] on input "TIME TABLE" at bounding box center [914, 432] width 1291 height 19
click at [355, 431] on input "TIME TABLE" at bounding box center [914, 432] width 1291 height 19
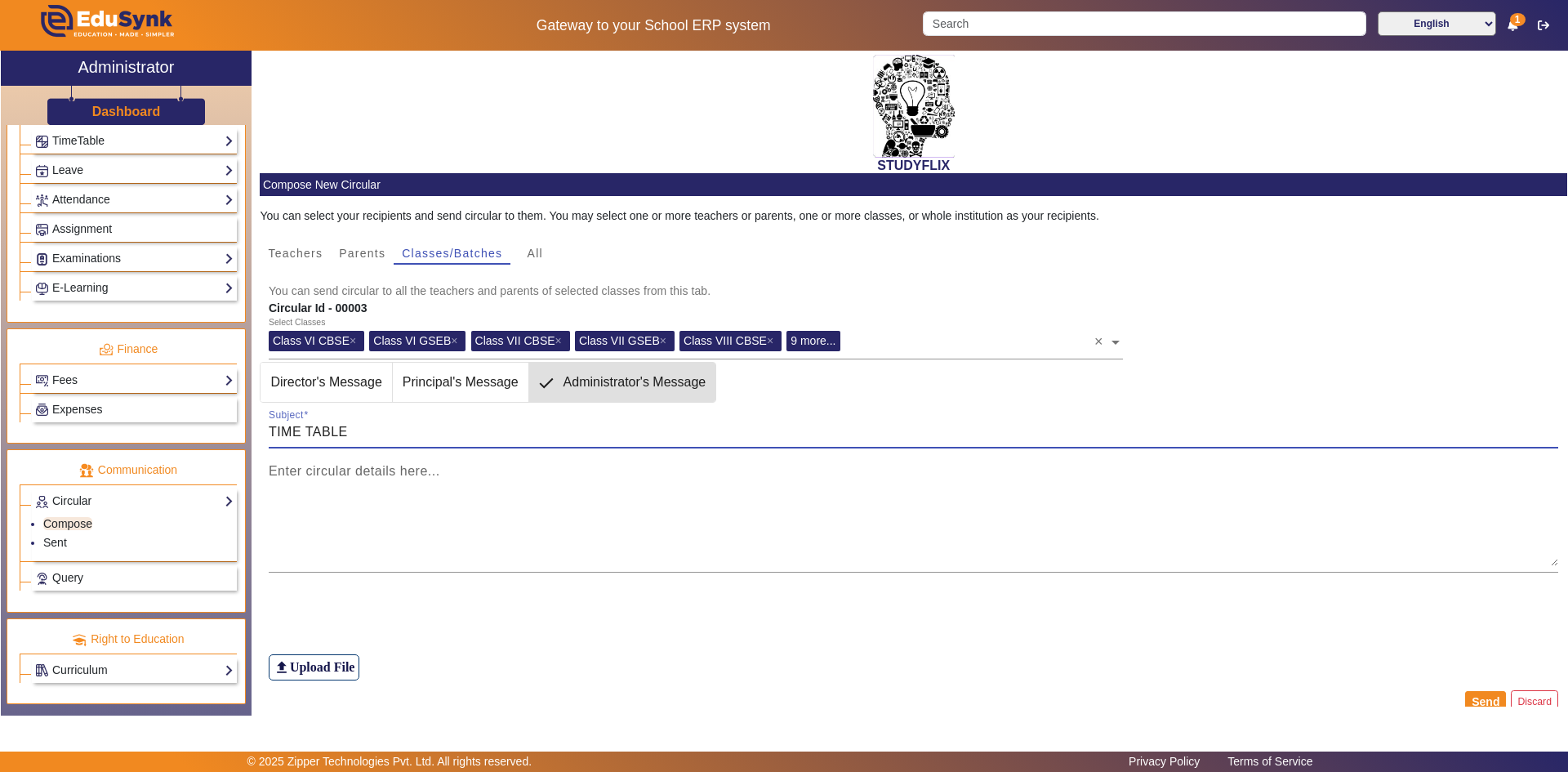
click at [355, 431] on input "TIME TABLE" at bounding box center [914, 432] width 1291 height 19
click at [354, 477] on mat-label "Enter circular details here..." at bounding box center [354, 471] width 171 height 14
click at [354, 477] on textarea "Enter circular details here..." at bounding box center [914, 517] width 1291 height 98
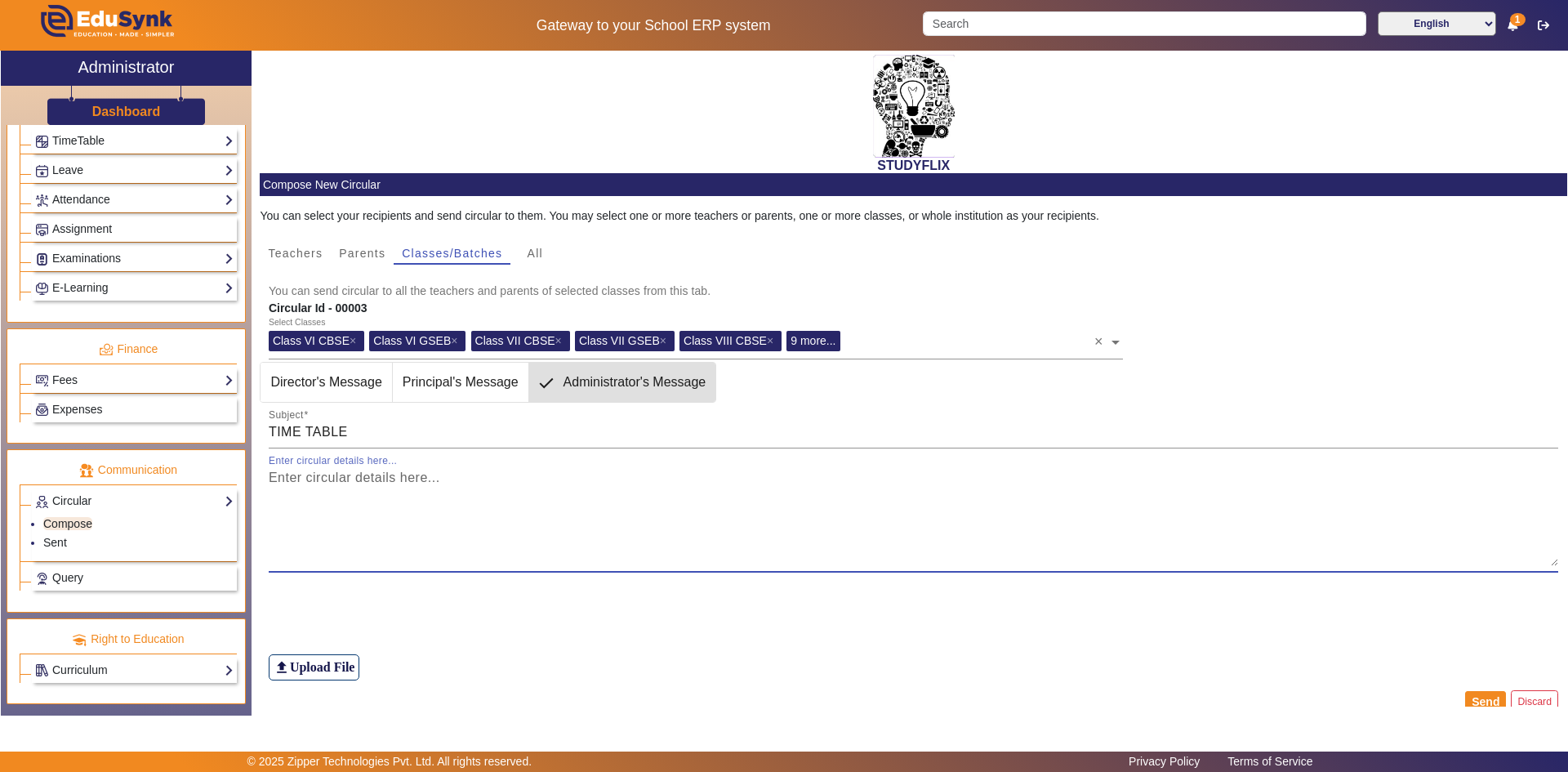
paste textarea "TIME TABLE"
type textarea "TIME TABLE"
click at [306, 669] on h6 "Upload File" at bounding box center [322, 667] width 65 height 16
click at [0, 0] on input "file_upload Upload File" at bounding box center [0, 0] width 0 height 0
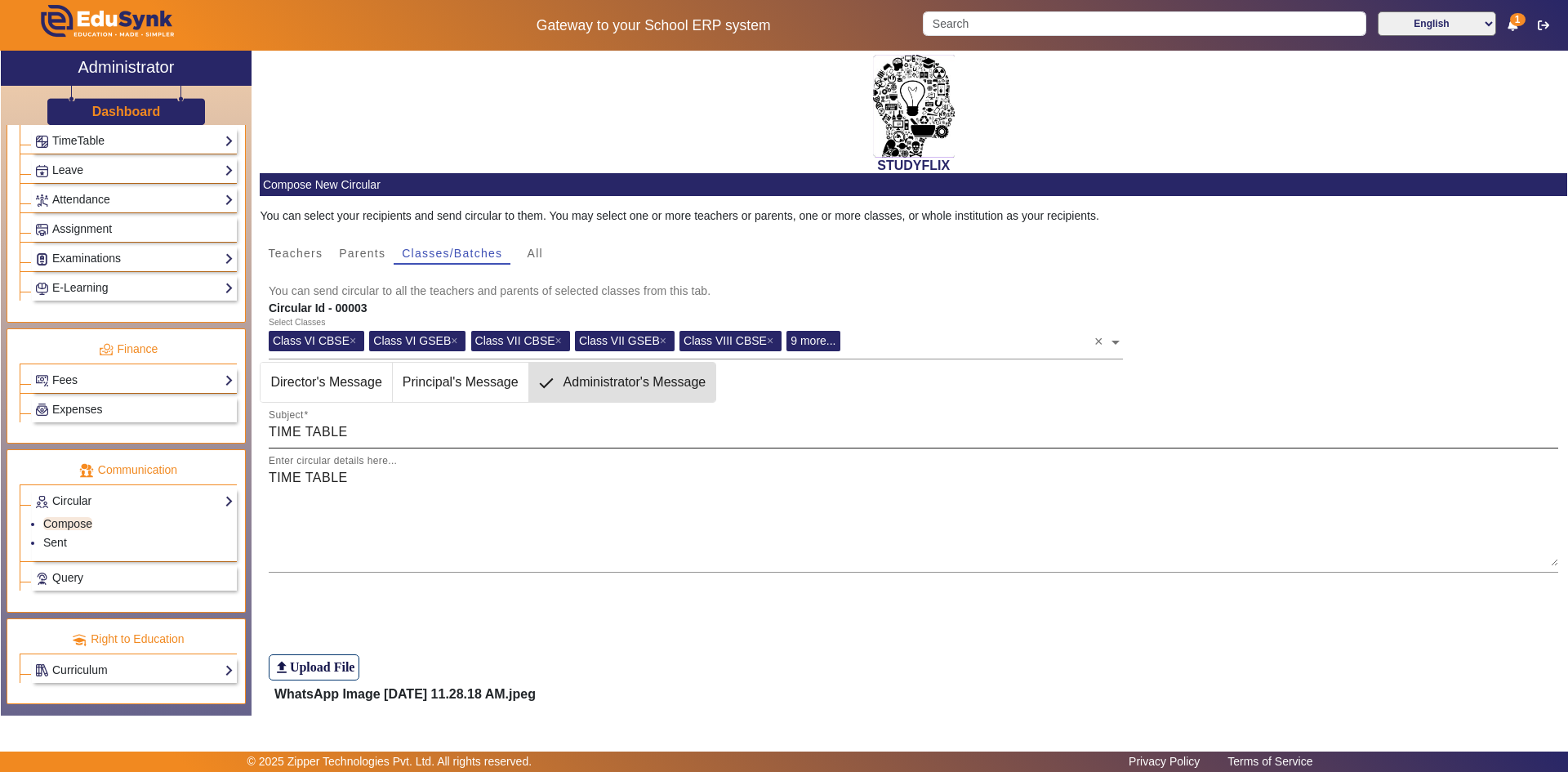
click at [373, 434] on input "TIME TABLE" at bounding box center [914, 432] width 1291 height 19
click at [401, 482] on textarea "TIME TABLE" at bounding box center [914, 517] width 1291 height 98
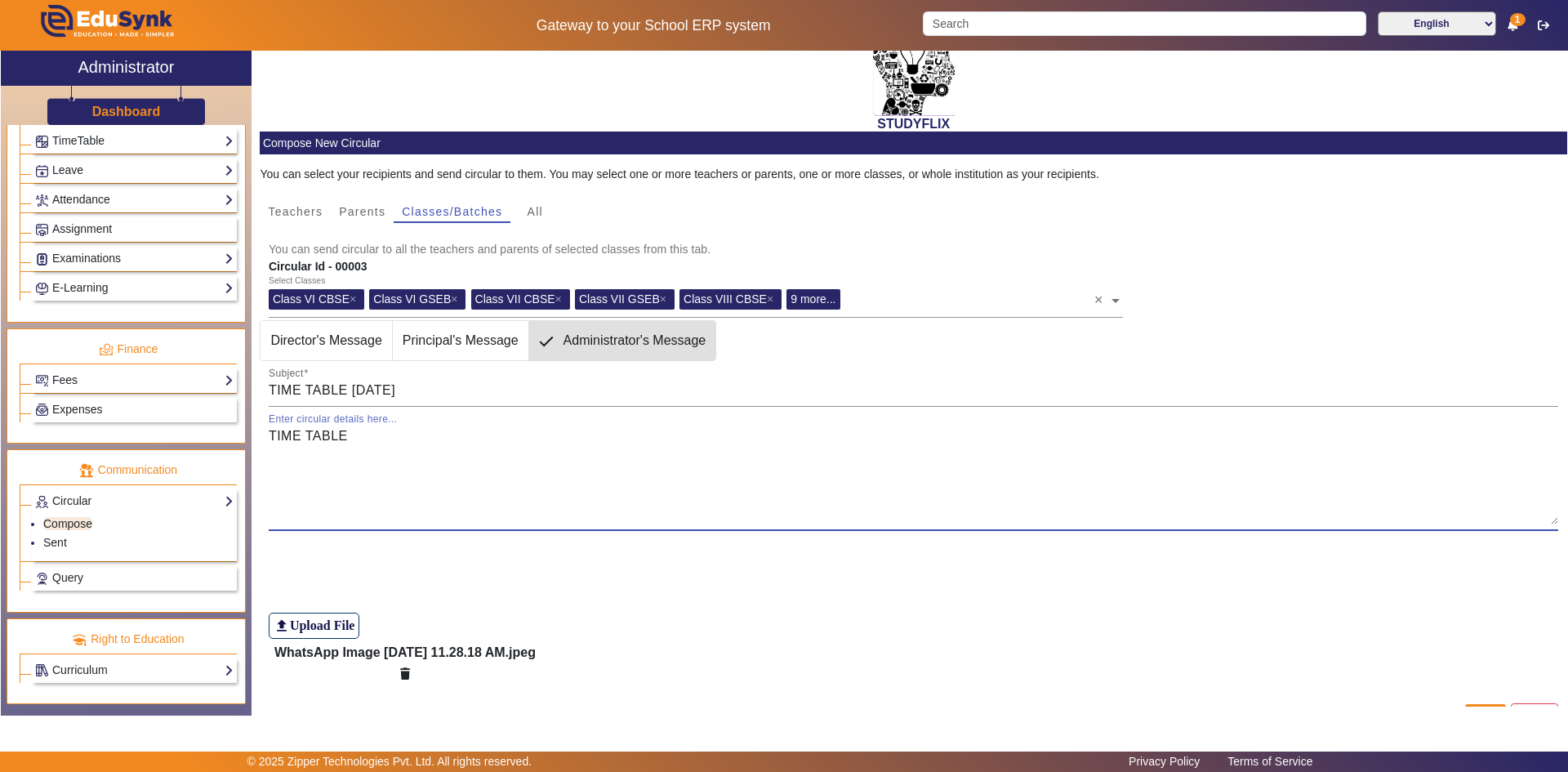
scroll to position [82, 0]
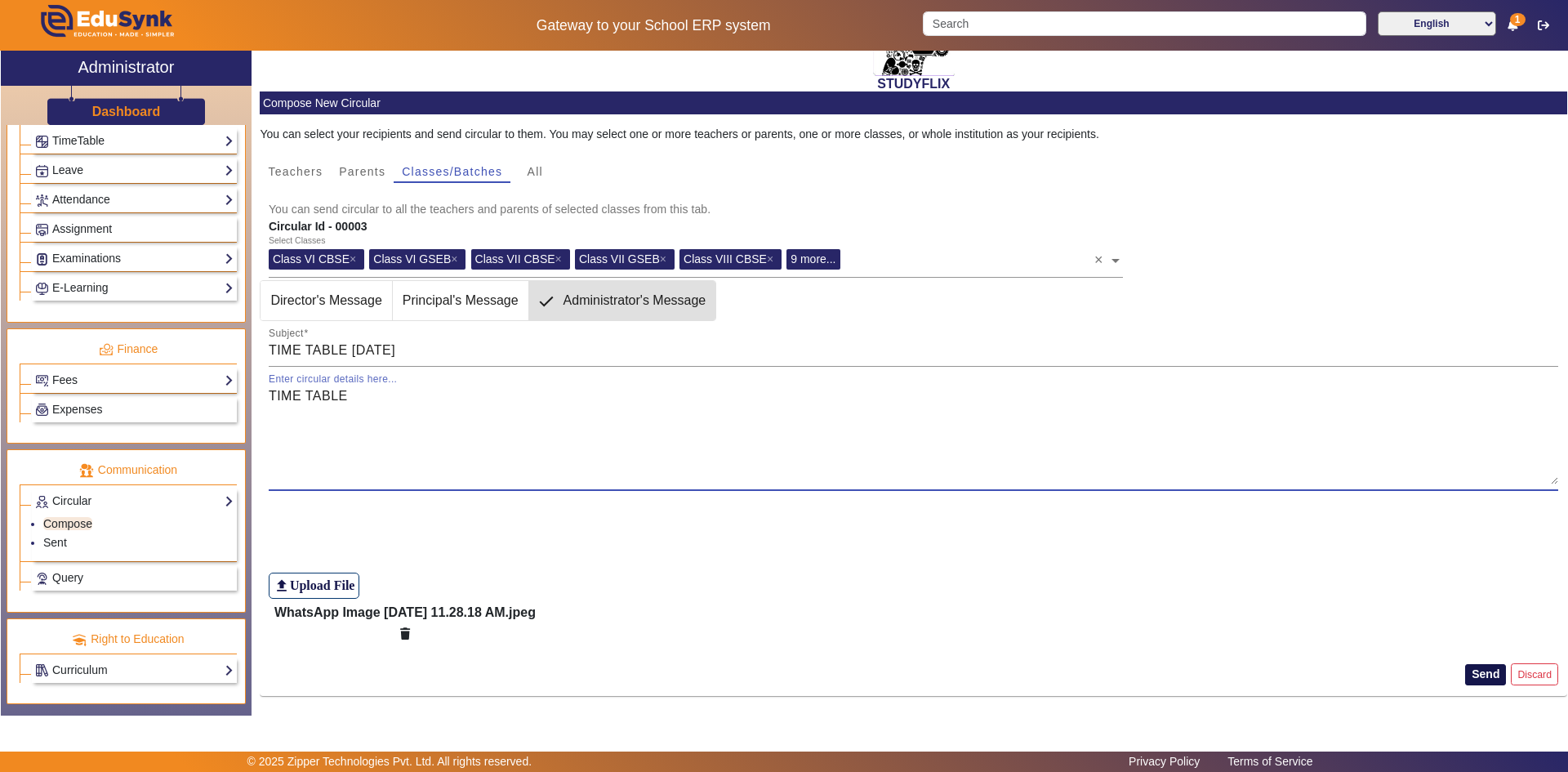
click at [1489, 681] on button "Send" at bounding box center [1485, 674] width 41 height 21
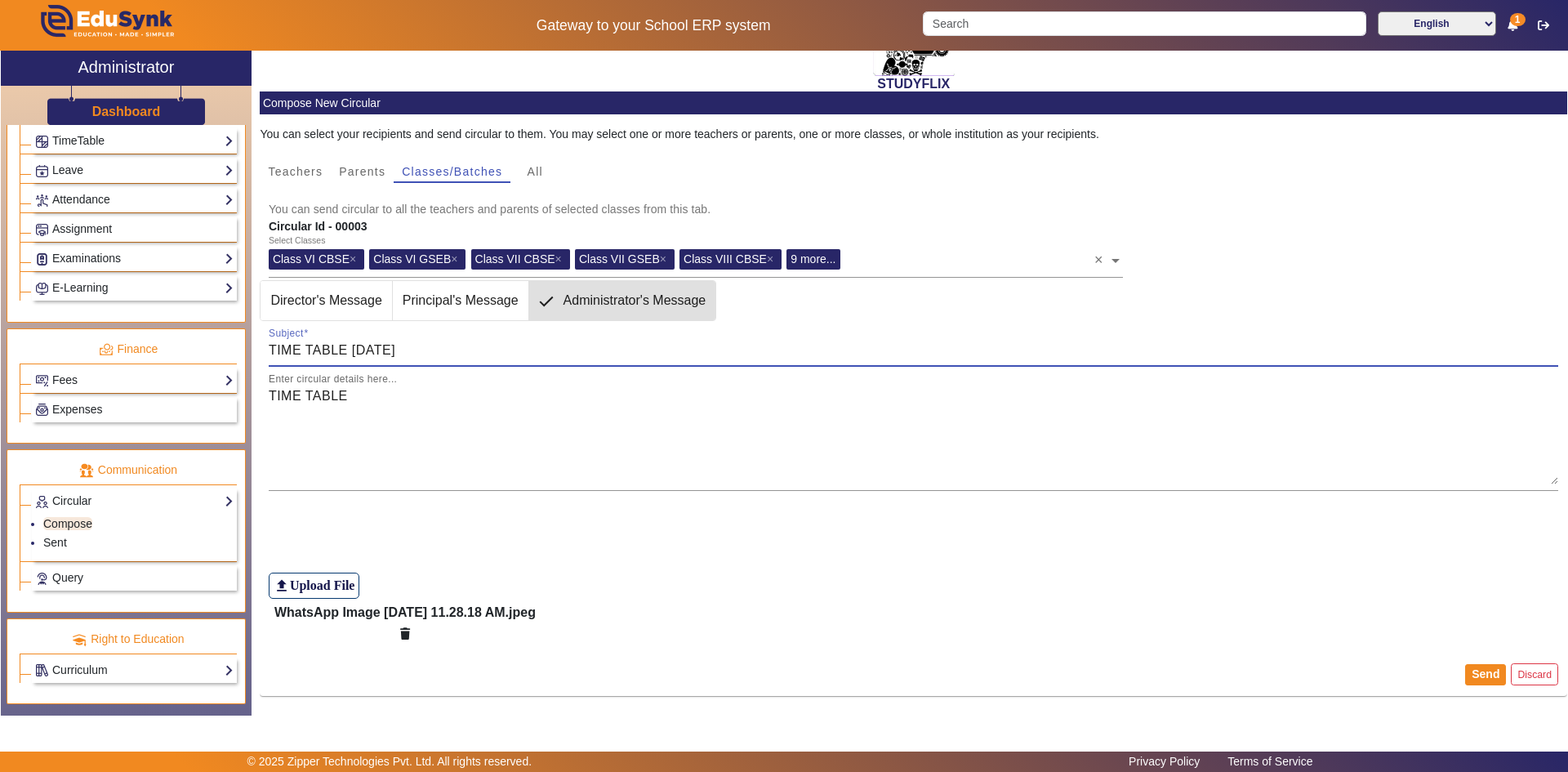
drag, startPoint x: 407, startPoint y: 350, endPoint x: 235, endPoint y: 342, distance: 172.2
click at [235, 342] on div "X Administrator Dashboard Administration Institution Institution Details Sessio…" at bounding box center [784, 387] width 1566 height 673
type input "TT"
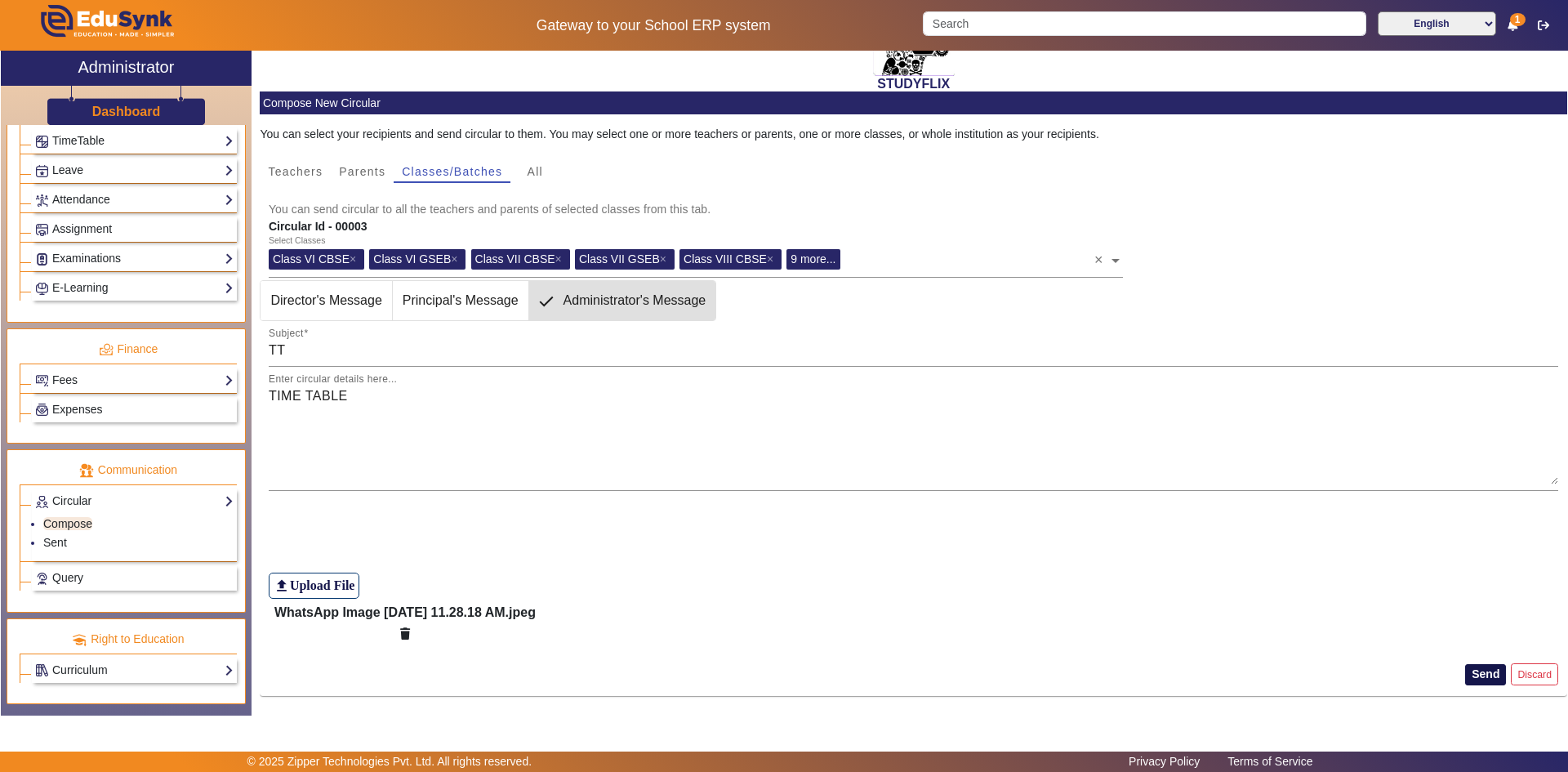
click at [1471, 674] on button "Send" at bounding box center [1485, 674] width 41 height 21
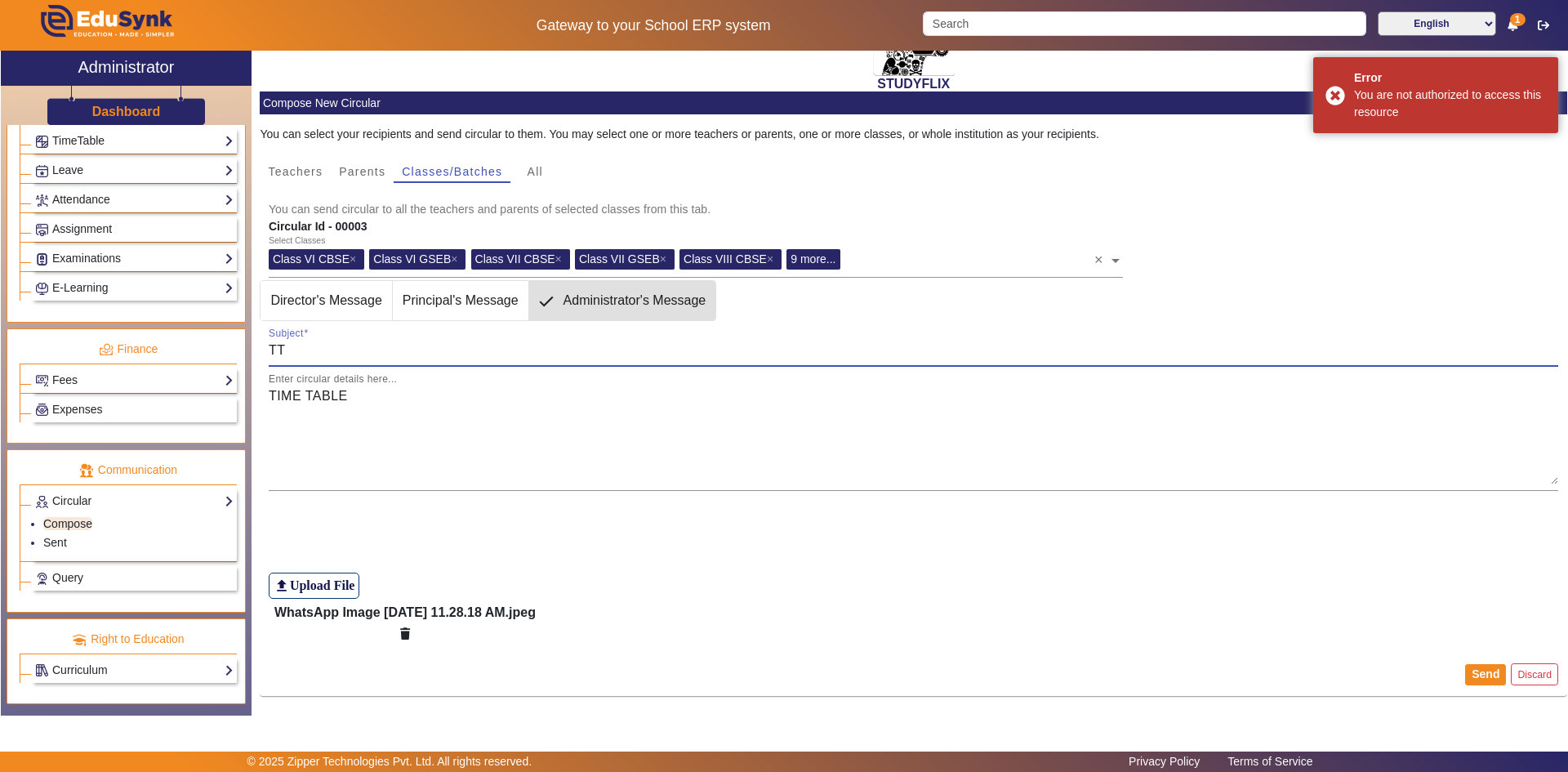
drag, startPoint x: 308, startPoint y: 351, endPoint x: 250, endPoint y: 350, distance: 58.0
click at [250, 350] on div "X Administrator Dashboard Administration Institution Institution Details Sessio…" at bounding box center [784, 387] width 1566 height 673
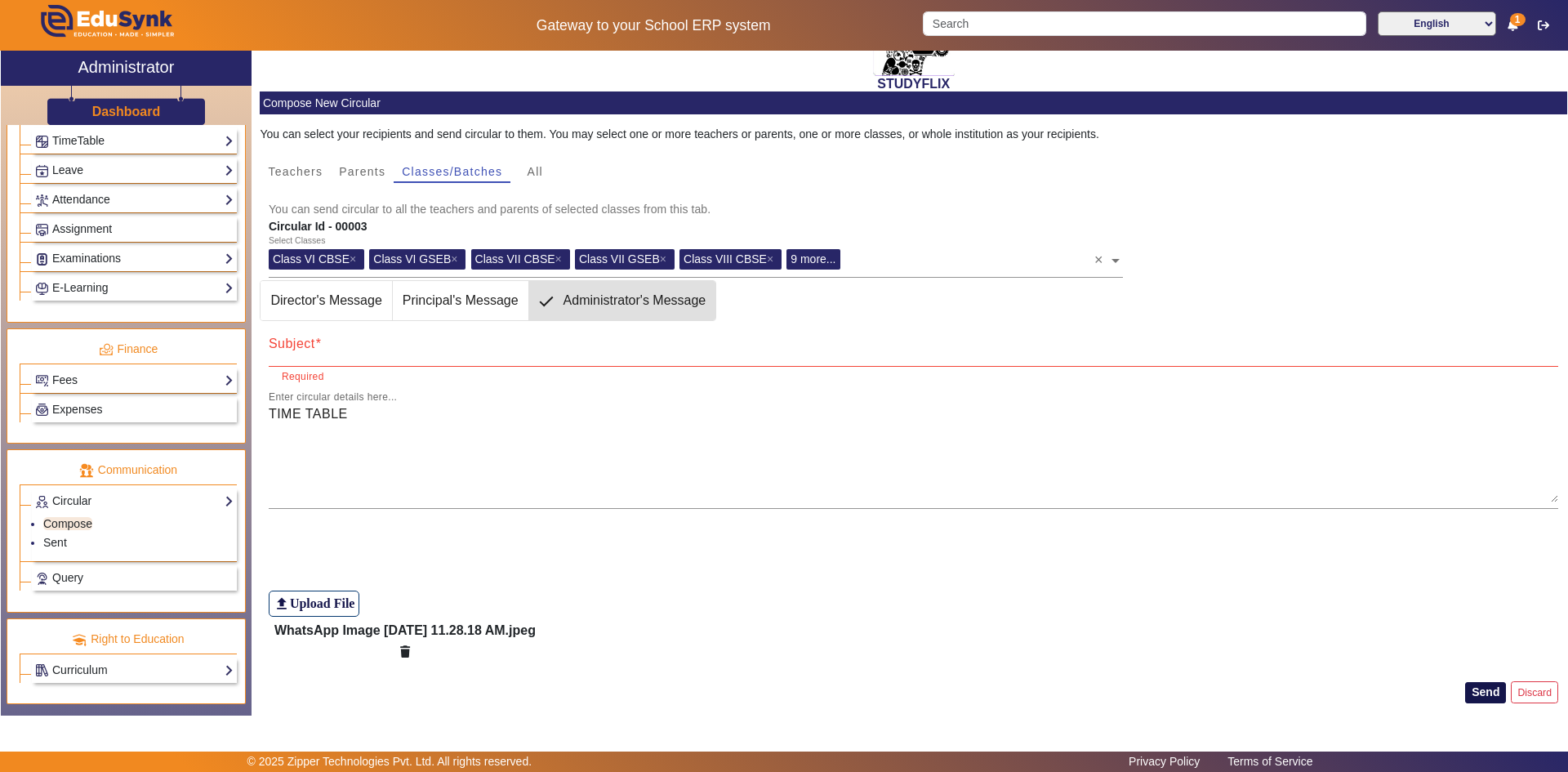
click at [1487, 691] on button "Send" at bounding box center [1485, 693] width 41 height 21
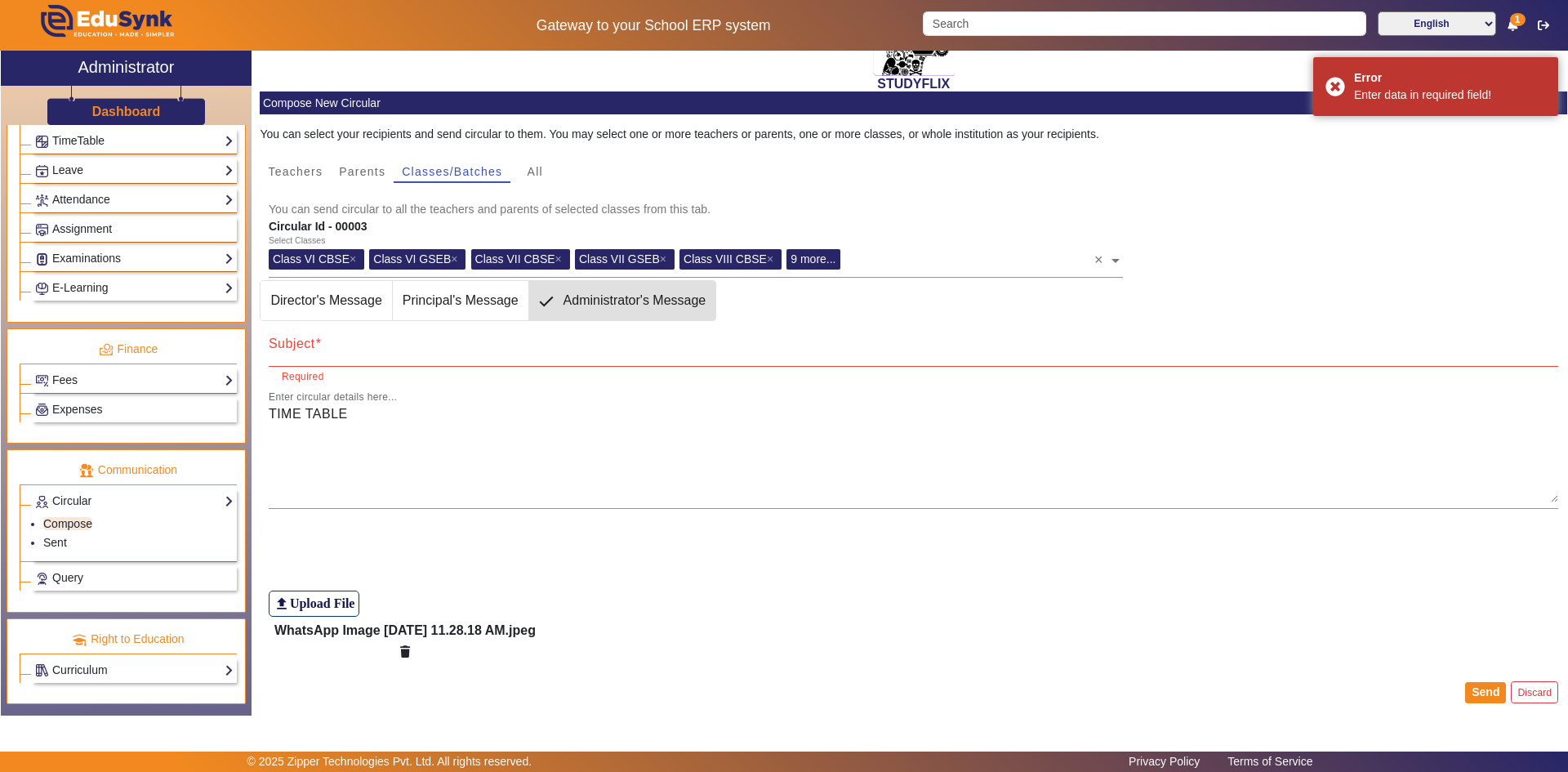
click at [316, 354] on input "Subject" at bounding box center [914, 350] width 1291 height 19
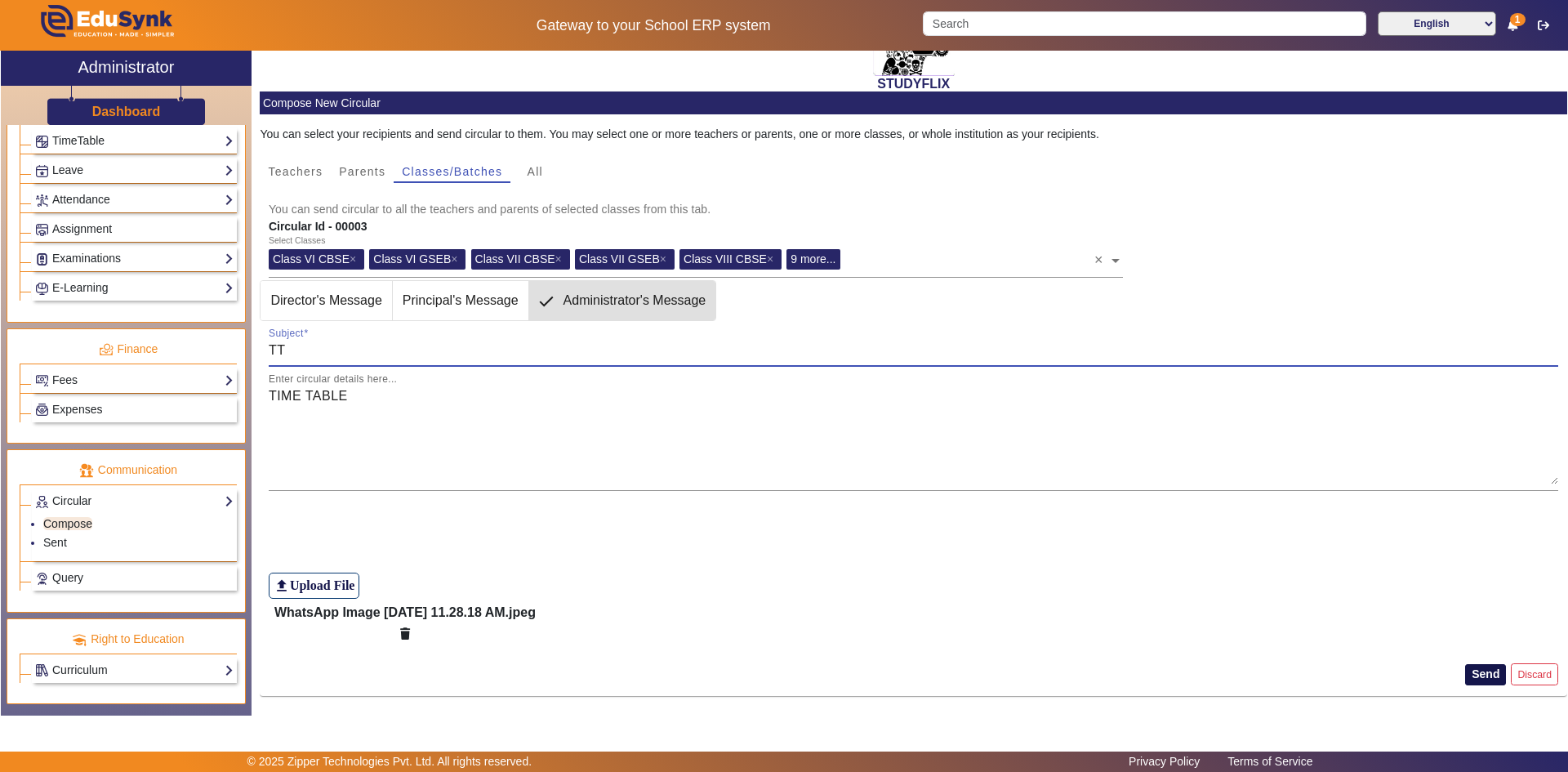
type input "TT"
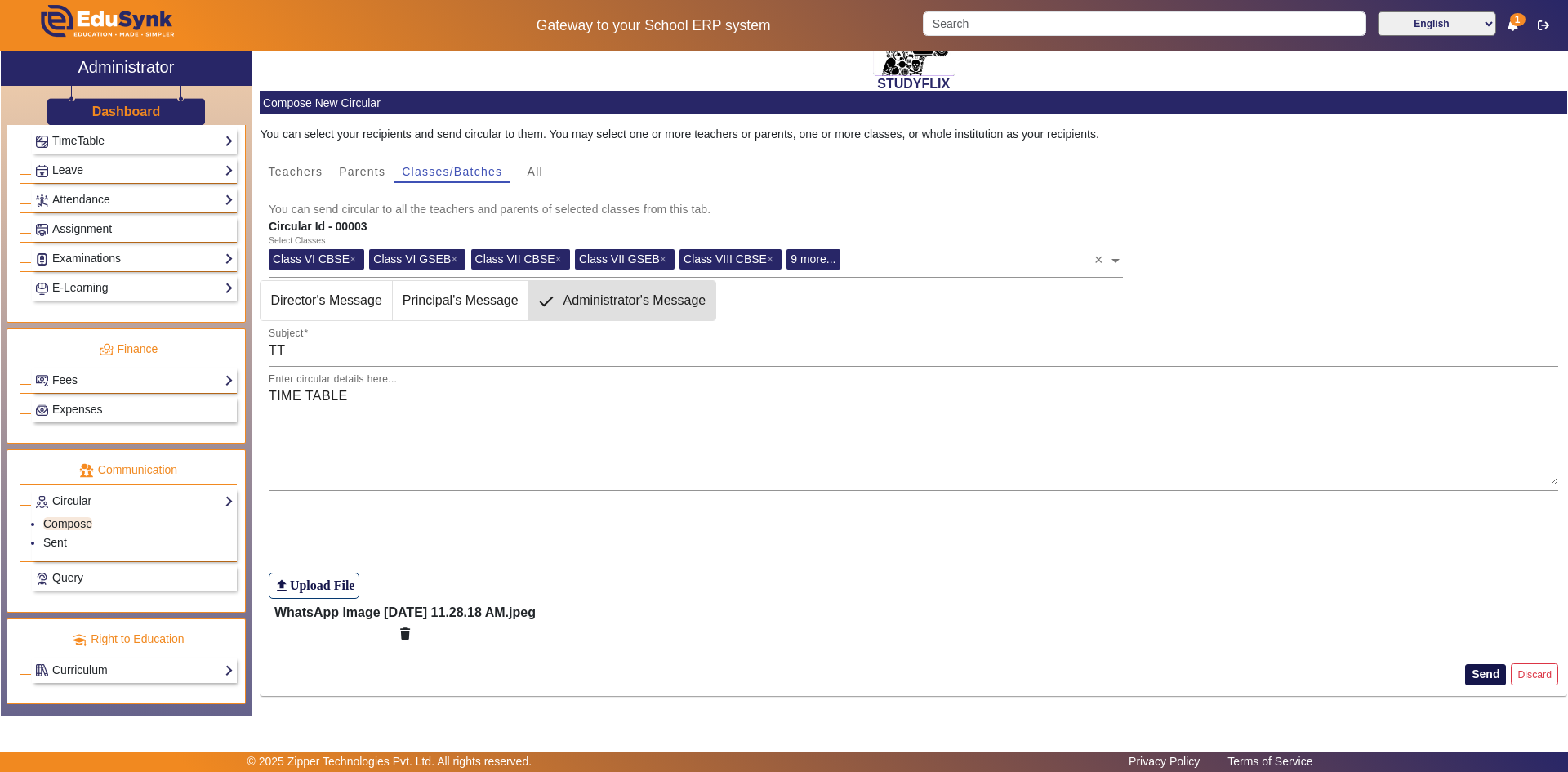
click at [1469, 672] on button "Send" at bounding box center [1485, 674] width 41 height 21
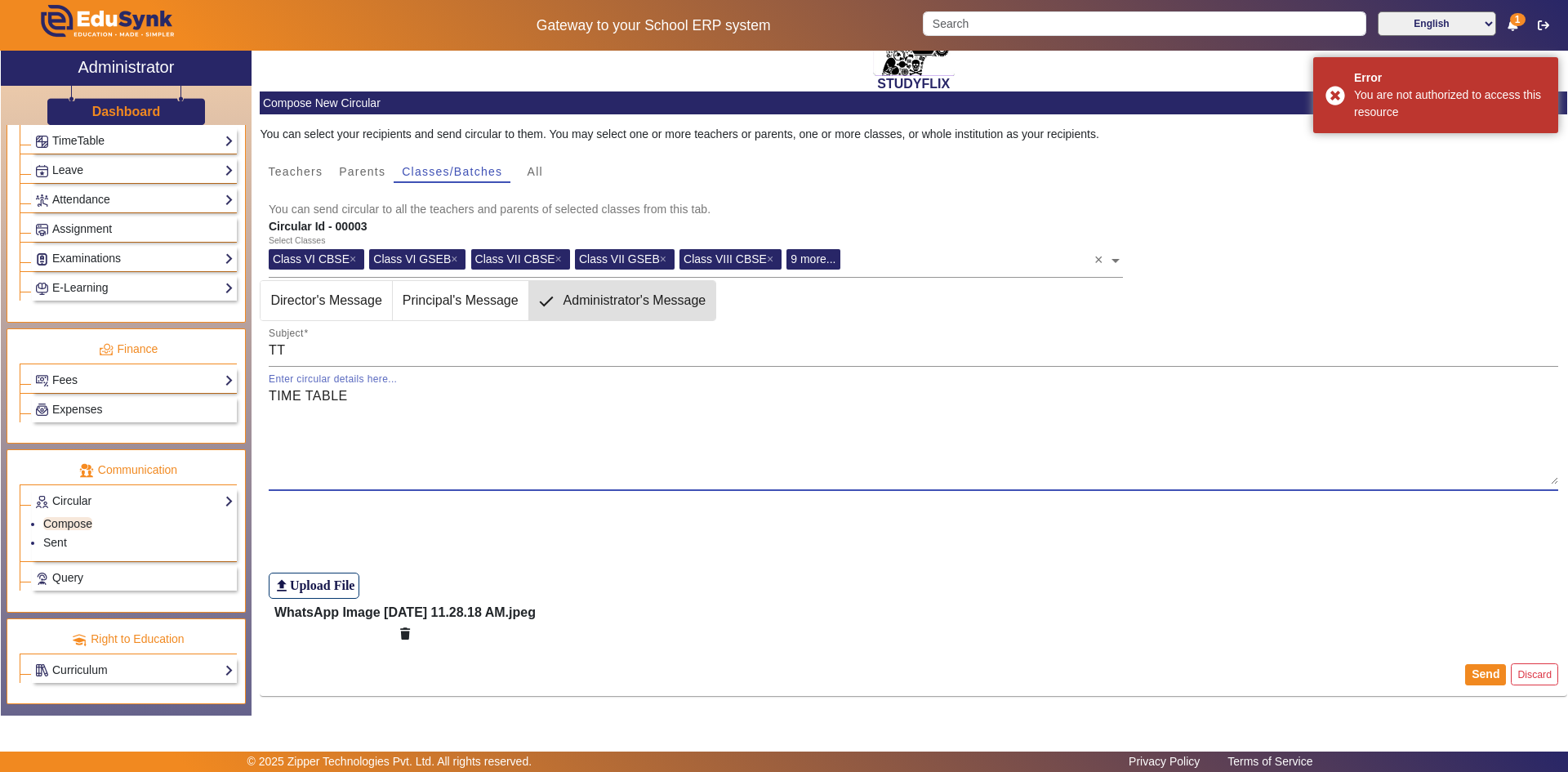
drag, startPoint x: 366, startPoint y: 402, endPoint x: 227, endPoint y: 394, distance: 139.2
click at [227, 394] on div "X Administrator Dashboard Administration Institution Institution Details Sessio…" at bounding box center [784, 387] width 1566 height 673
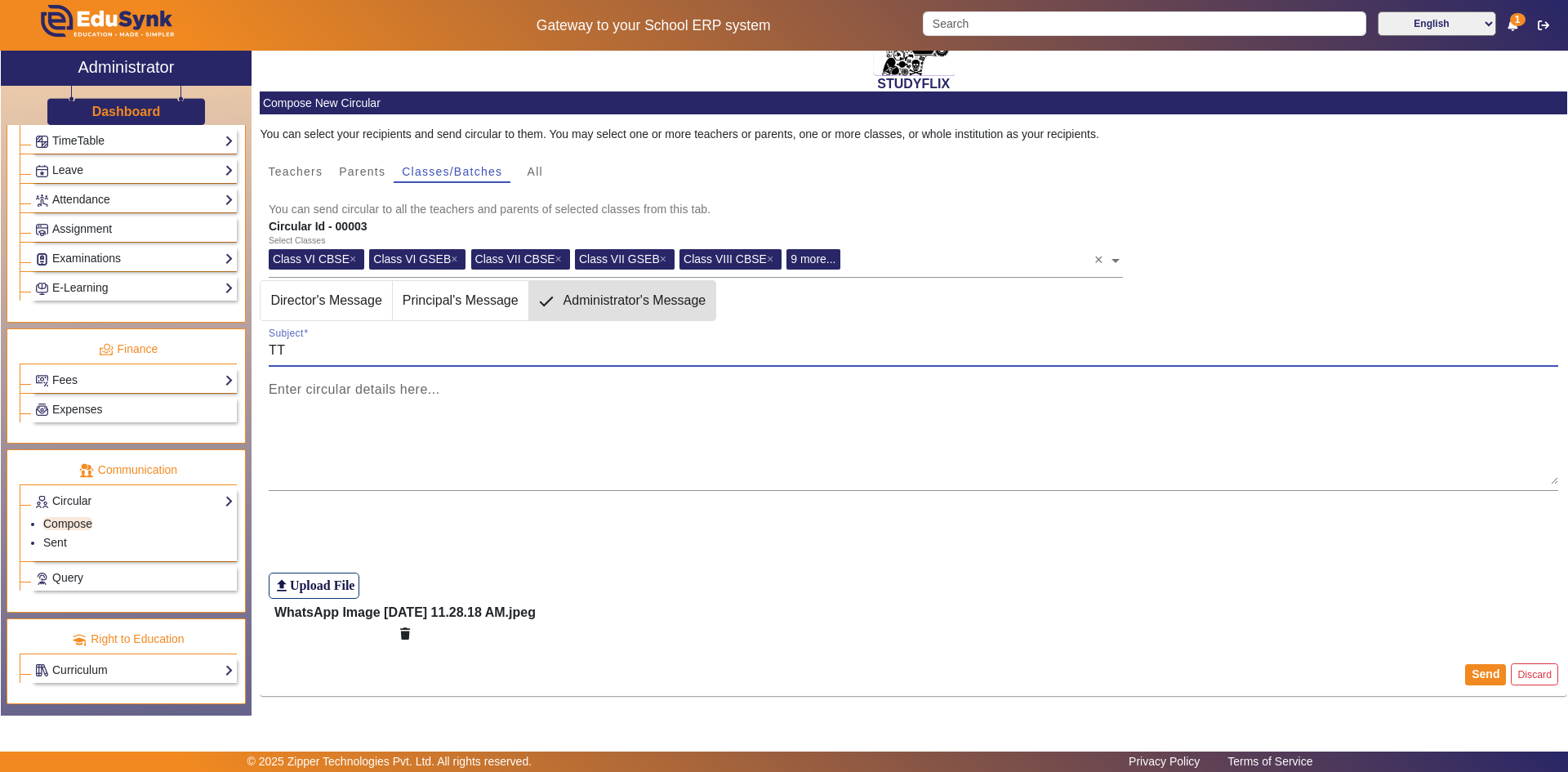
drag, startPoint x: 309, startPoint y: 349, endPoint x: 242, endPoint y: 358, distance: 67.6
click at [242, 358] on div "X Administrator Dashboard Administration Institution Institution Details Sessio…" at bounding box center [784, 387] width 1566 height 673
paste input "IME TABLE"
type input "TIME TABLE"
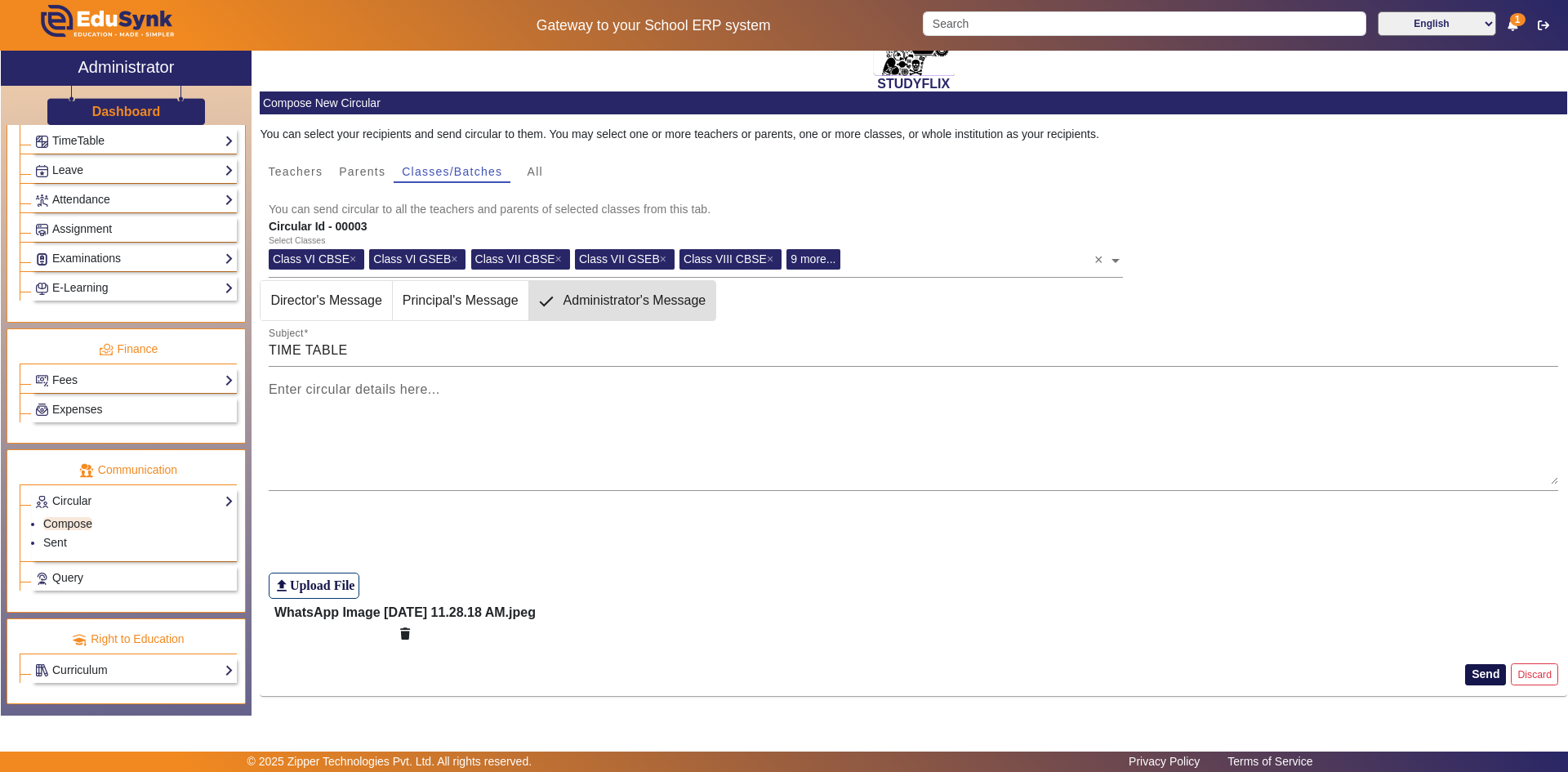
click at [1465, 677] on button "Send" at bounding box center [1485, 674] width 41 height 21
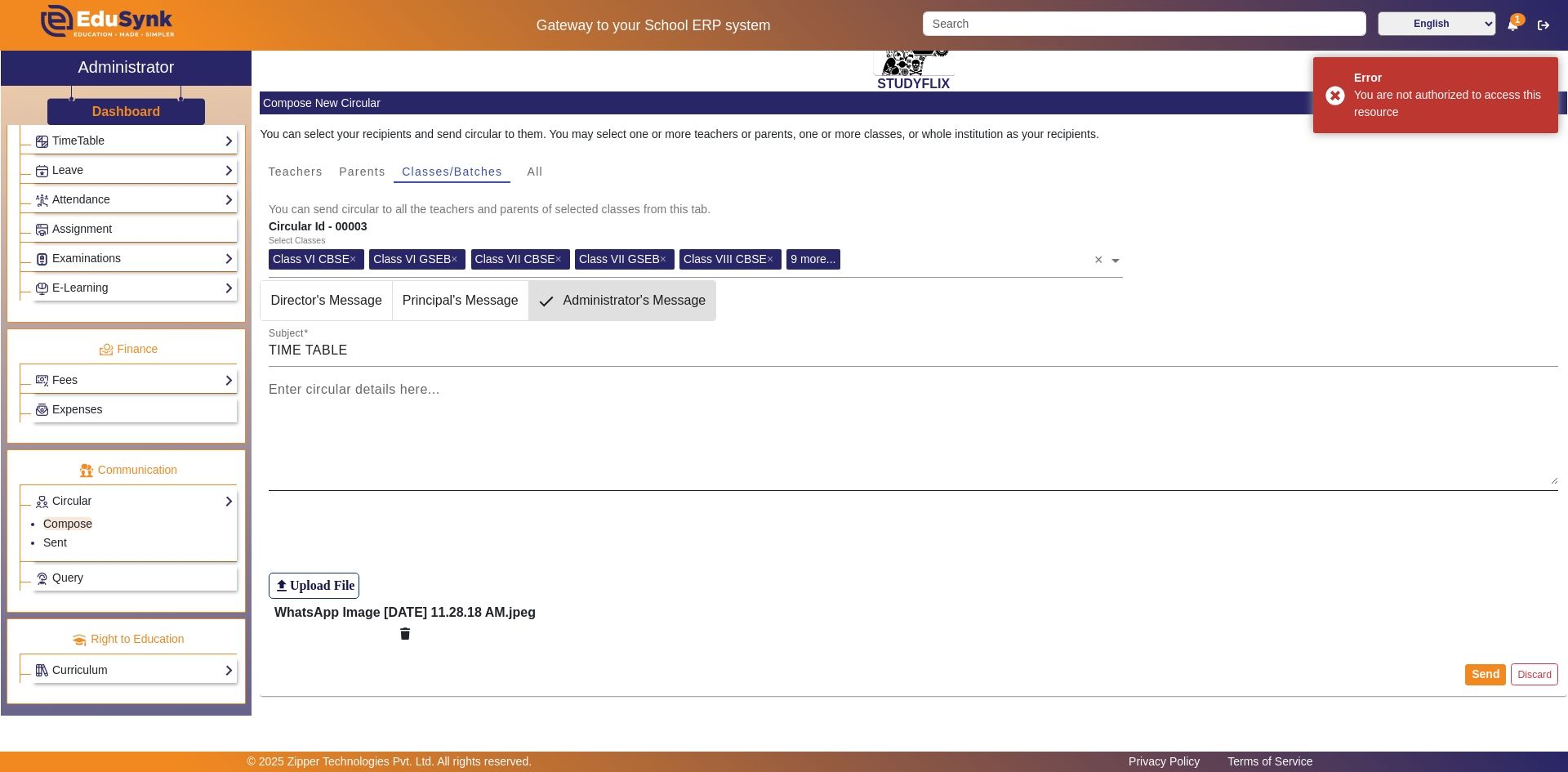
click at [525, 443] on textarea "Enter circular details here..." at bounding box center [914, 436] width 1291 height 98
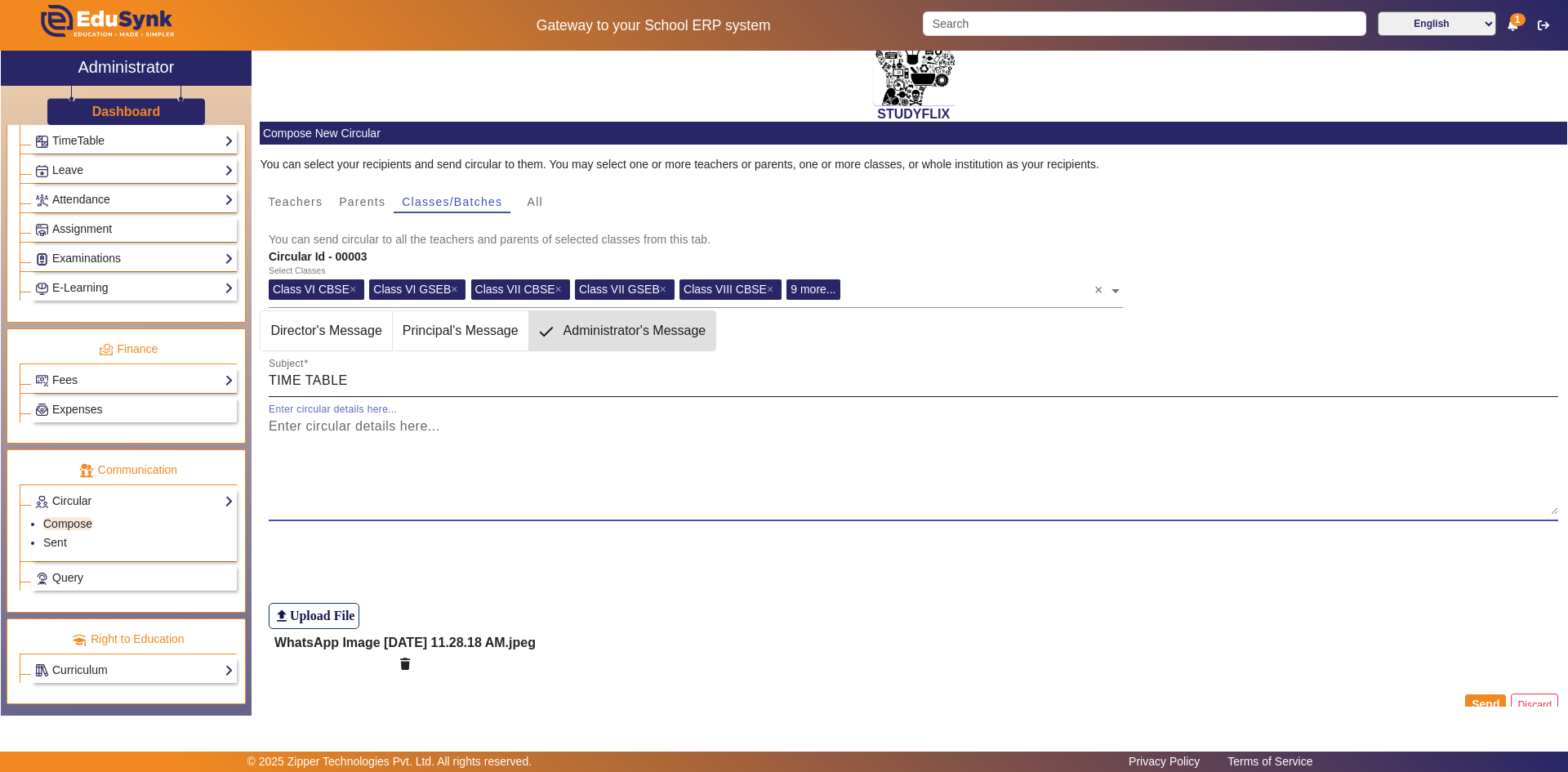
scroll to position [0, 0]
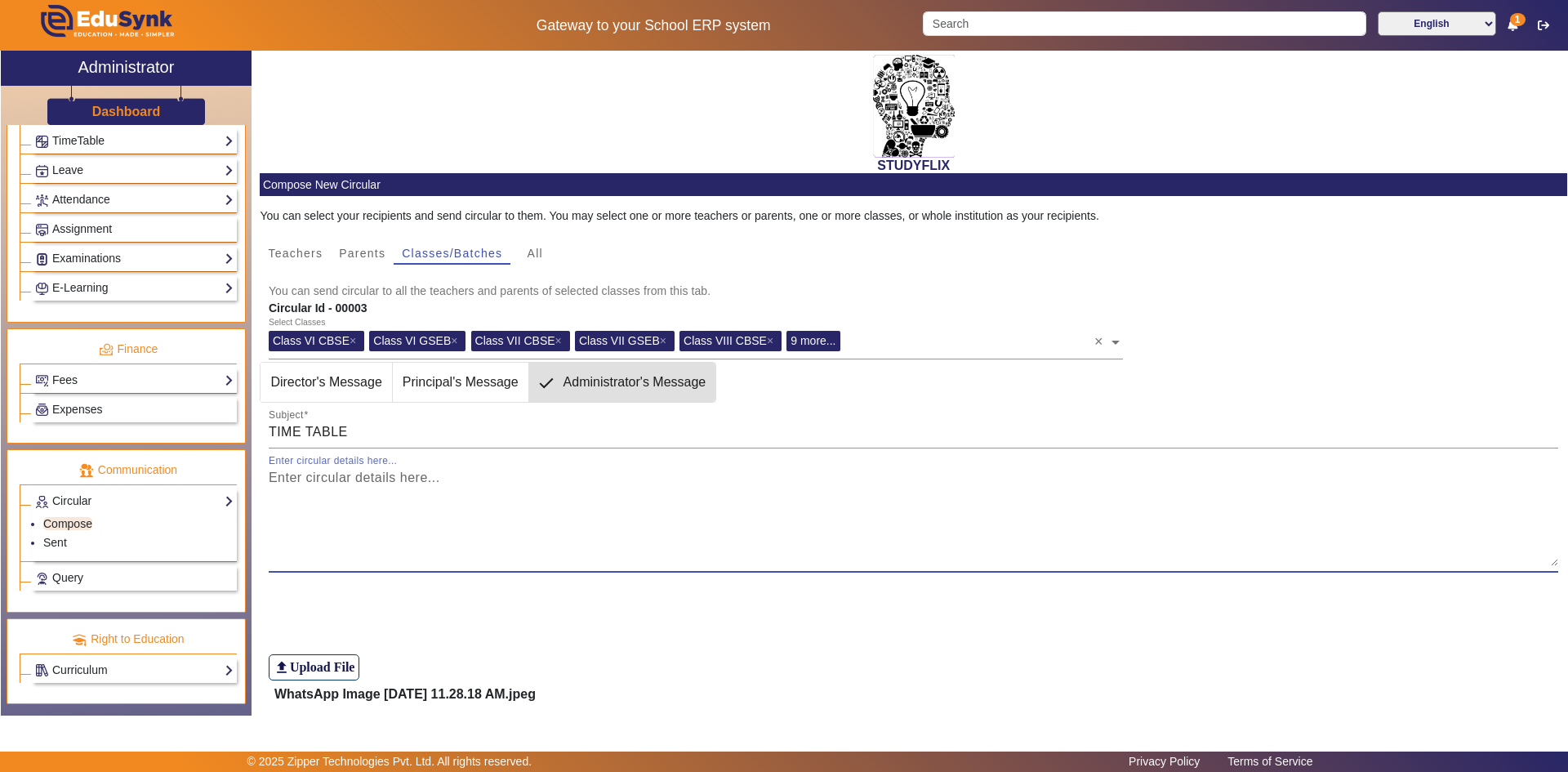
click at [330, 490] on textarea "Enter circular details here..." at bounding box center [914, 517] width 1291 height 98
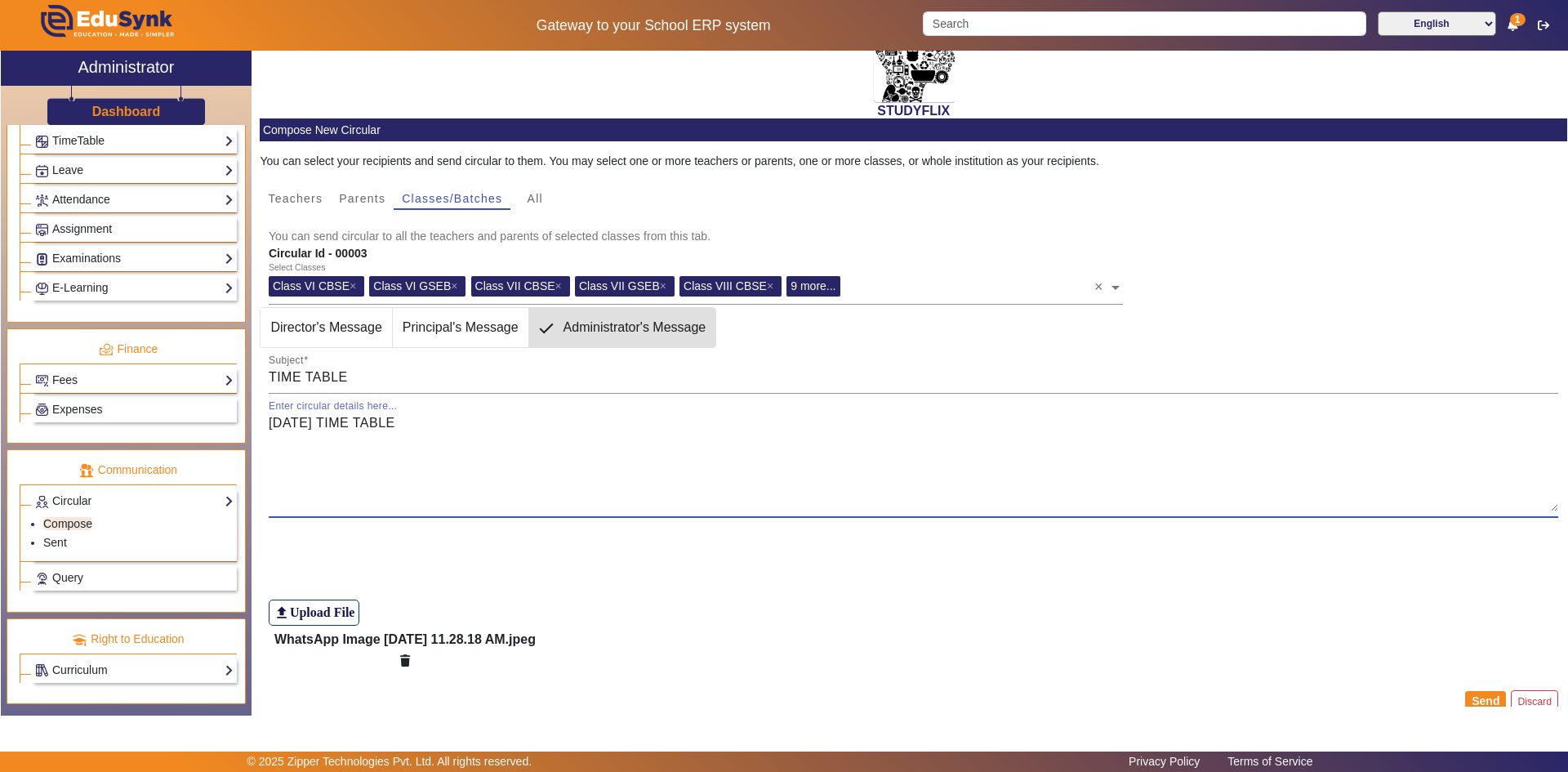
scroll to position [82, 0]
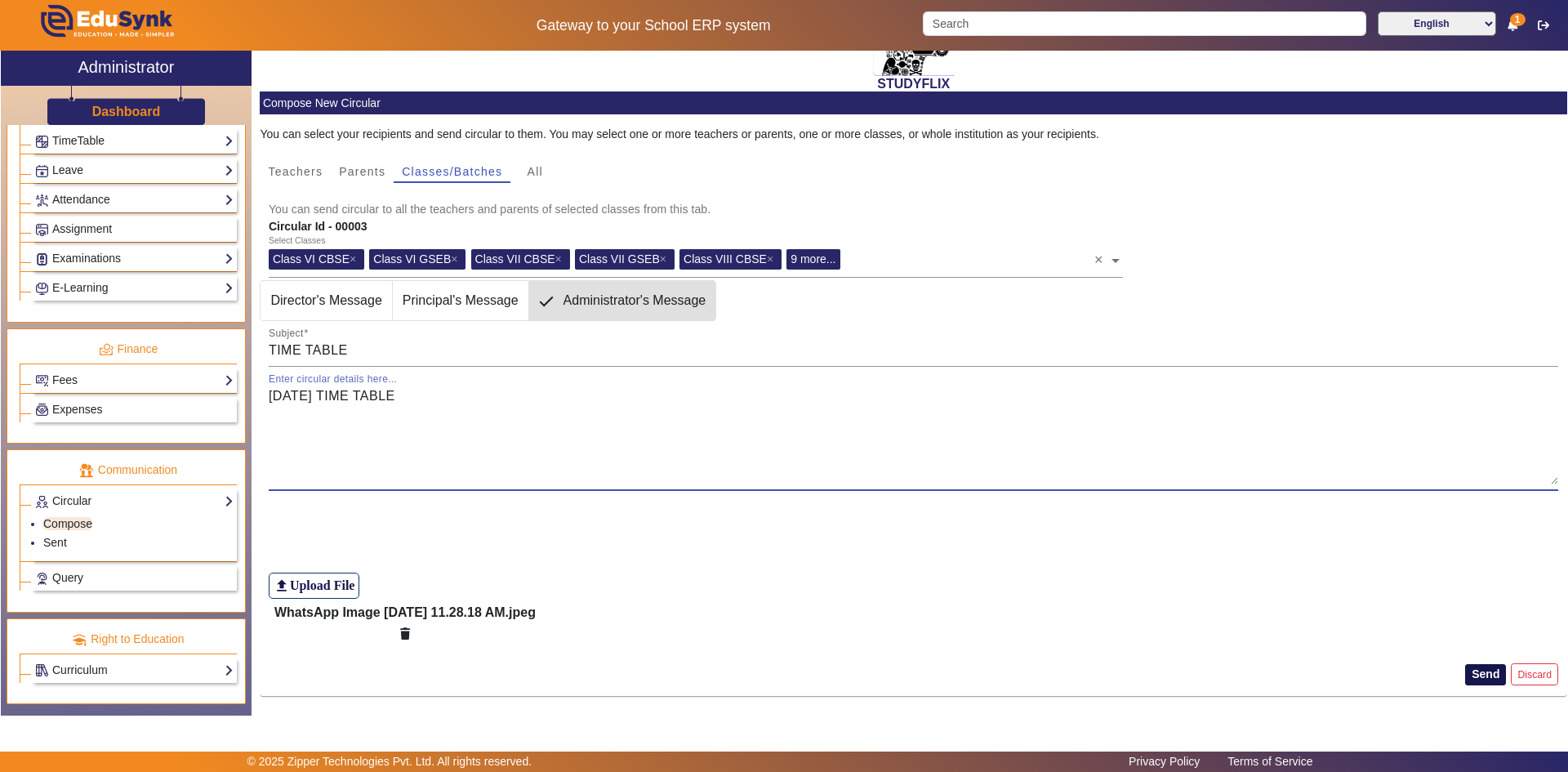
type textarea "[DATE] TIME TABLE"
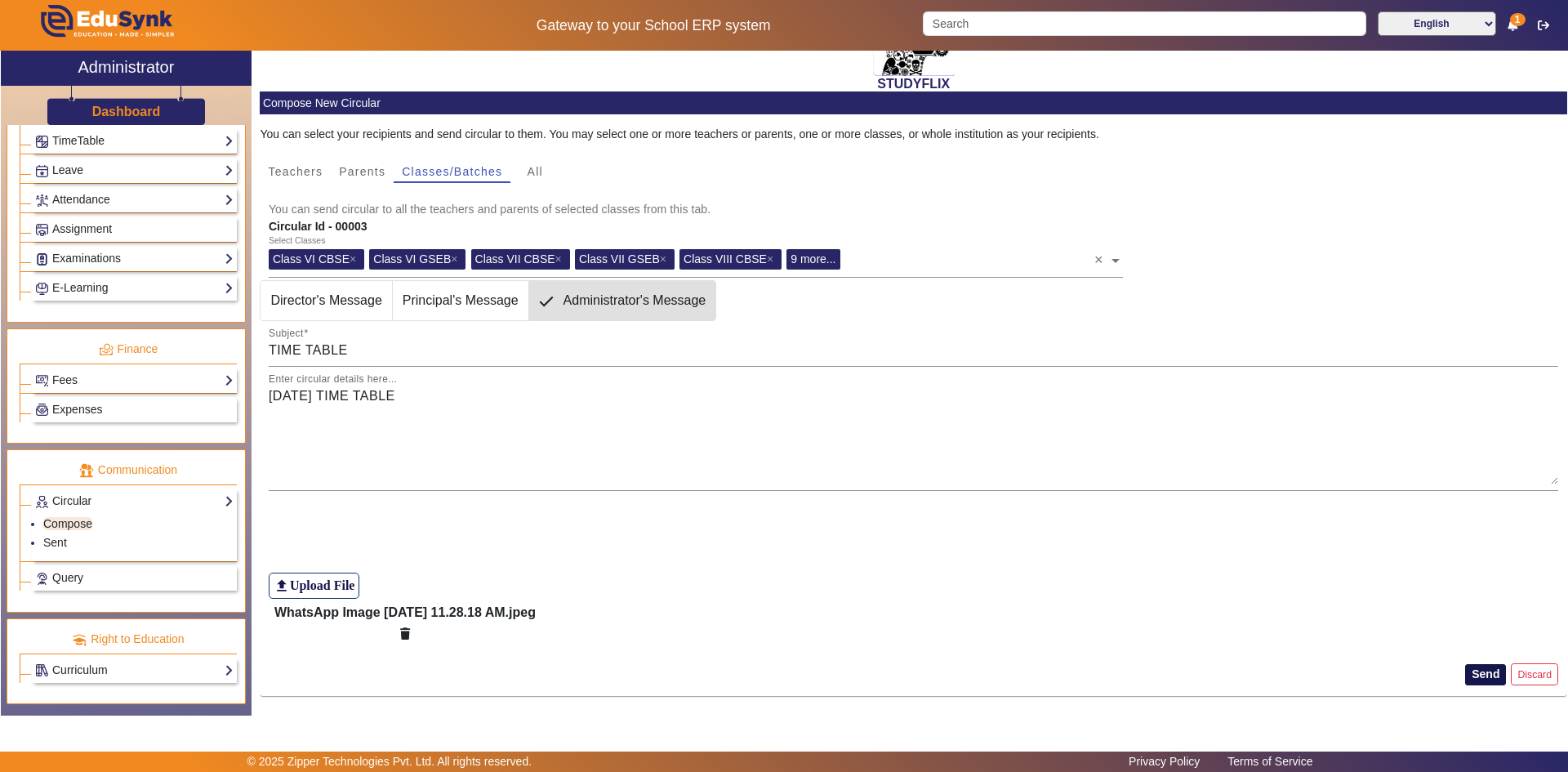
click at [1485, 680] on button "Send" at bounding box center [1485, 674] width 41 height 21
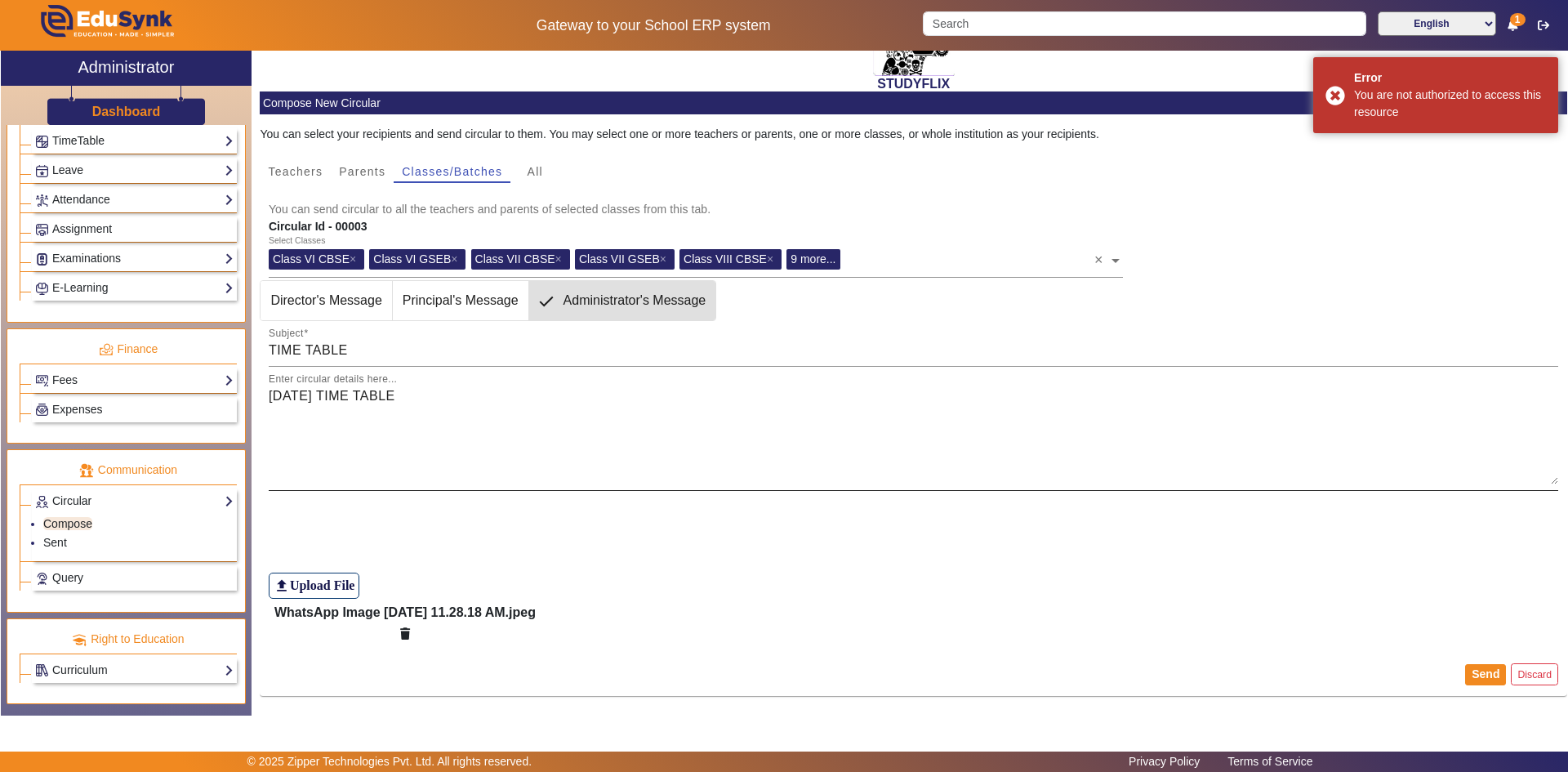
click at [1404, 424] on textarea "[DATE] TIME TABLE" at bounding box center [914, 436] width 1291 height 98
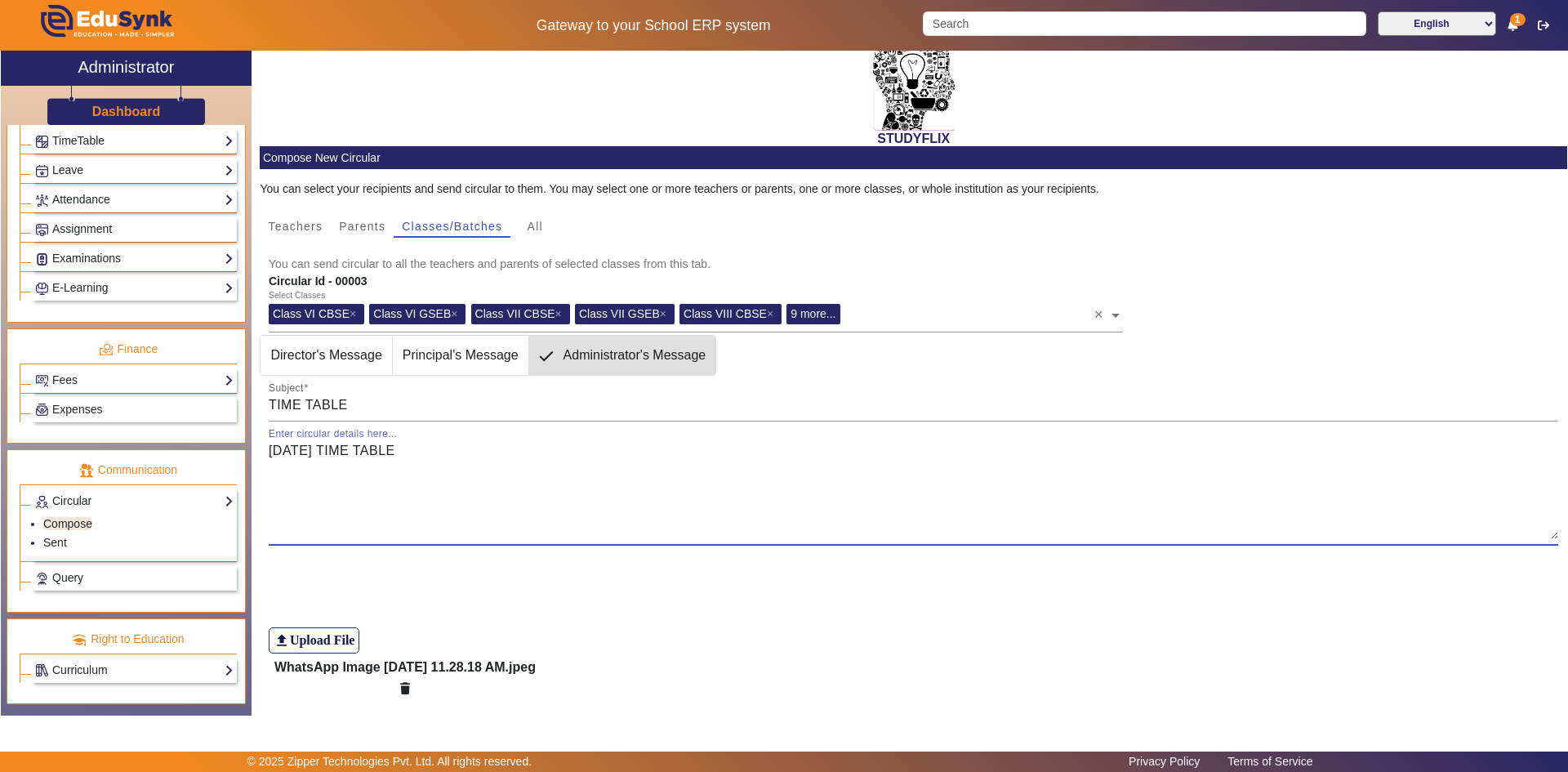
scroll to position [0, 0]
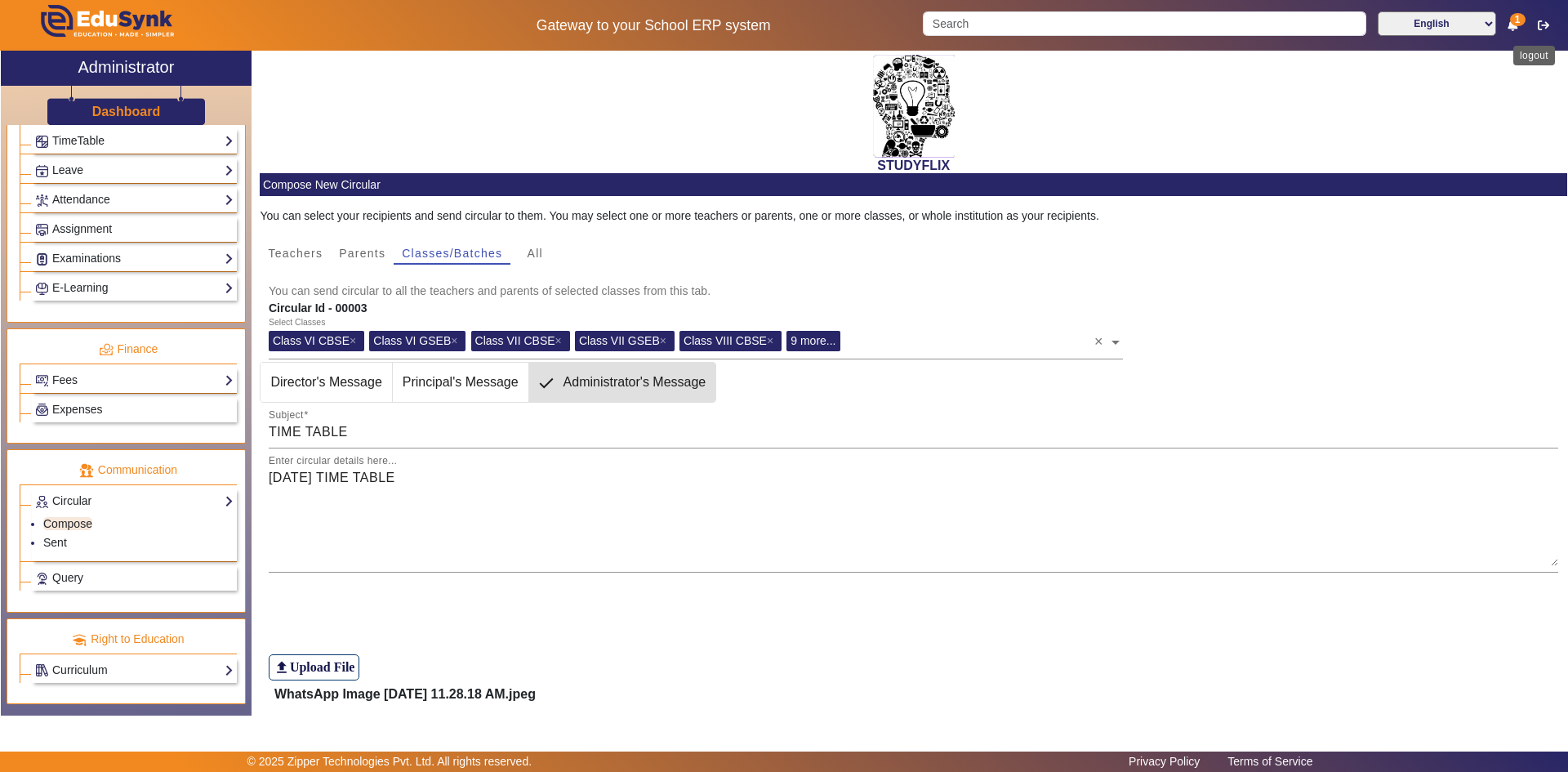
click at [1547, 23] on icon "button" at bounding box center [1543, 25] width 11 height 11
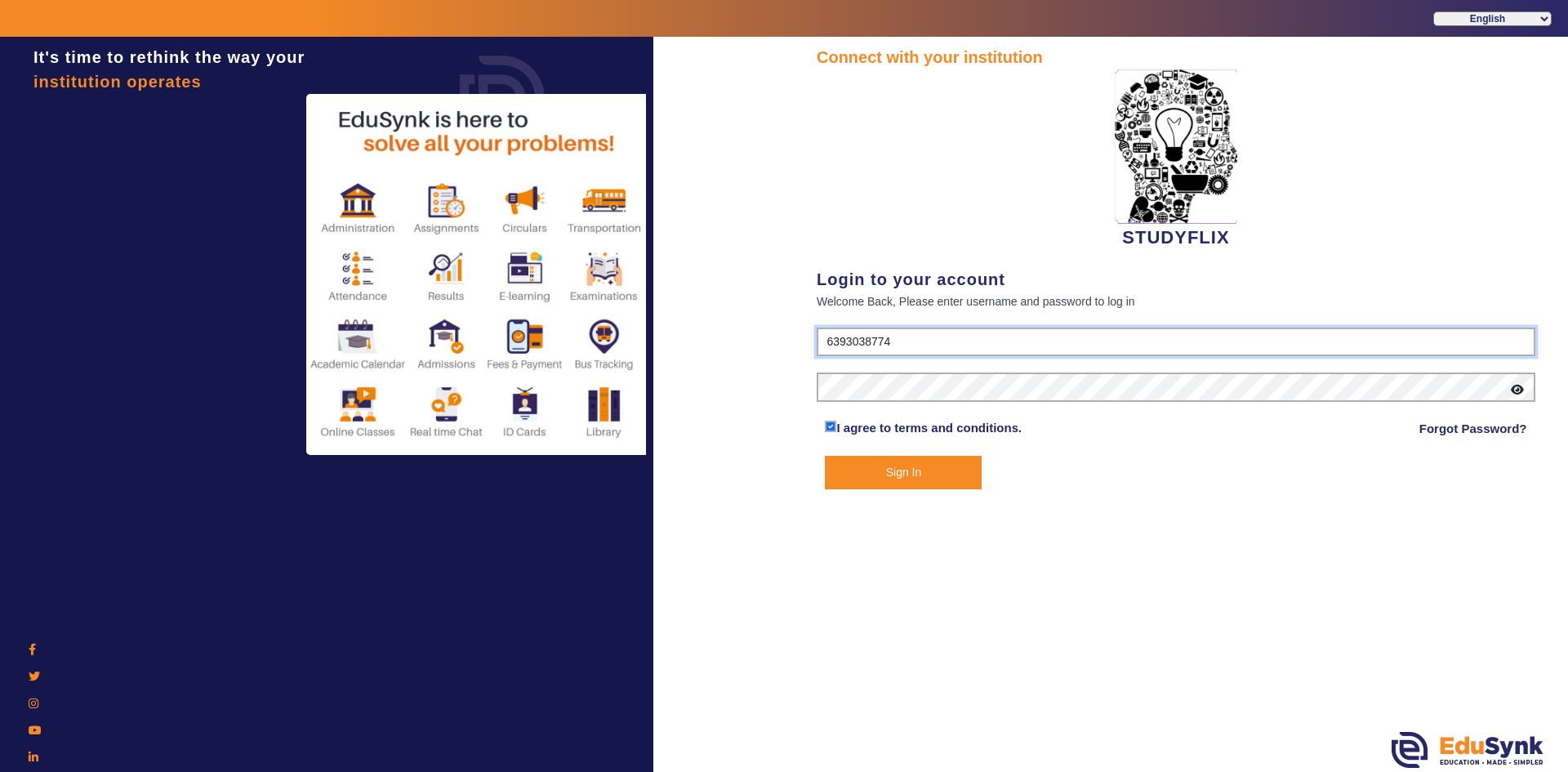
click at [1009, 334] on input "6393038774" at bounding box center [1176, 343] width 719 height 29
type input "6354922771"
click at [906, 478] on button "Sign In" at bounding box center [903, 473] width 157 height 33
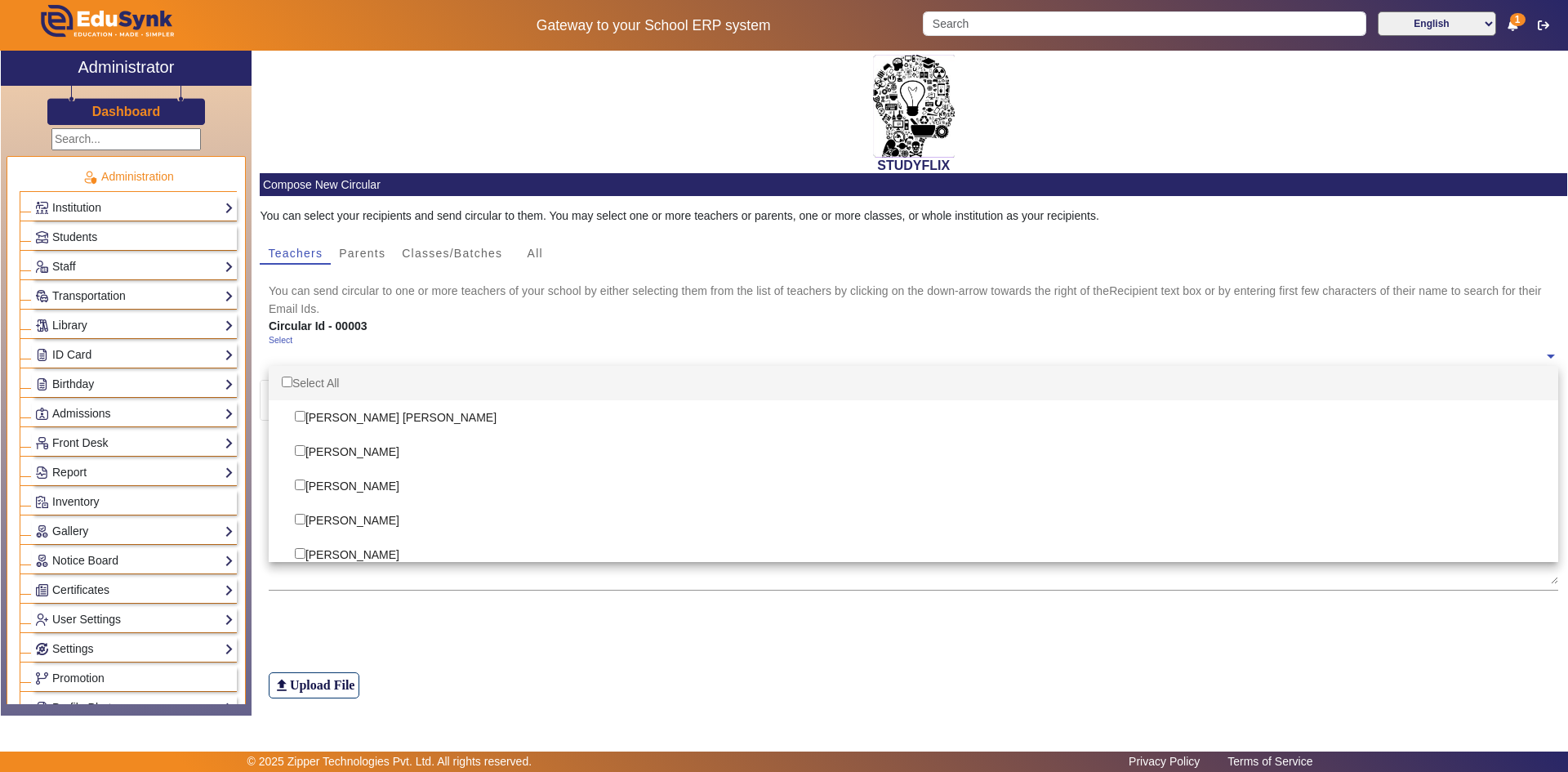
click at [330, 355] on input "text" at bounding box center [907, 357] width 1276 height 16
click at [315, 386] on div "Select All" at bounding box center [914, 382] width 1291 height 34
checkbox input "true"
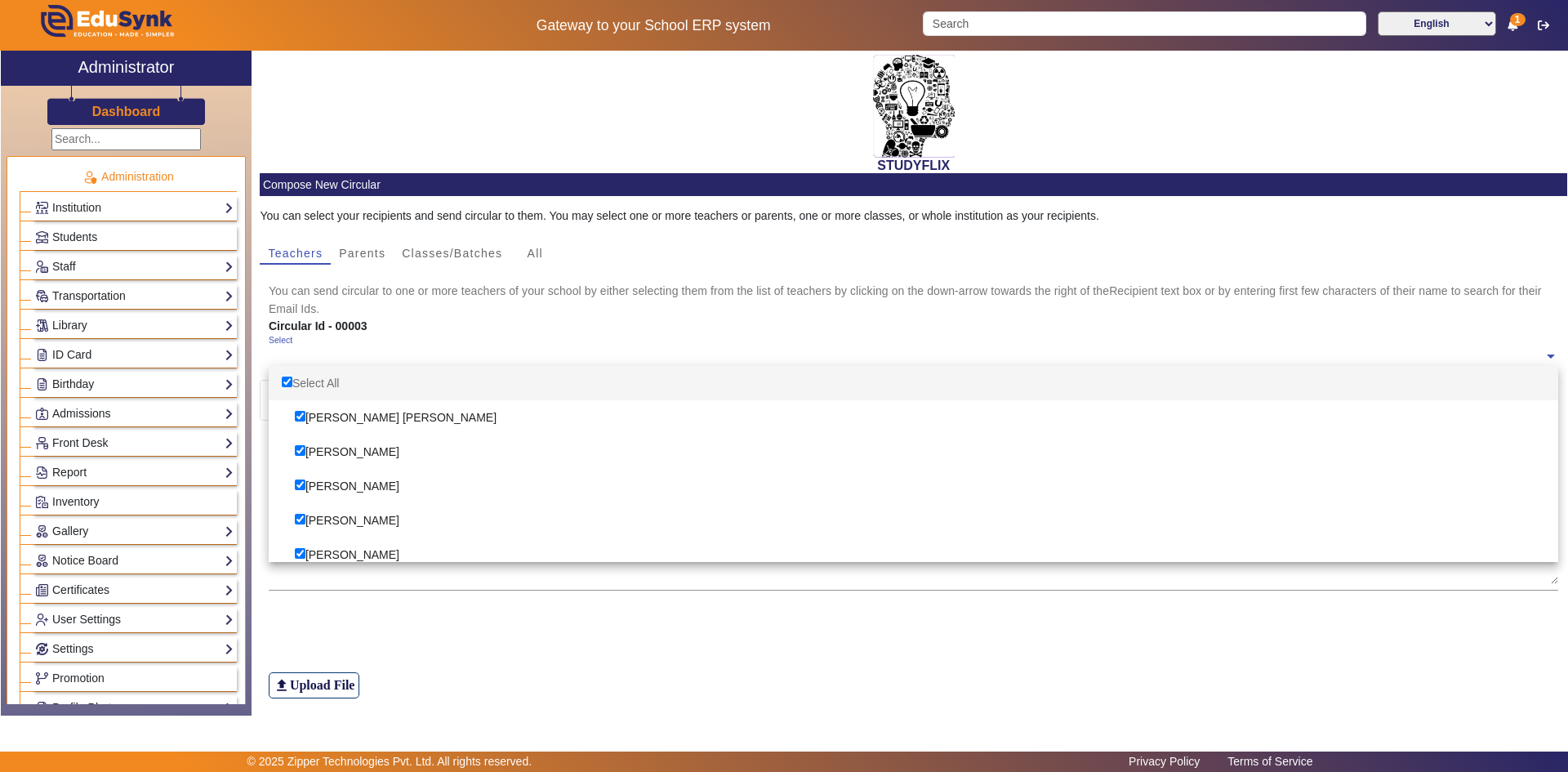
checkbox input "true"
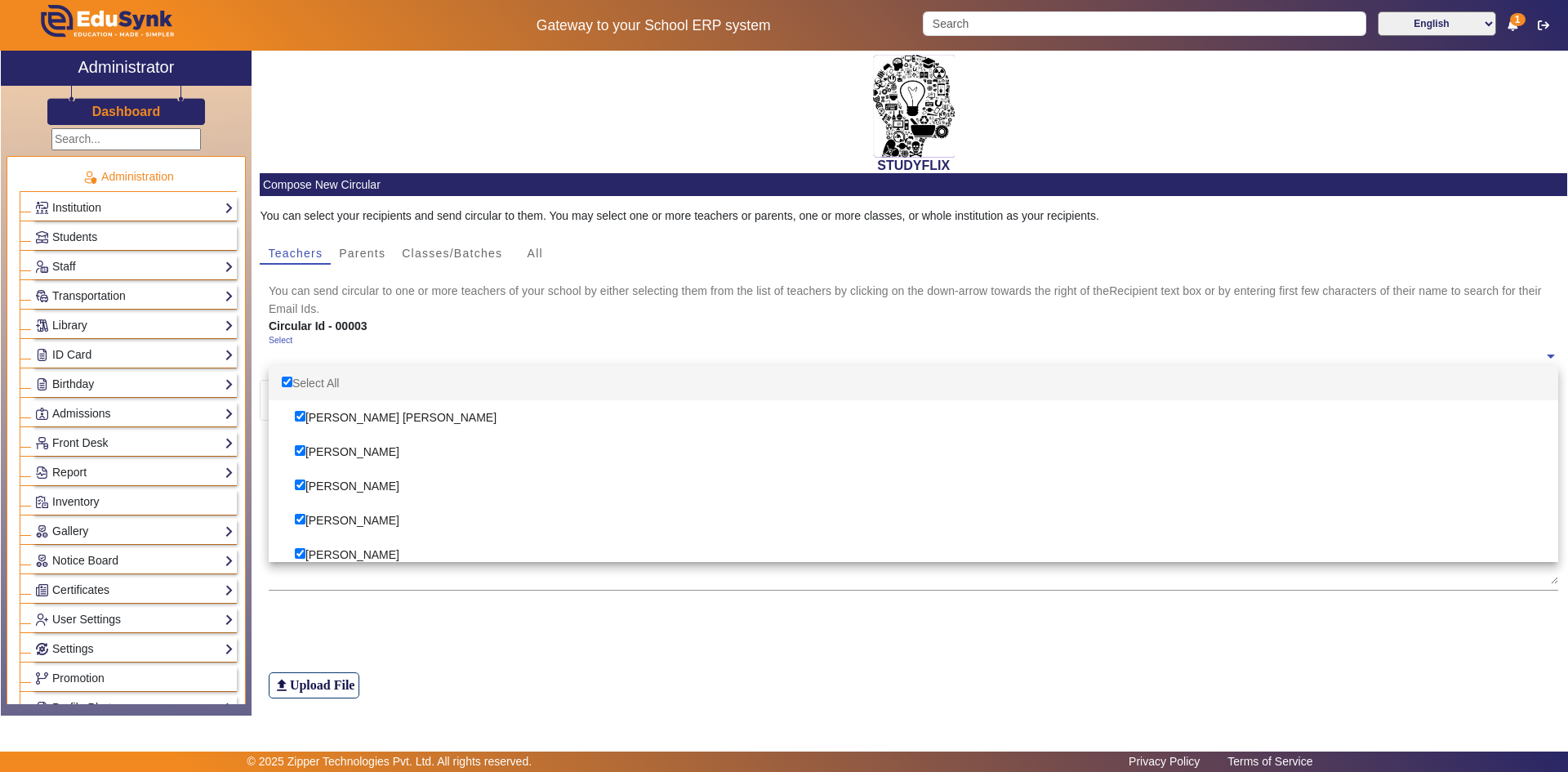
checkbox input "true"
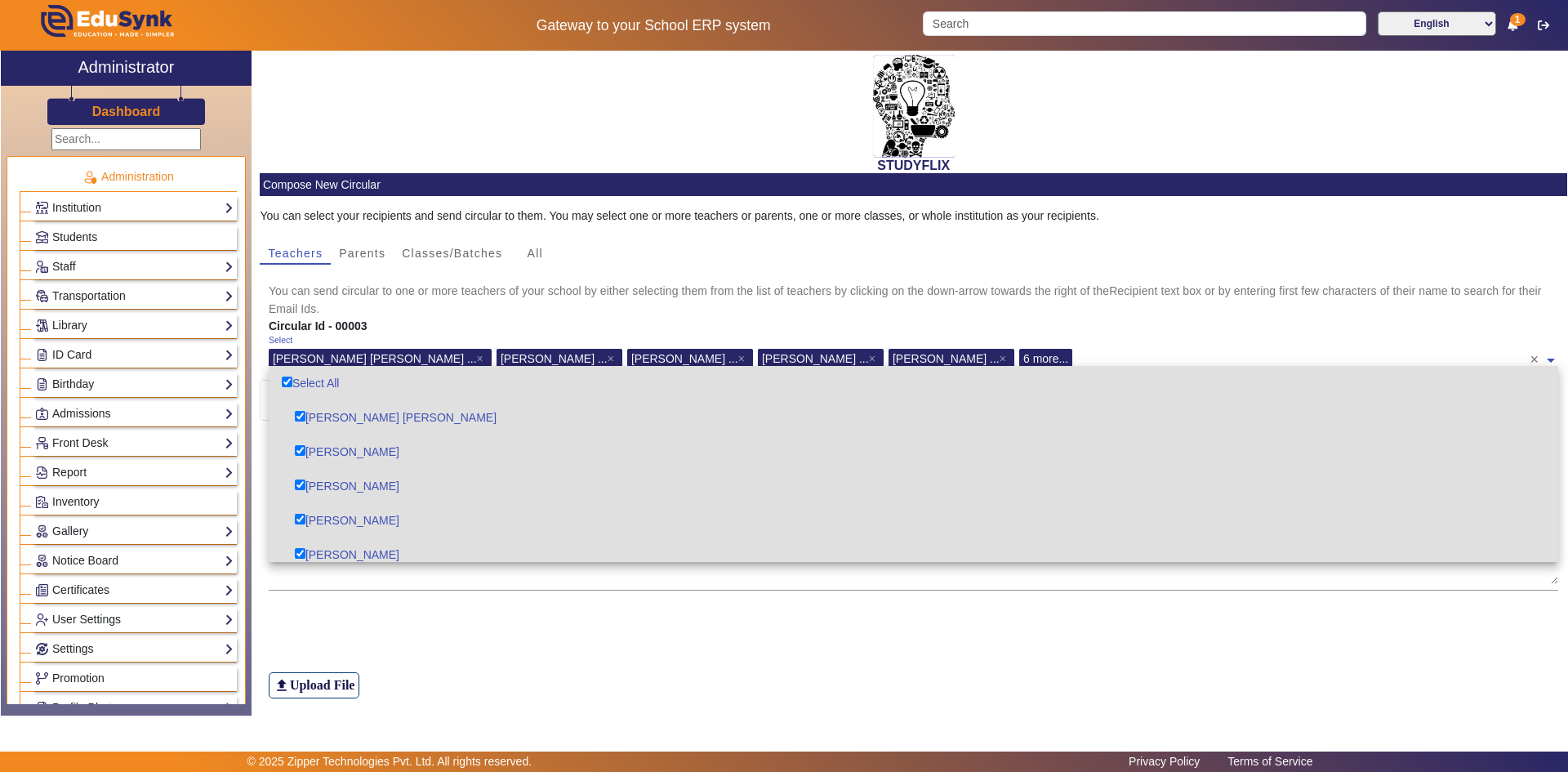
click at [315, 386] on div "Select All" at bounding box center [914, 382] width 1291 height 34
checkbox input "false"
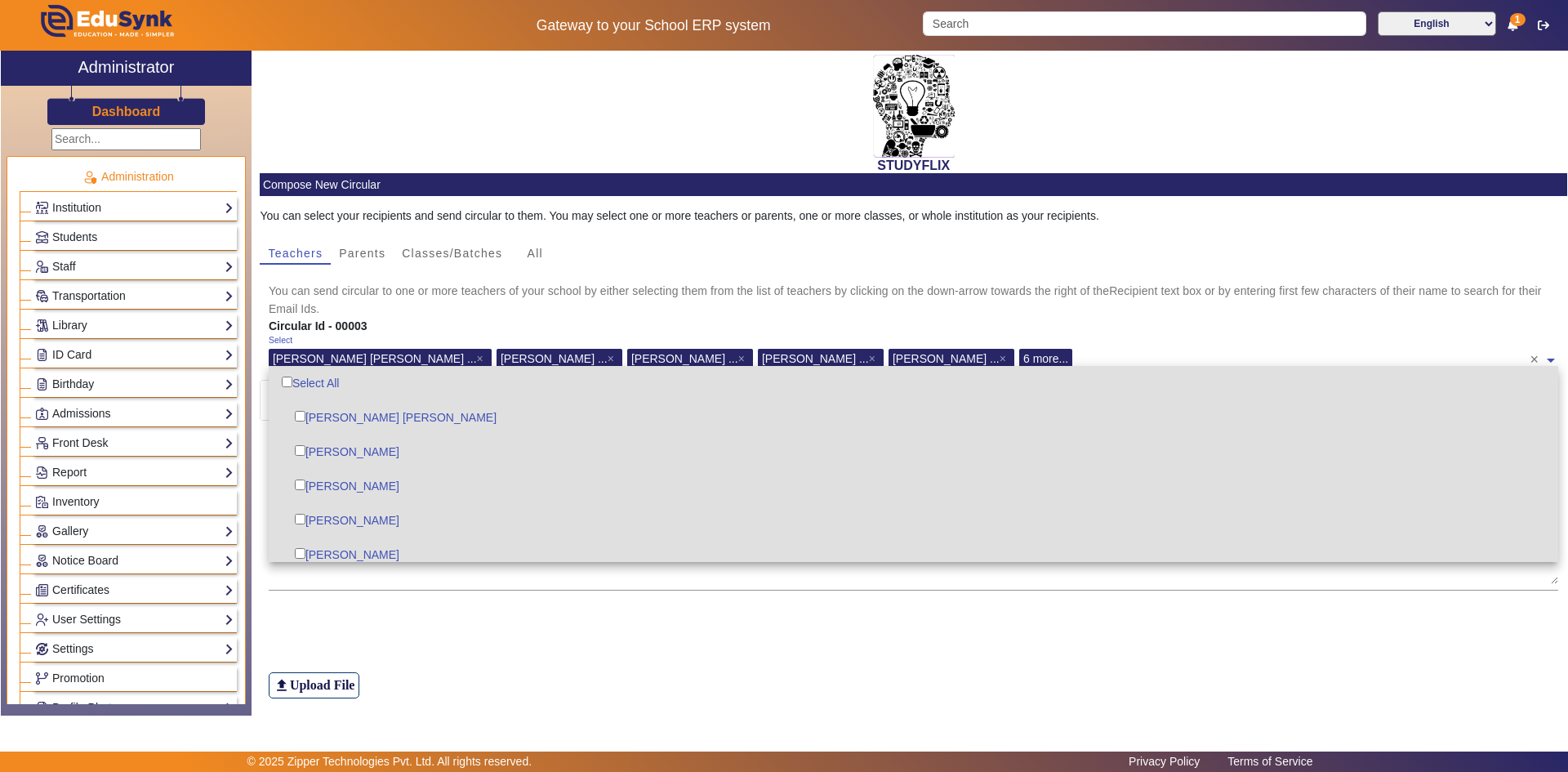
checkbox input "false"
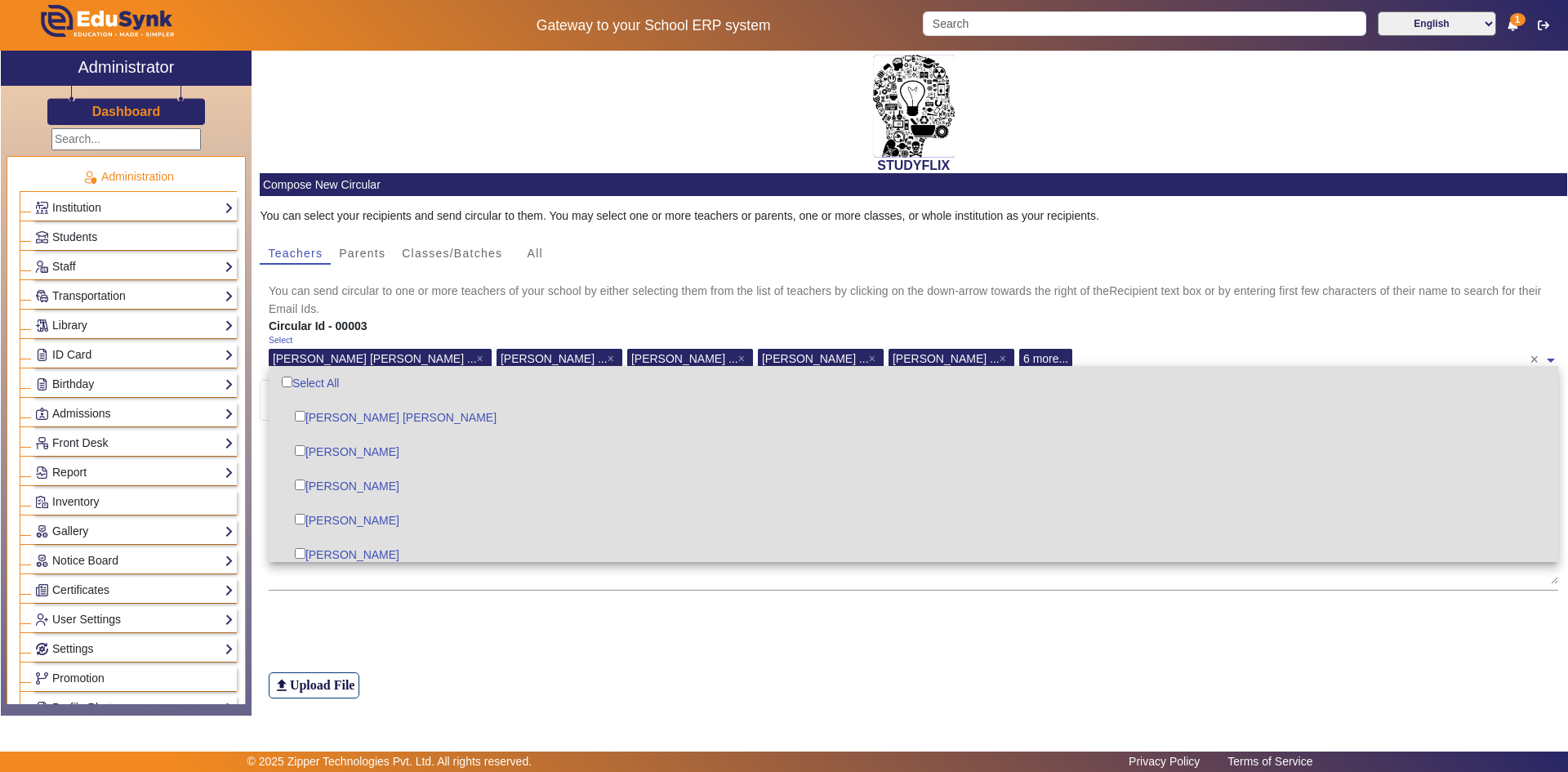
checkbox input "false"
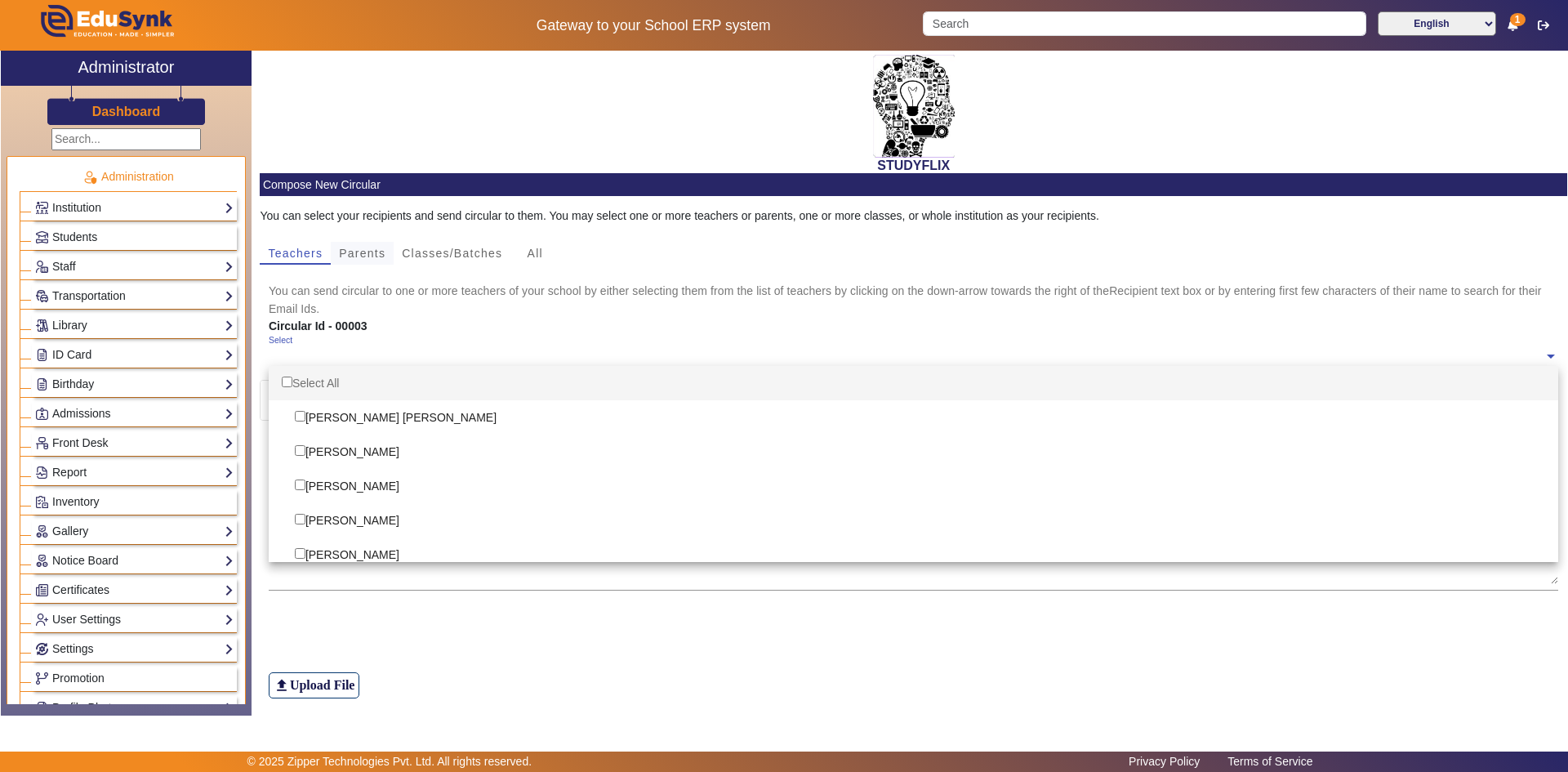
click at [364, 245] on span "Parents" at bounding box center [362, 253] width 47 height 23
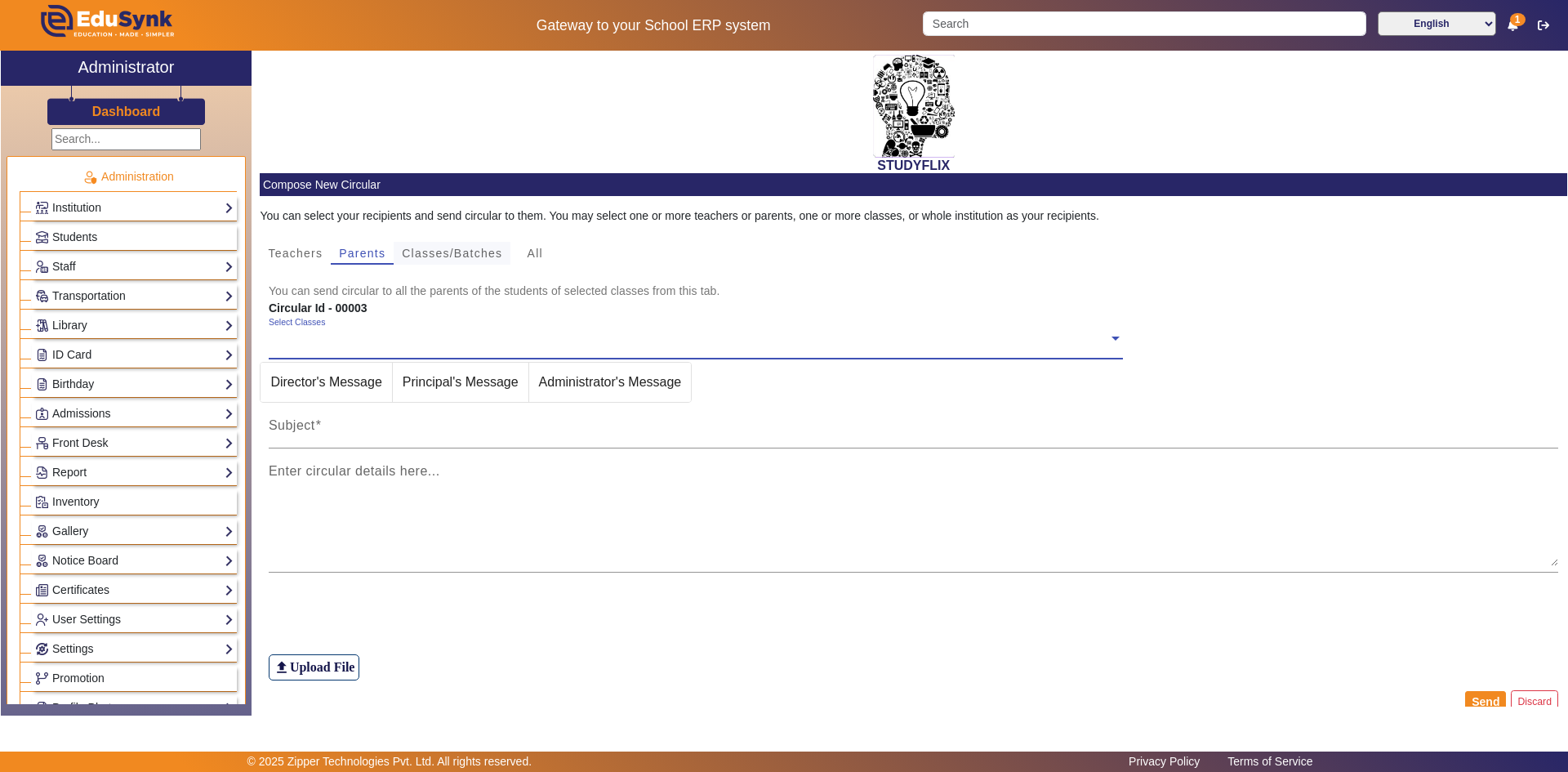
click at [423, 257] on span "Classes/Batches" at bounding box center [451, 253] width 100 height 11
click at [327, 344] on input "text" at bounding box center [689, 338] width 840 height 16
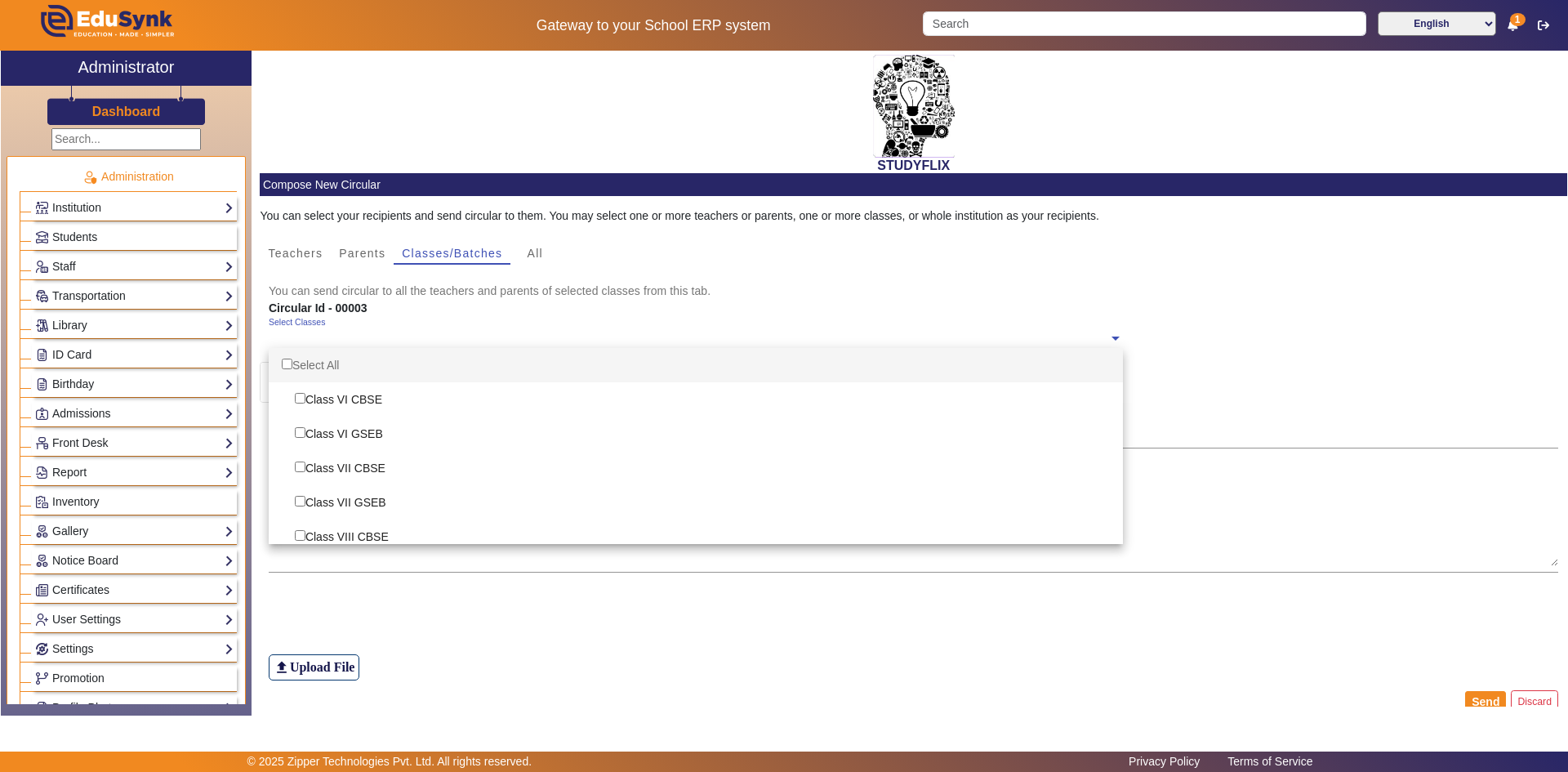
click at [309, 371] on div "Select All" at bounding box center [696, 365] width 854 height 34
checkbox input "true"
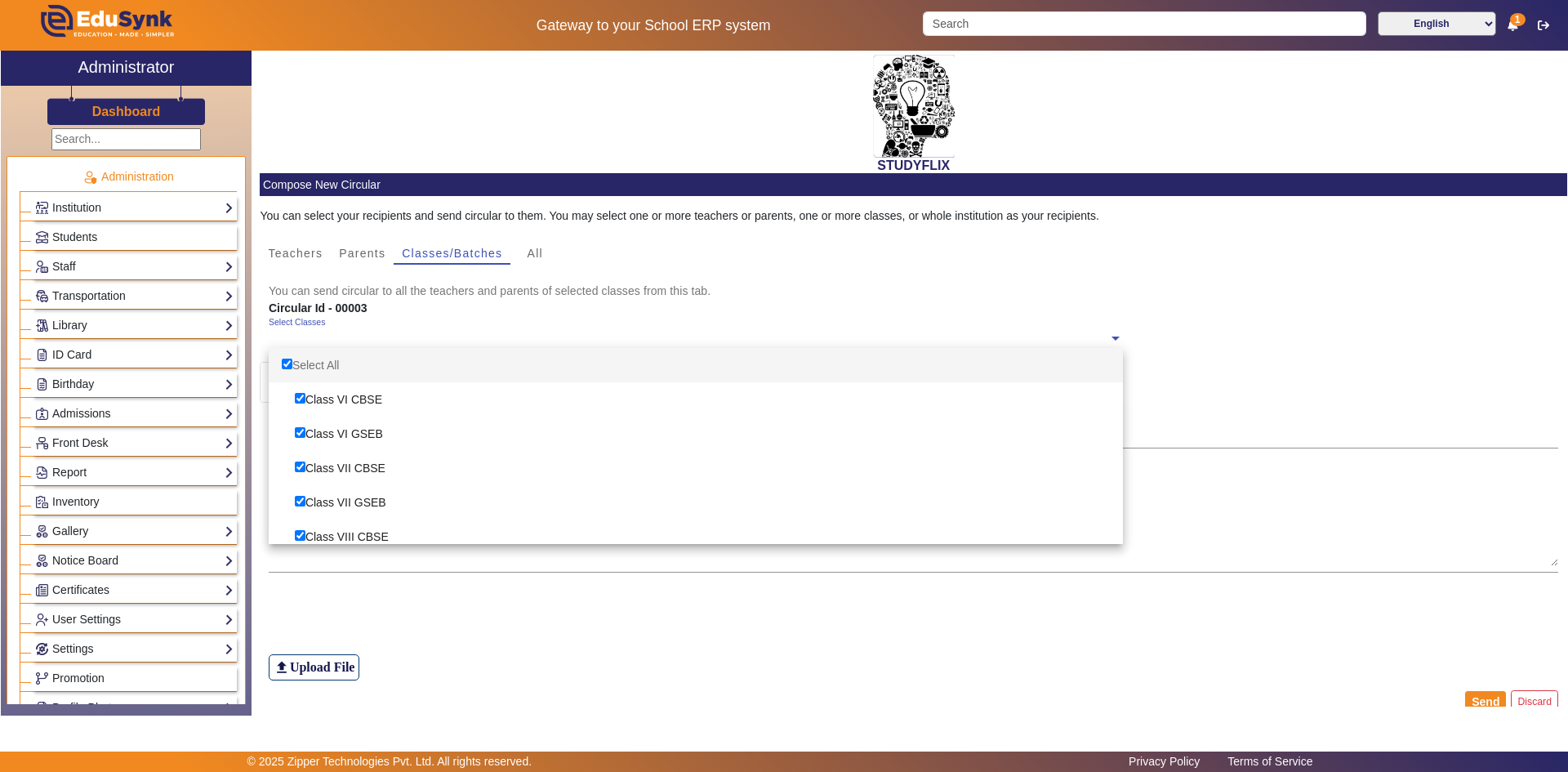
checkbox input "true"
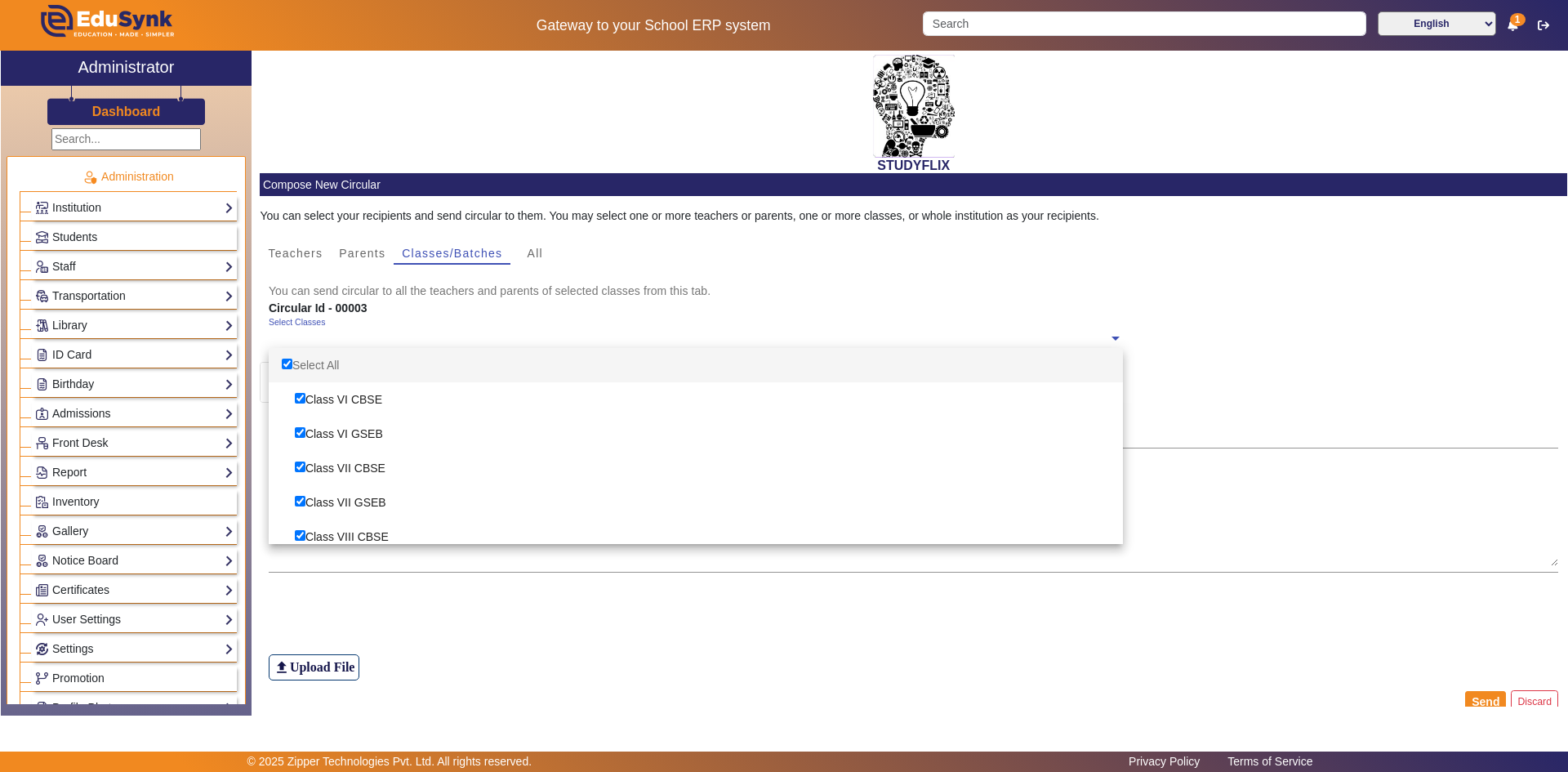
checkbox input "true"
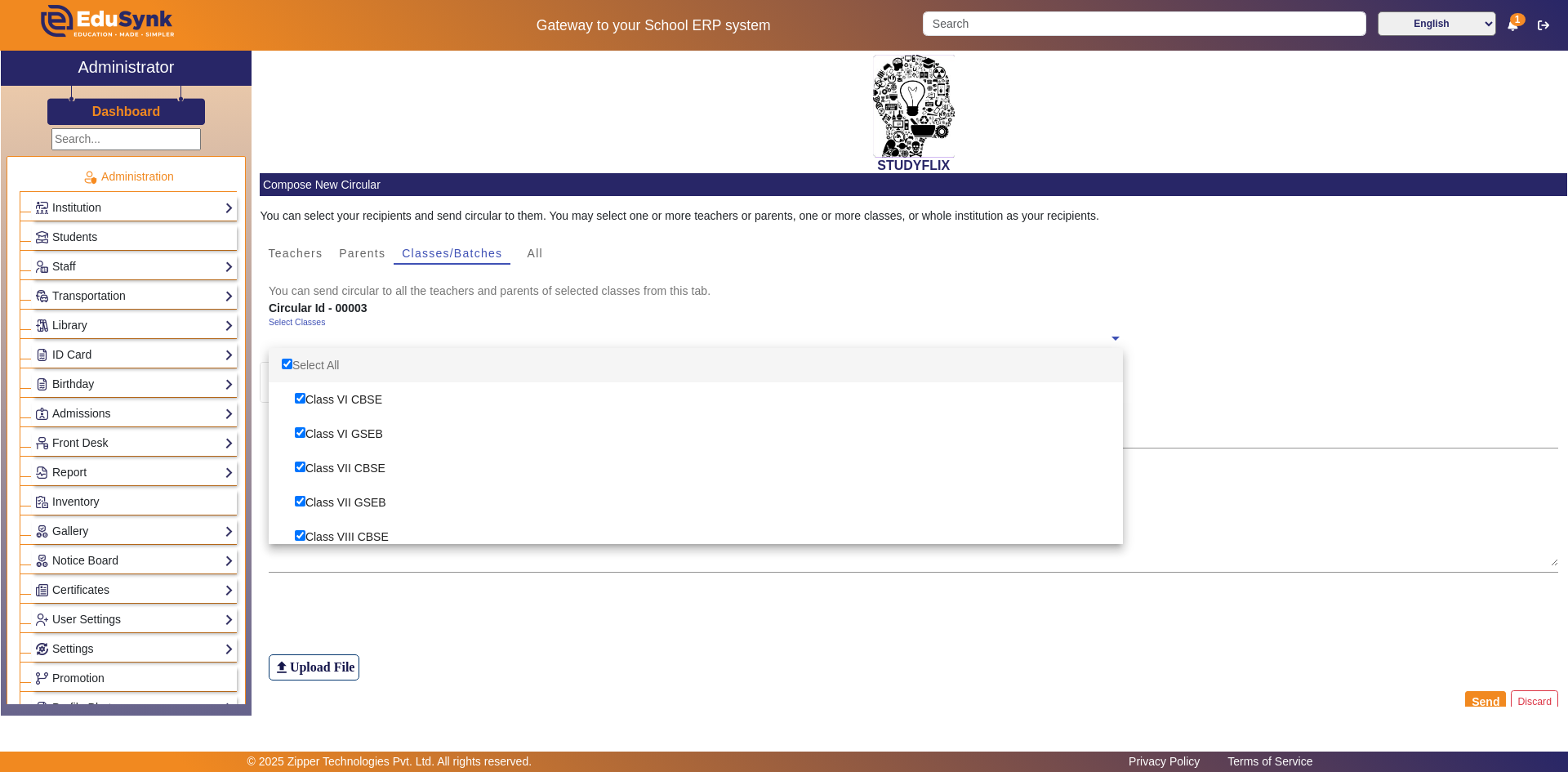
checkbox input "true"
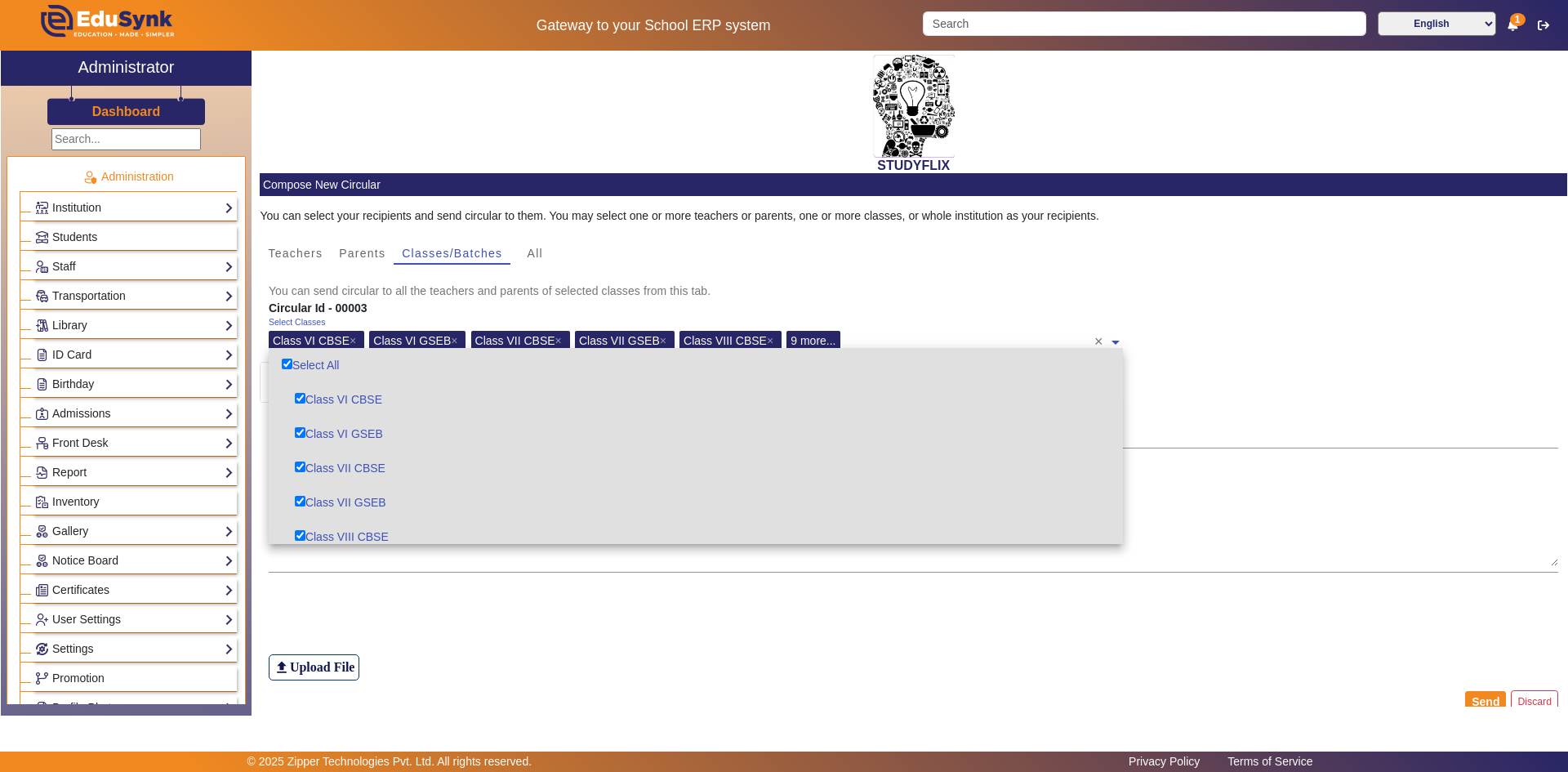
click at [573, 596] on div "file_upload Upload File" at bounding box center [914, 635] width 1291 height 90
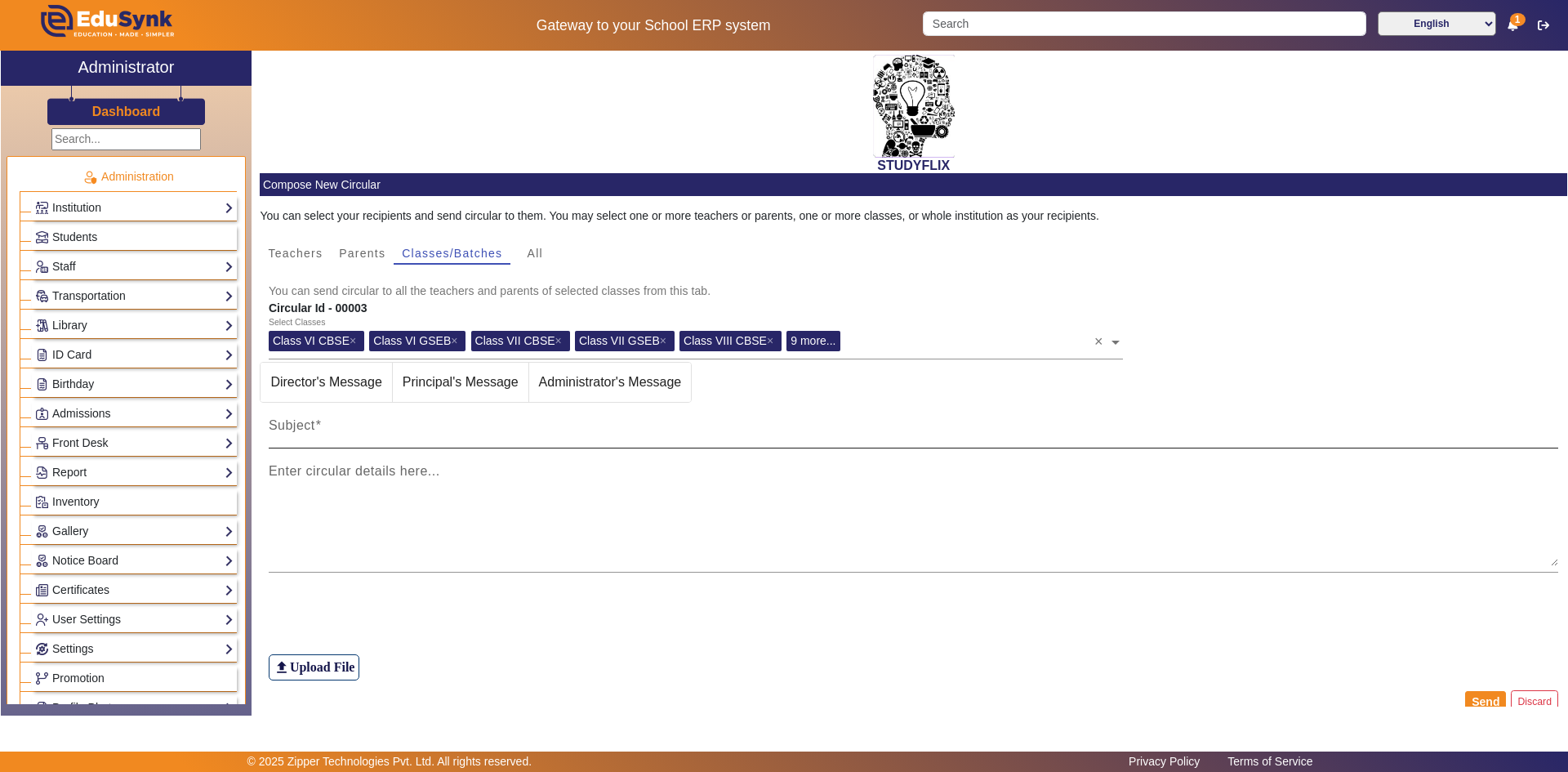
click at [488, 433] on input "Subject" at bounding box center [914, 432] width 1291 height 19
type input "TIME TABLE"
click at [324, 673] on h6 "Upload File" at bounding box center [322, 667] width 65 height 16
click at [0, 0] on input "file_upload Upload File" at bounding box center [0, 0] width 0 height 0
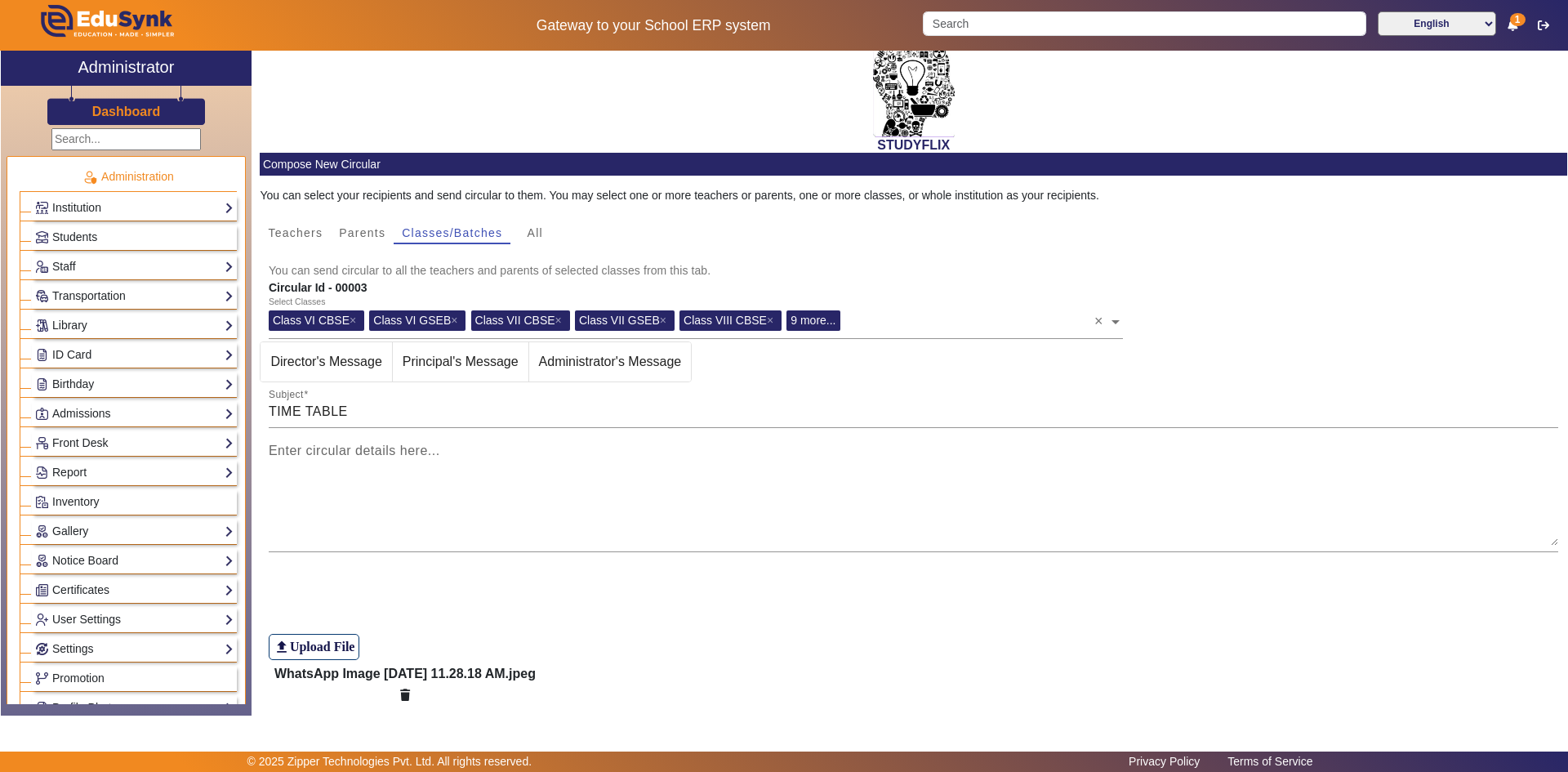
scroll to position [82, 0]
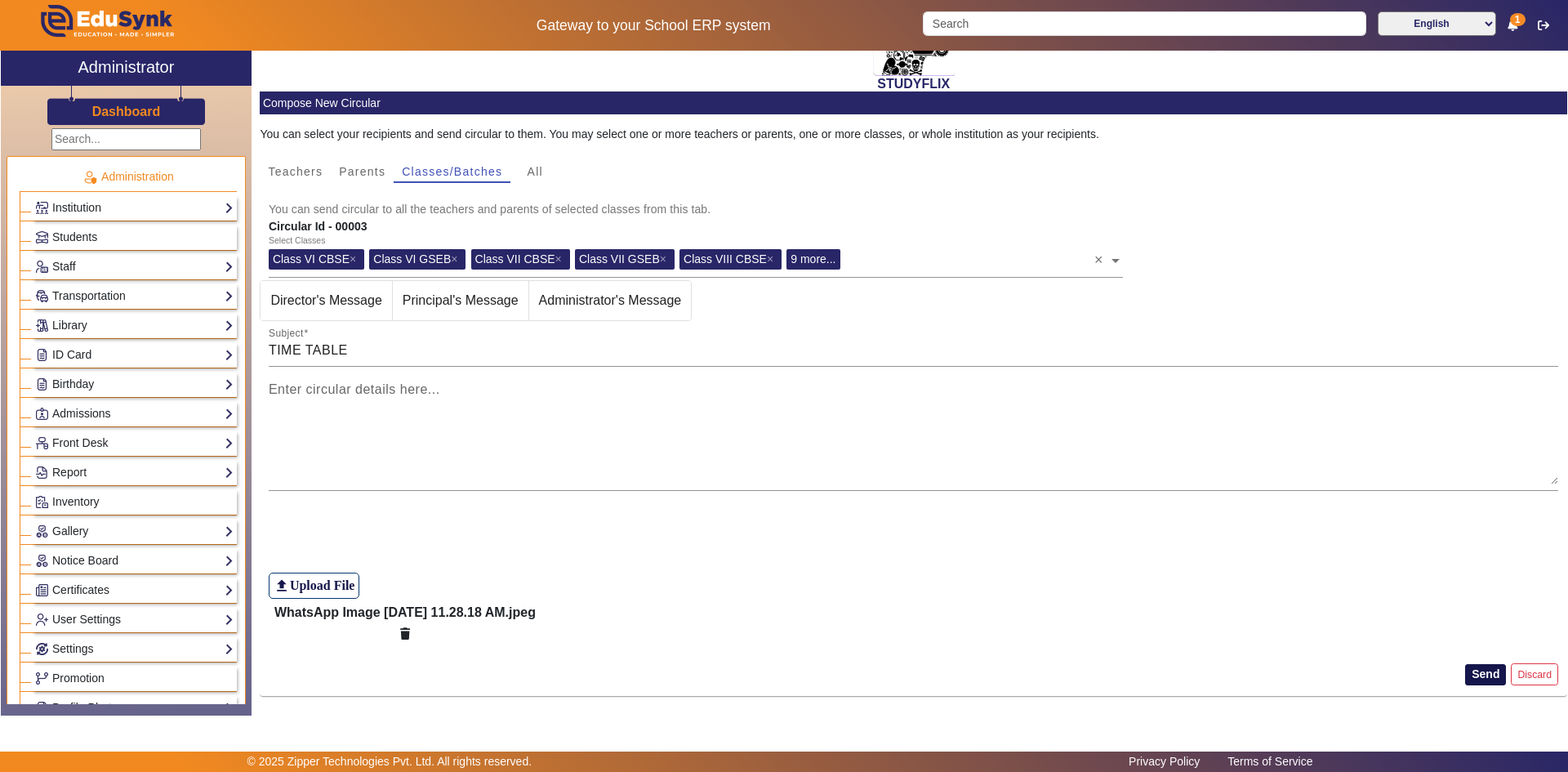
click at [1478, 675] on button "Send" at bounding box center [1485, 674] width 41 height 21
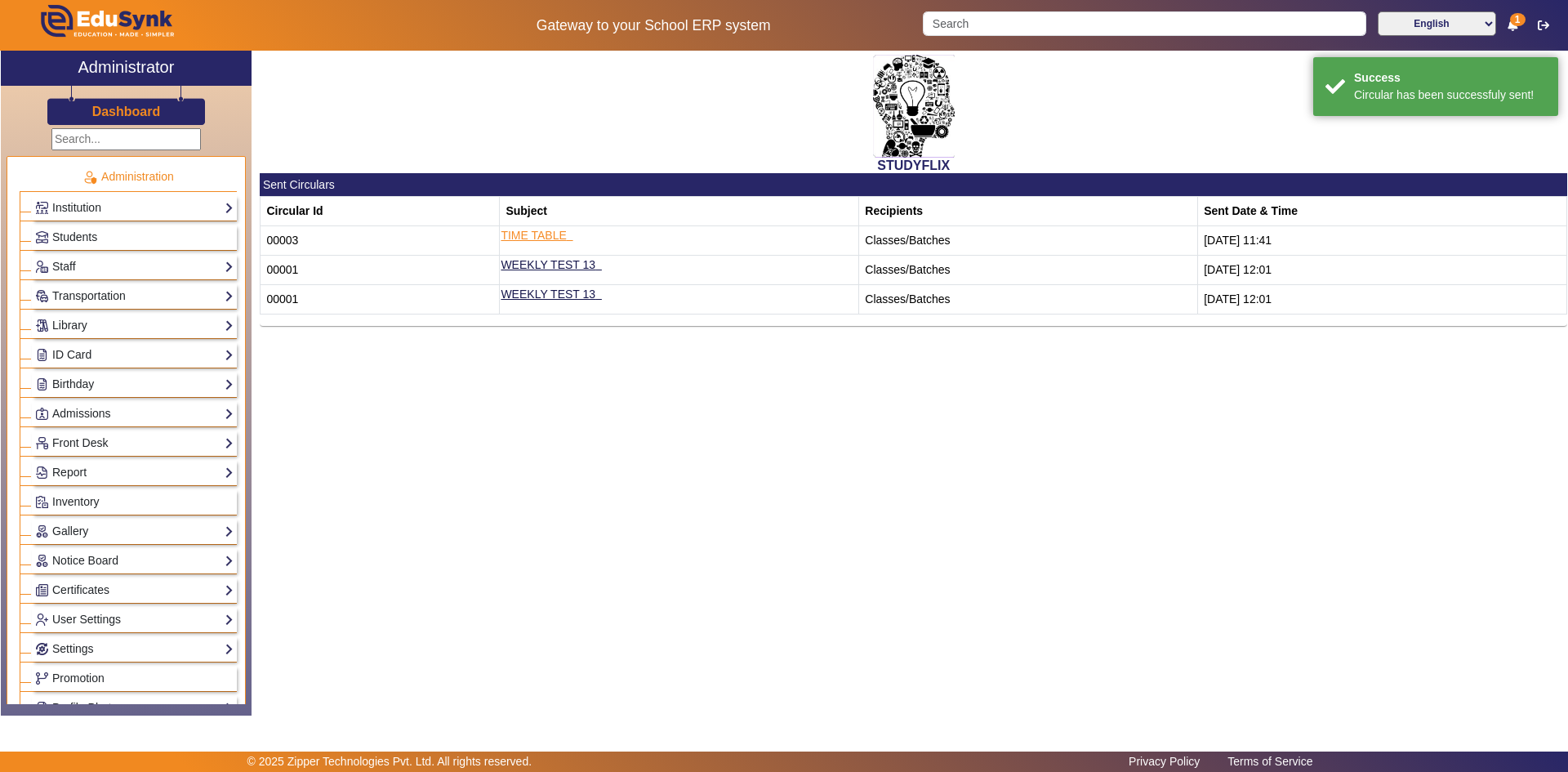
click at [547, 239] on link "TIME TABLE" at bounding box center [533, 235] width 65 height 13
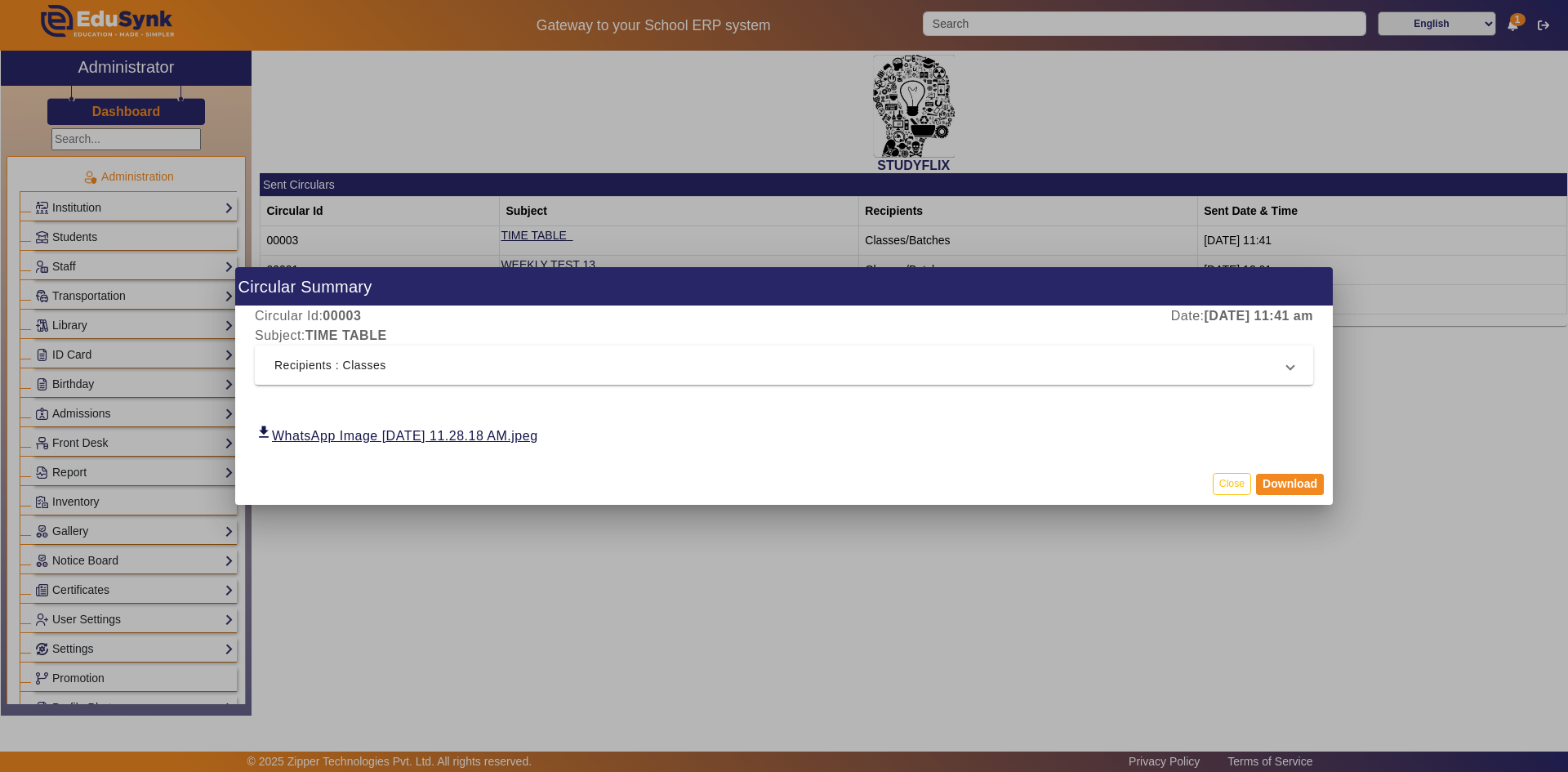
click at [355, 392] on div "Circular Id: 00003 Date: [DATE] 11:41 am Subject: TIME TABLE Recipients : Class…" at bounding box center [784, 384] width 1098 height 156
click at [1234, 488] on button "Close" at bounding box center [1232, 485] width 39 height 22
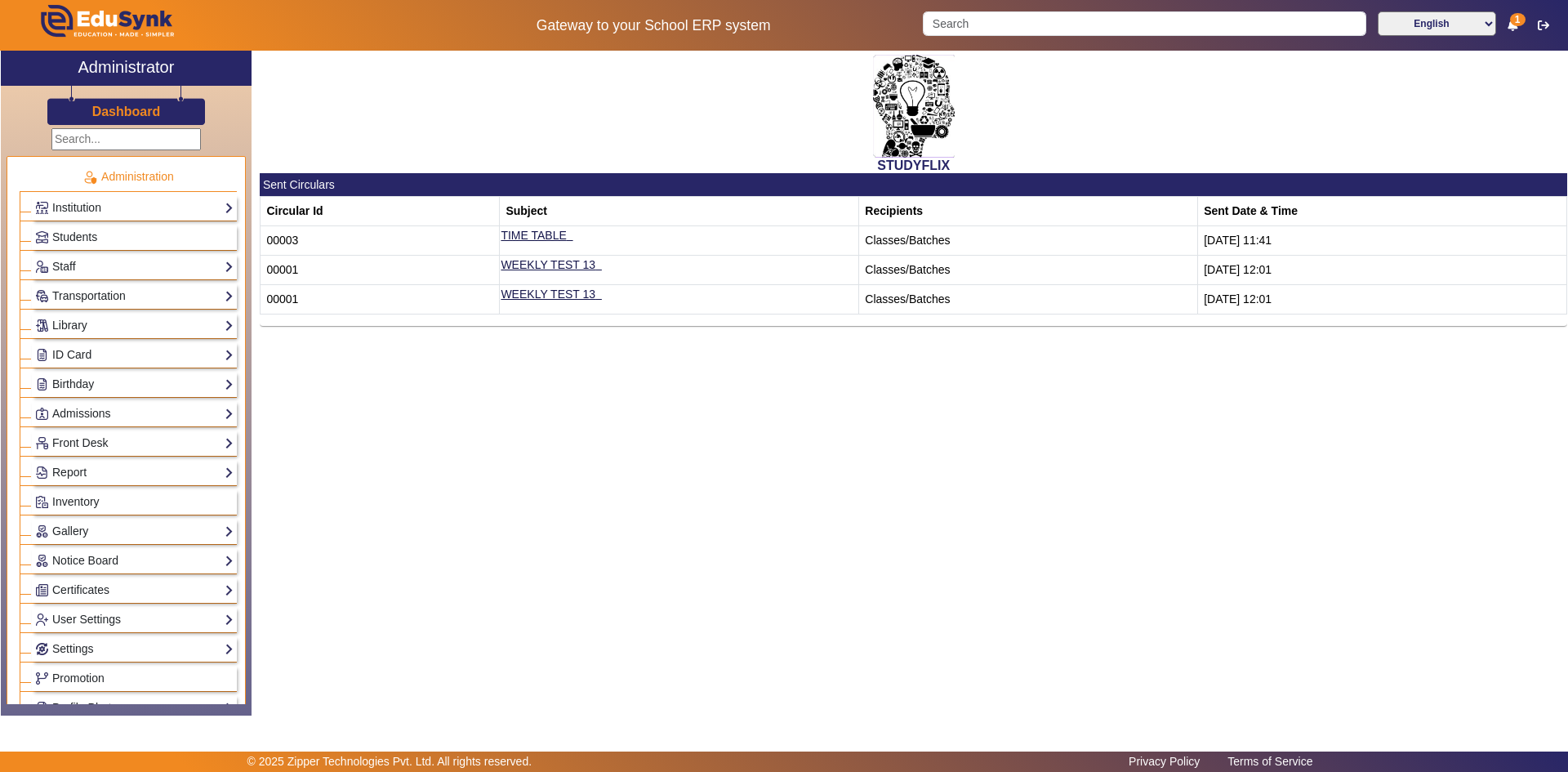
click at [1234, 488] on div "STUDYFLIX Sent Circulars Circular Id Subject Recipients Sent Date & Time 00003 …" at bounding box center [909, 374] width 1316 height 648
click at [1238, 487] on div "STUDYFLIX Sent Circulars Circular Id Subject Recipients Sent Date & Time 00003 …" at bounding box center [909, 374] width 1316 height 648
